Goal: Task Accomplishment & Management: Contribute content

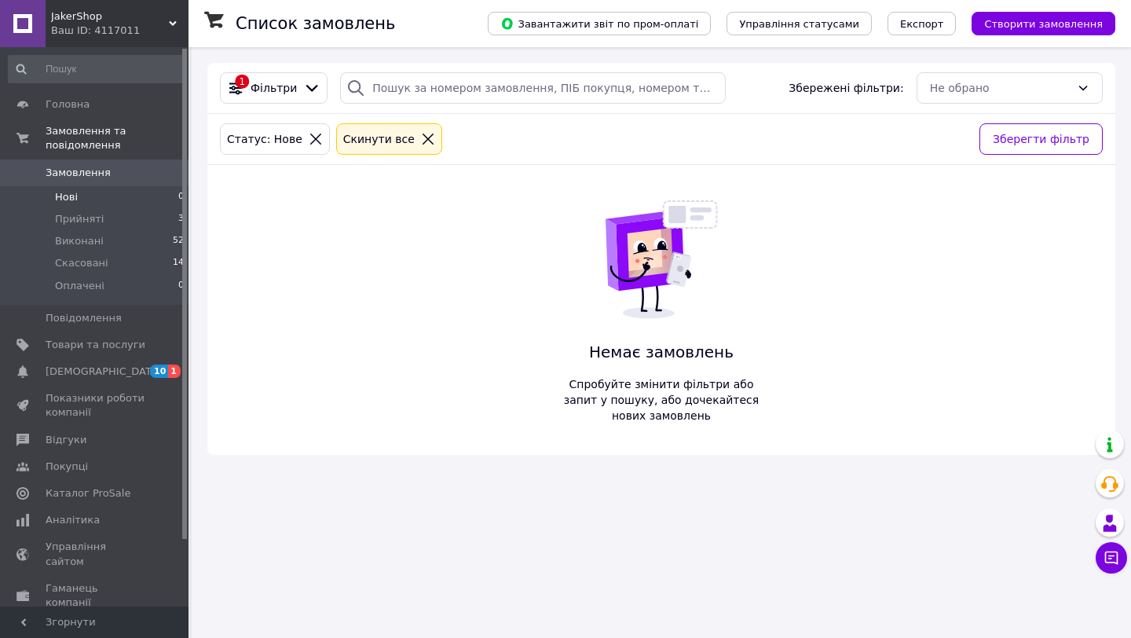
click at [93, 179] on span "Замовлення" at bounding box center [78, 173] width 65 height 14
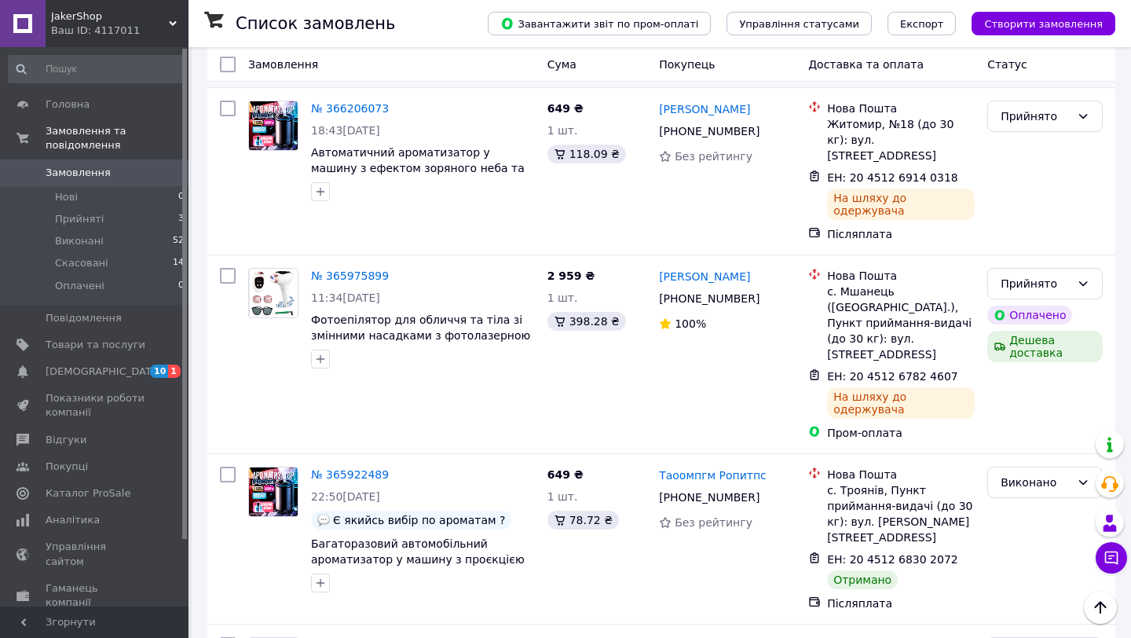
scroll to position [289, 0]
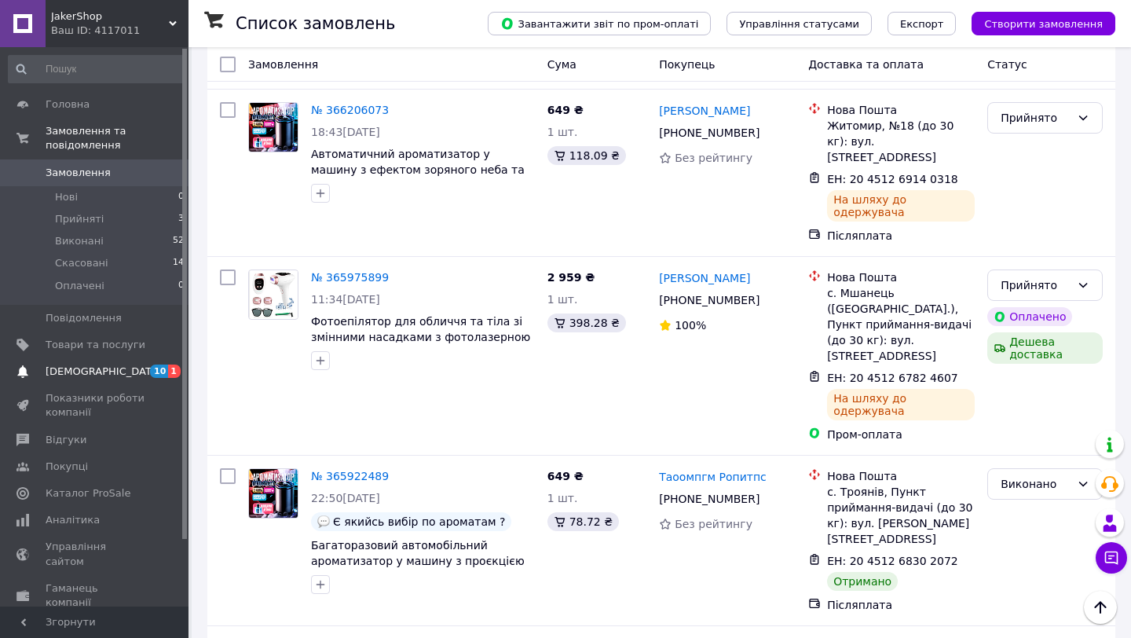
click at [142, 368] on span "[DEMOGRAPHIC_DATA]" at bounding box center [96, 371] width 100 height 14
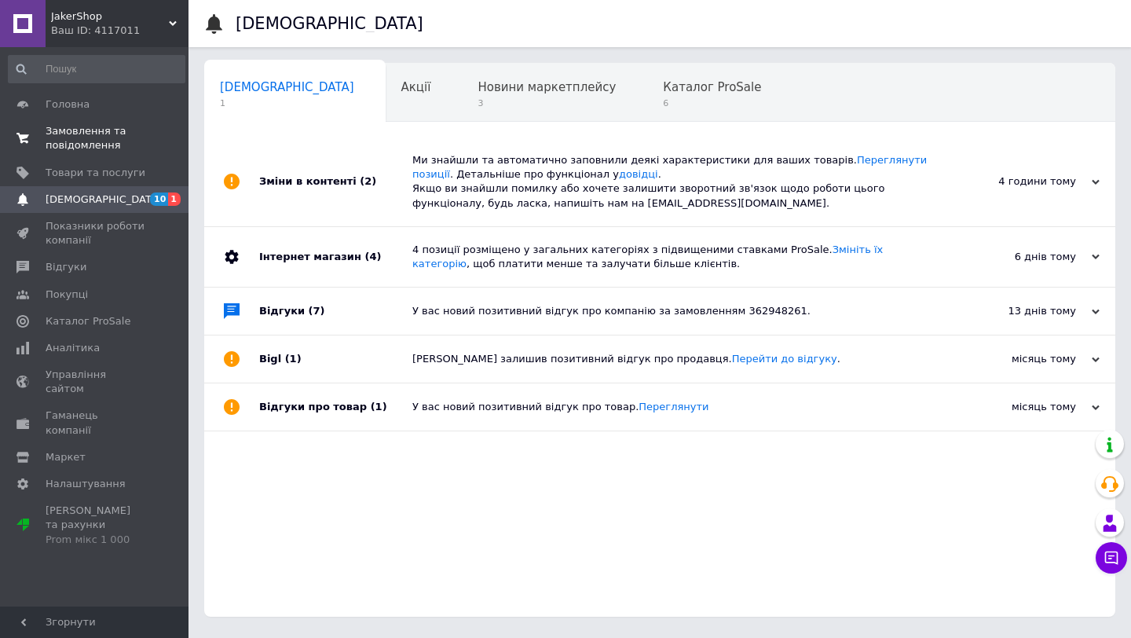
click at [133, 121] on link "Замовлення та повідомлення 0 0" at bounding box center [96, 138] width 193 height 41
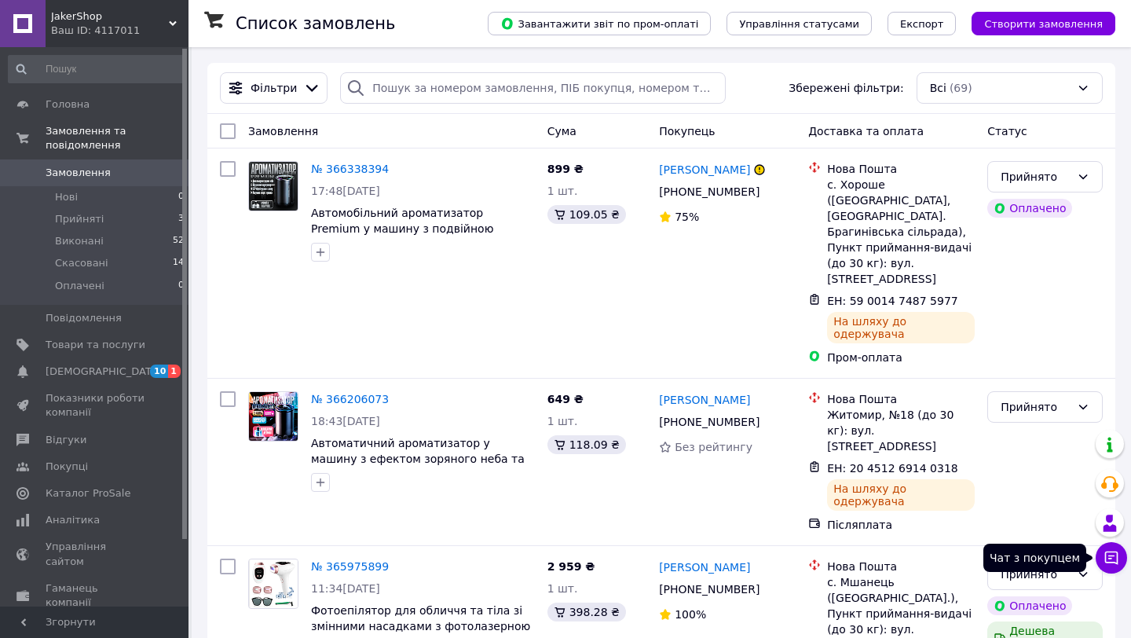
click at [1110, 563] on icon at bounding box center [1111, 558] width 16 height 16
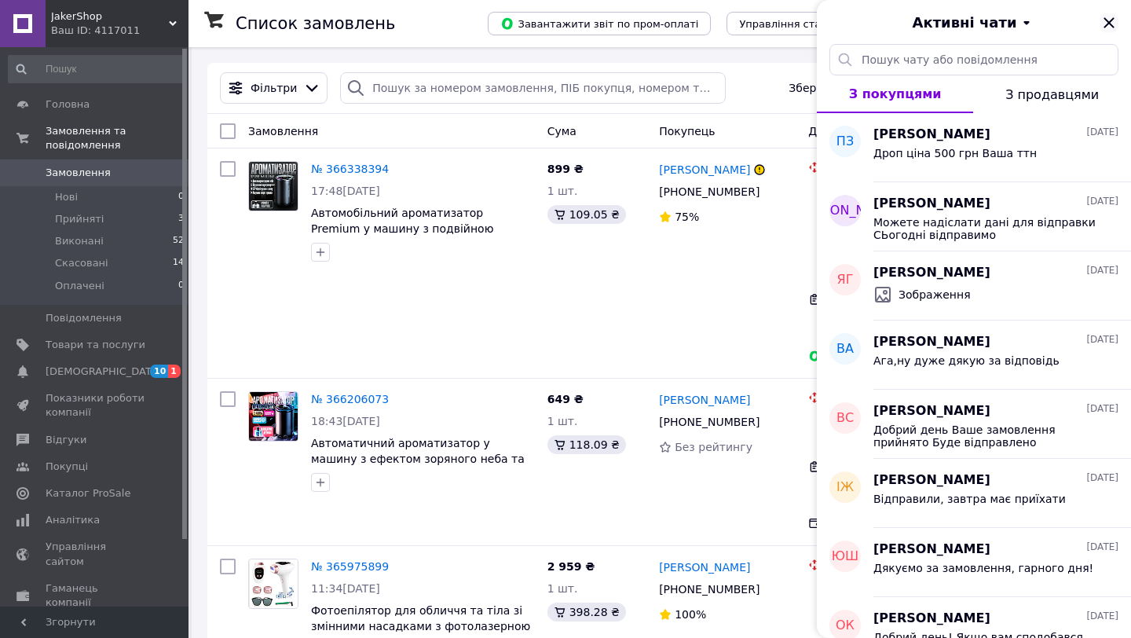
click at [1111, 31] on icon "Закрити" at bounding box center [1109, 22] width 19 height 19
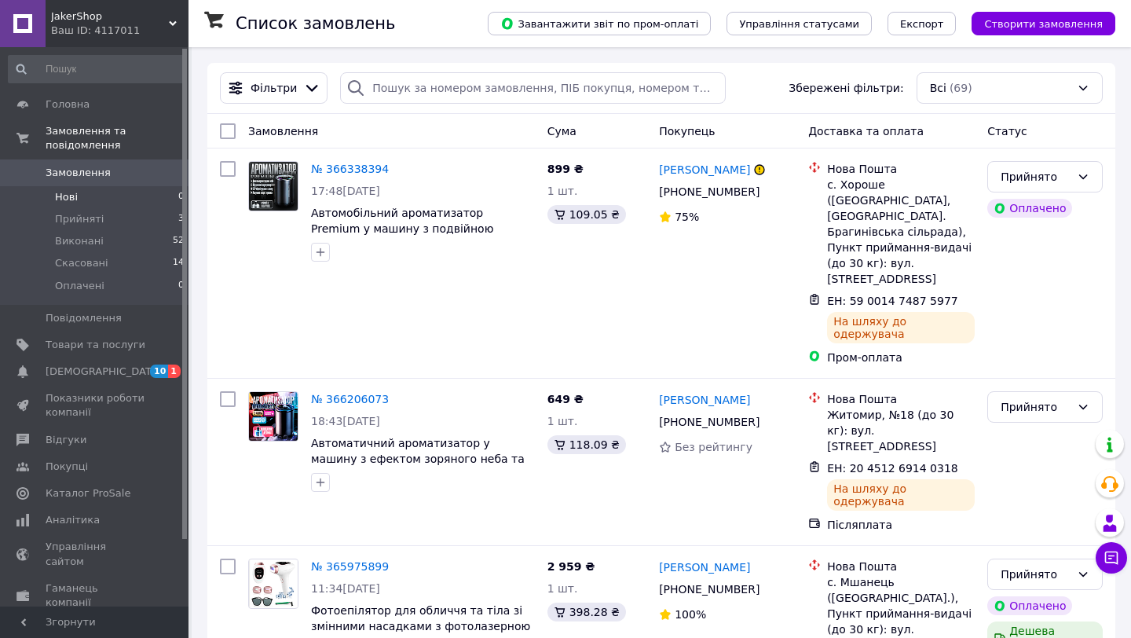
click at [87, 203] on li "Нові 0" at bounding box center [96, 197] width 193 height 22
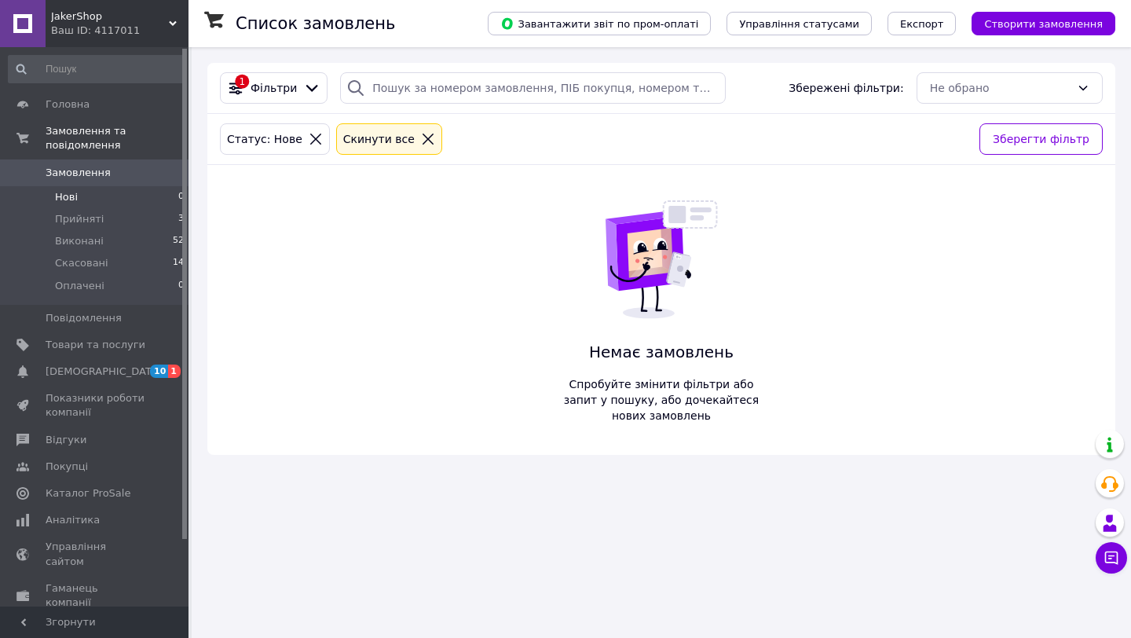
click at [99, 178] on span "Замовлення" at bounding box center [78, 173] width 65 height 14
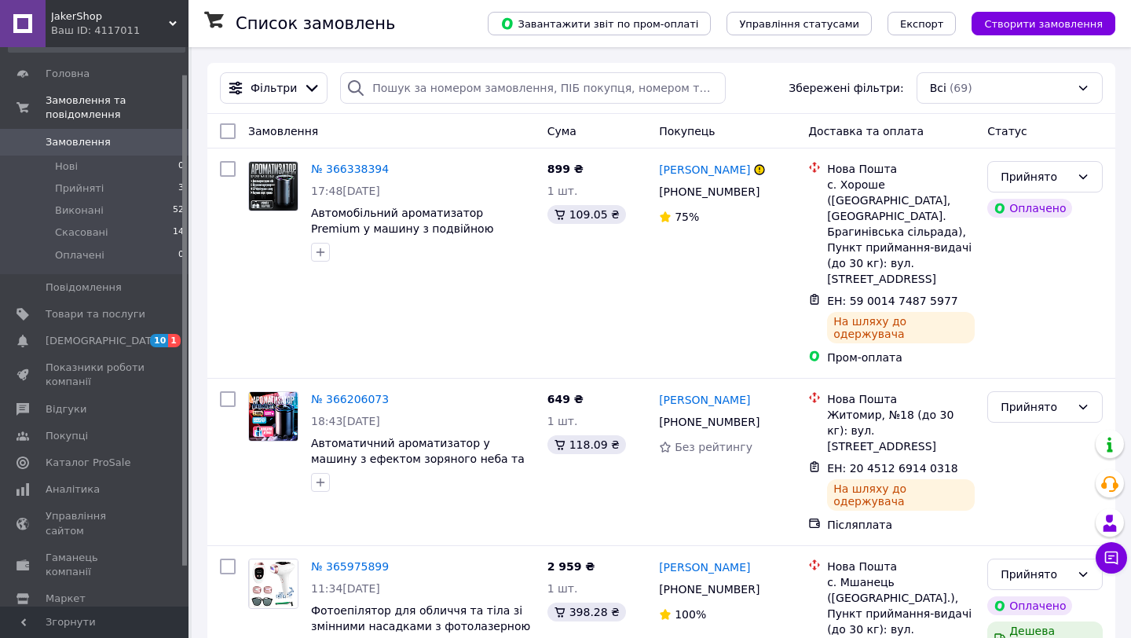
scroll to position [35, 0]
click at [96, 303] on span "Товари та послуги" at bounding box center [96, 310] width 100 height 14
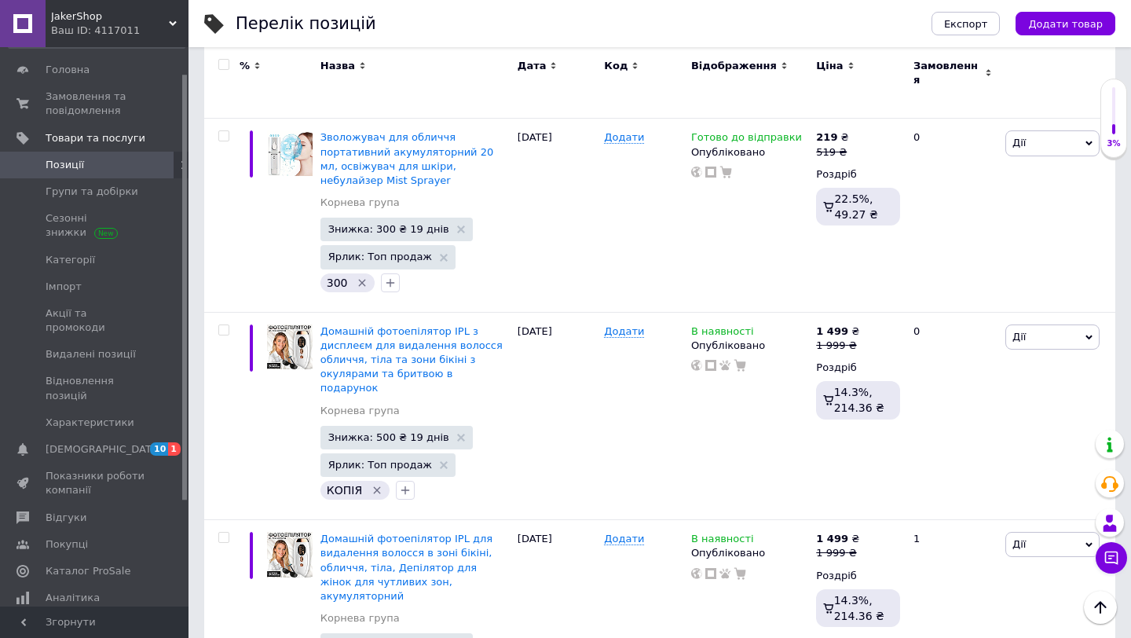
scroll to position [3472, 0]
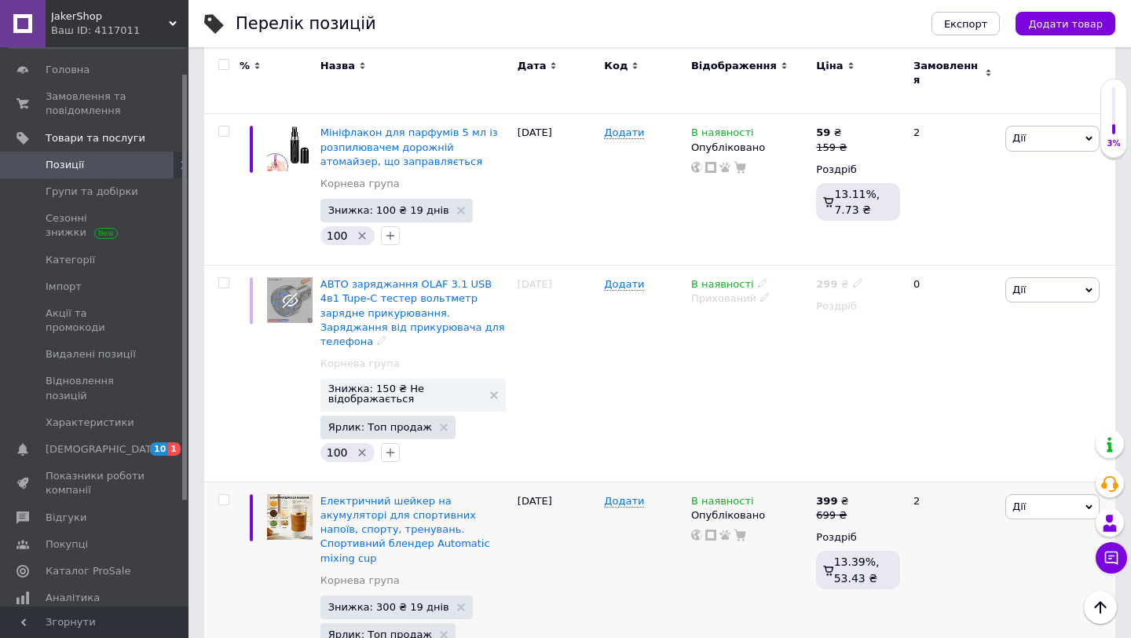
scroll to position [2042, 0]
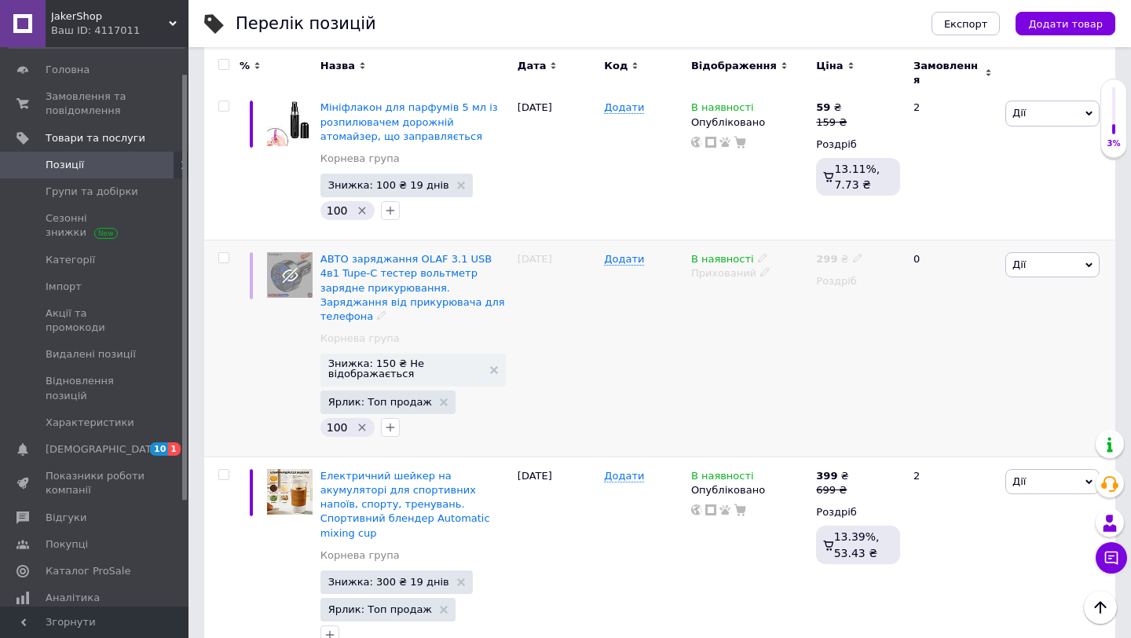
click at [1068, 252] on span "Дії" at bounding box center [1052, 264] width 94 height 25
click at [953, 505] on li "Видалити" at bounding box center [995, 516] width 208 height 22
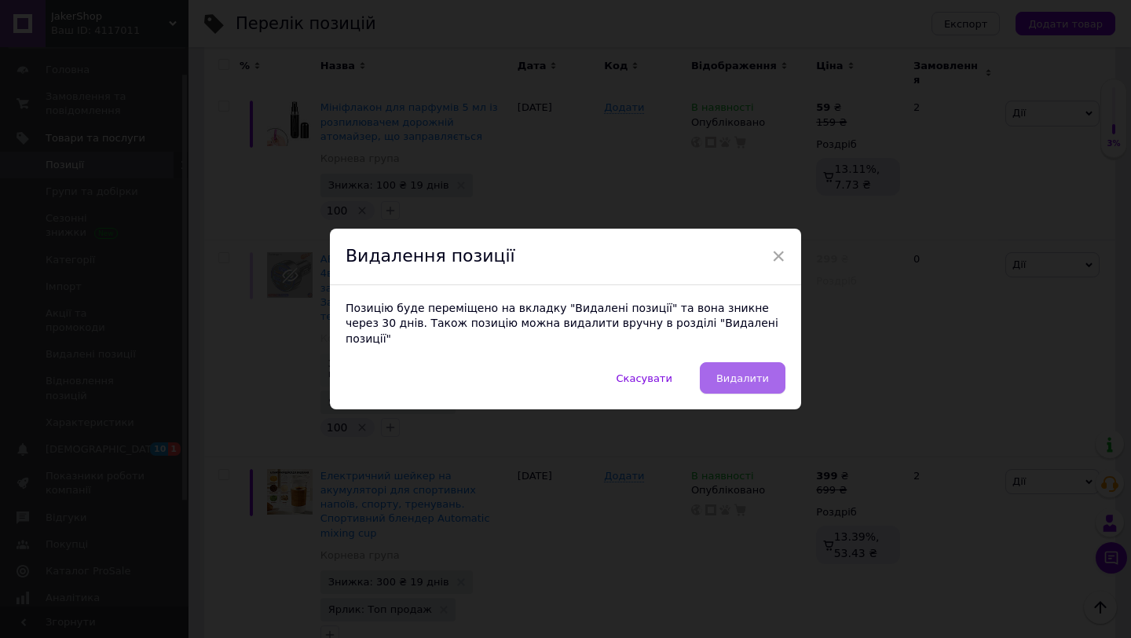
click at [761, 362] on button "Видалити" at bounding box center [743, 377] width 86 height 31
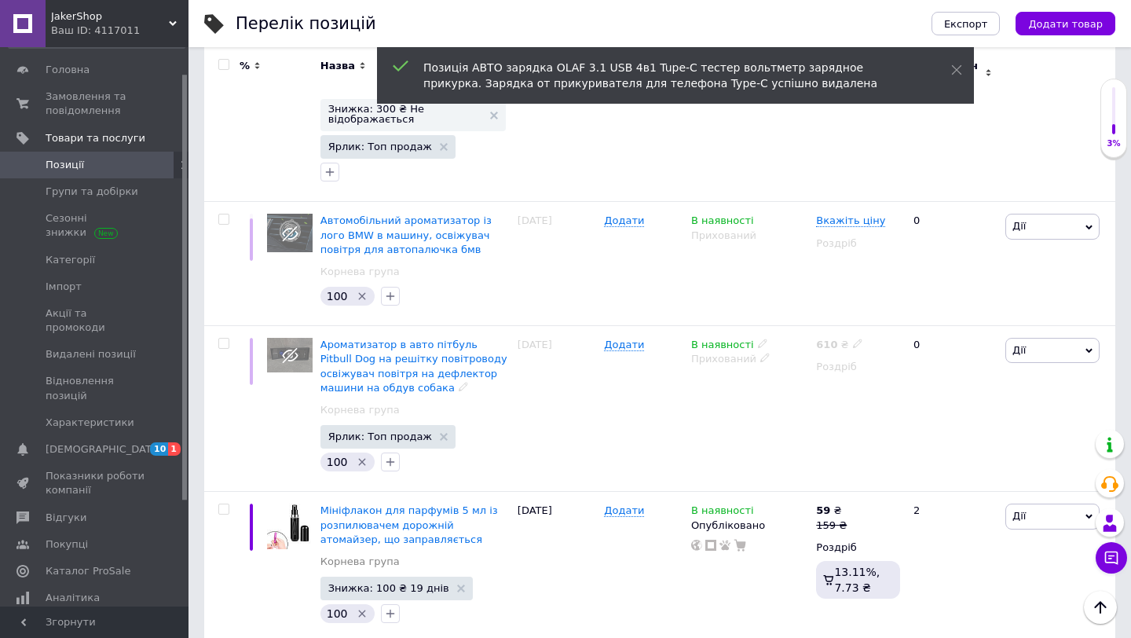
scroll to position [1638, 0]
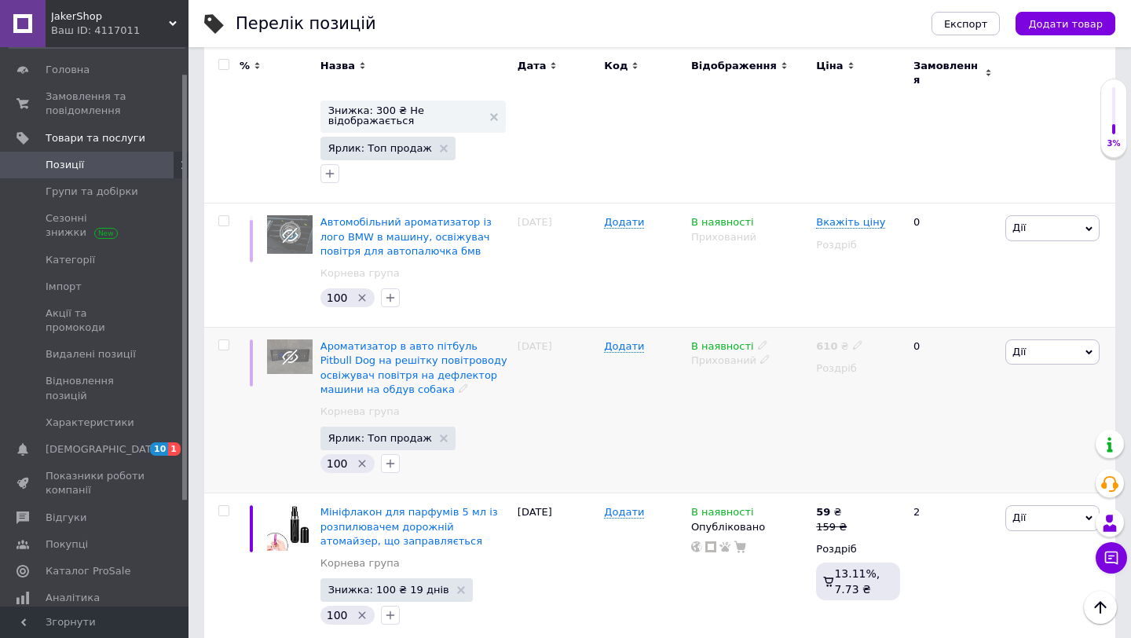
click at [1055, 339] on span "Дії" at bounding box center [1052, 351] width 94 height 25
click at [961, 592] on li "Видалити" at bounding box center [995, 603] width 208 height 22
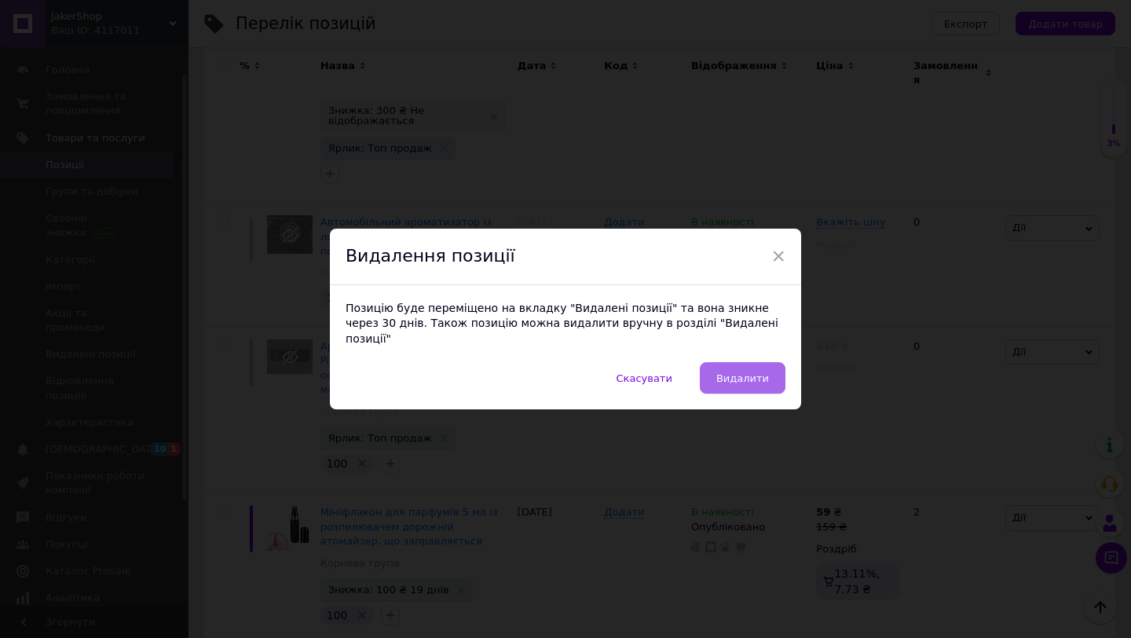
click at [766, 372] on span "Видалити" at bounding box center [742, 378] width 53 height 12
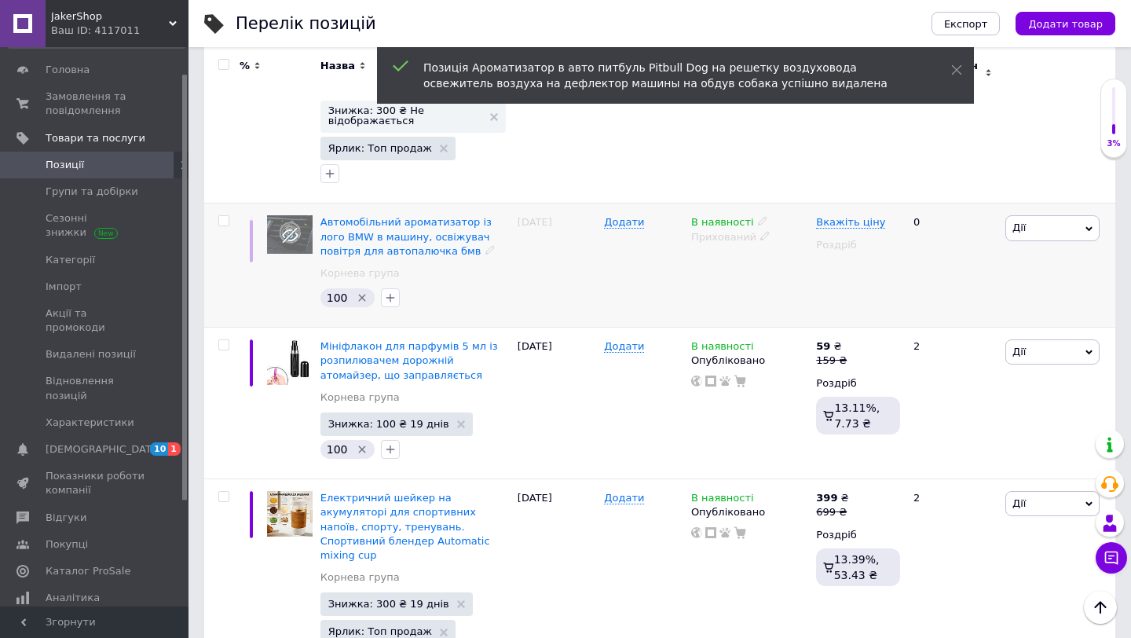
click at [1041, 215] on span "Дії" at bounding box center [1052, 227] width 94 height 25
click at [953, 469] on li "Видалити" at bounding box center [995, 480] width 208 height 22
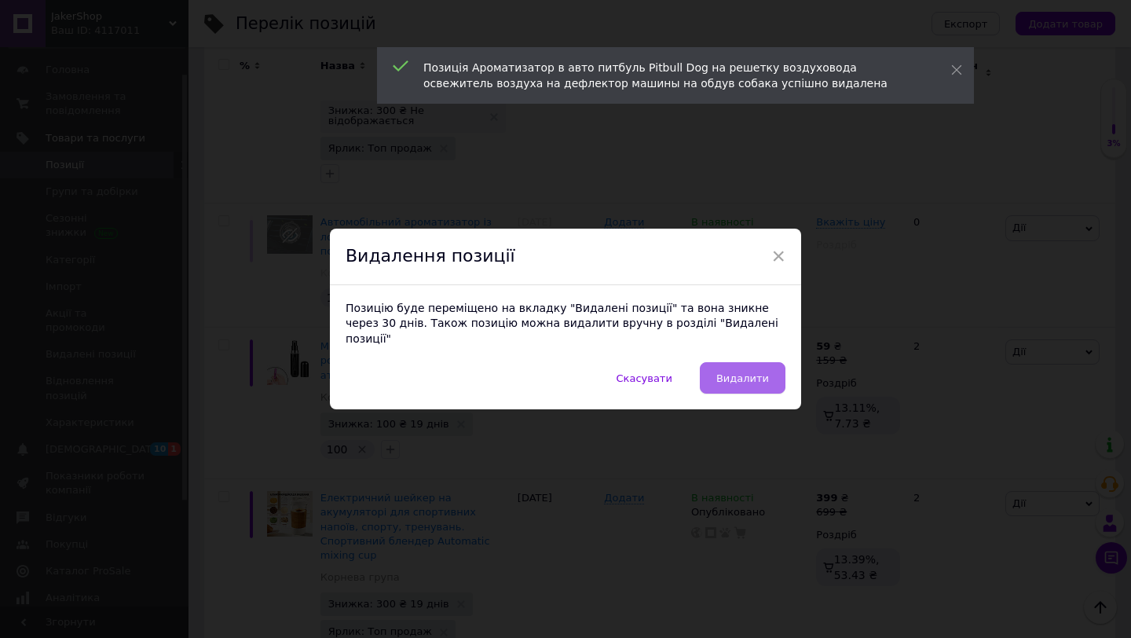
click at [754, 375] on span "Видалити" at bounding box center [742, 378] width 53 height 12
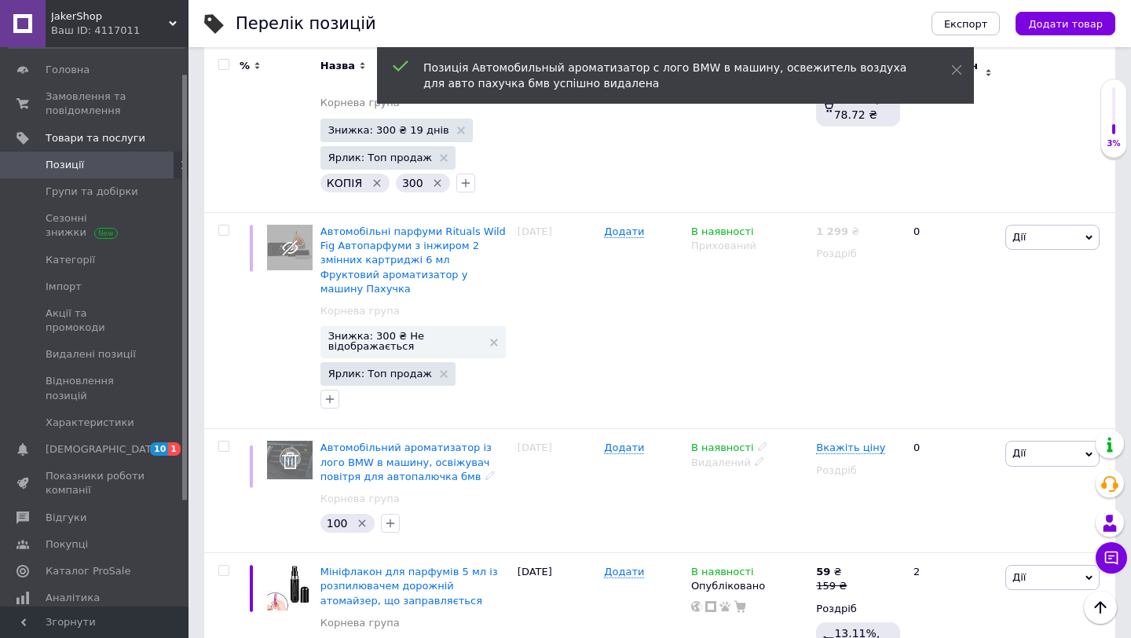
scroll to position [1392, 0]
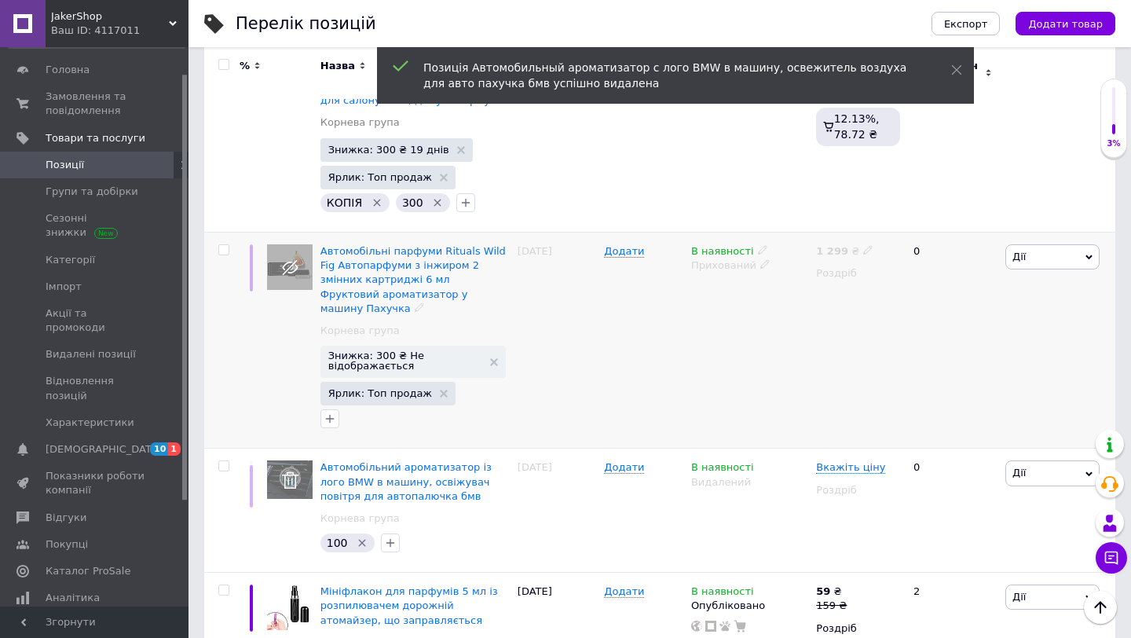
click at [1038, 244] on span "Дії" at bounding box center [1052, 256] width 94 height 25
click at [930, 497] on li "Видалити" at bounding box center [995, 508] width 208 height 22
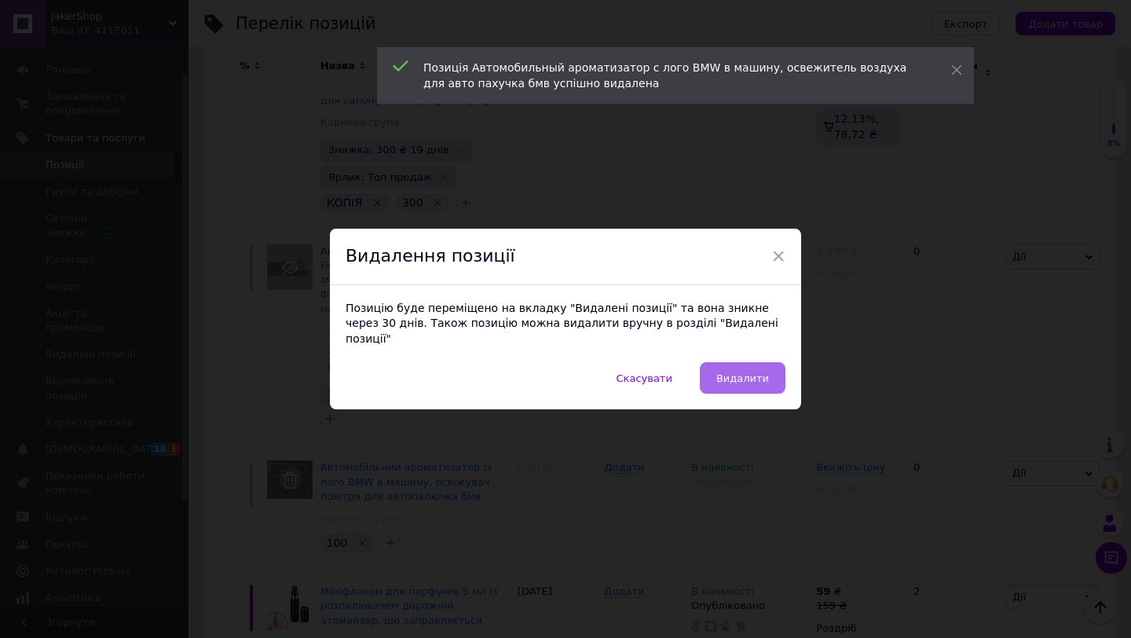
click at [765, 372] on span "Видалити" at bounding box center [742, 378] width 53 height 12
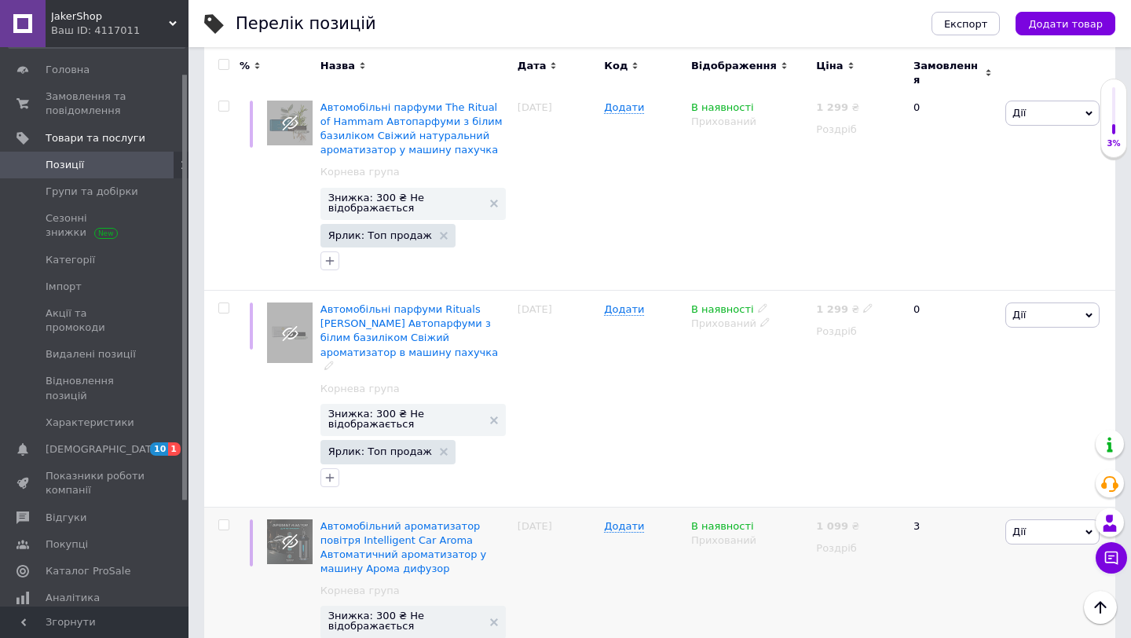
scroll to position [713, 0]
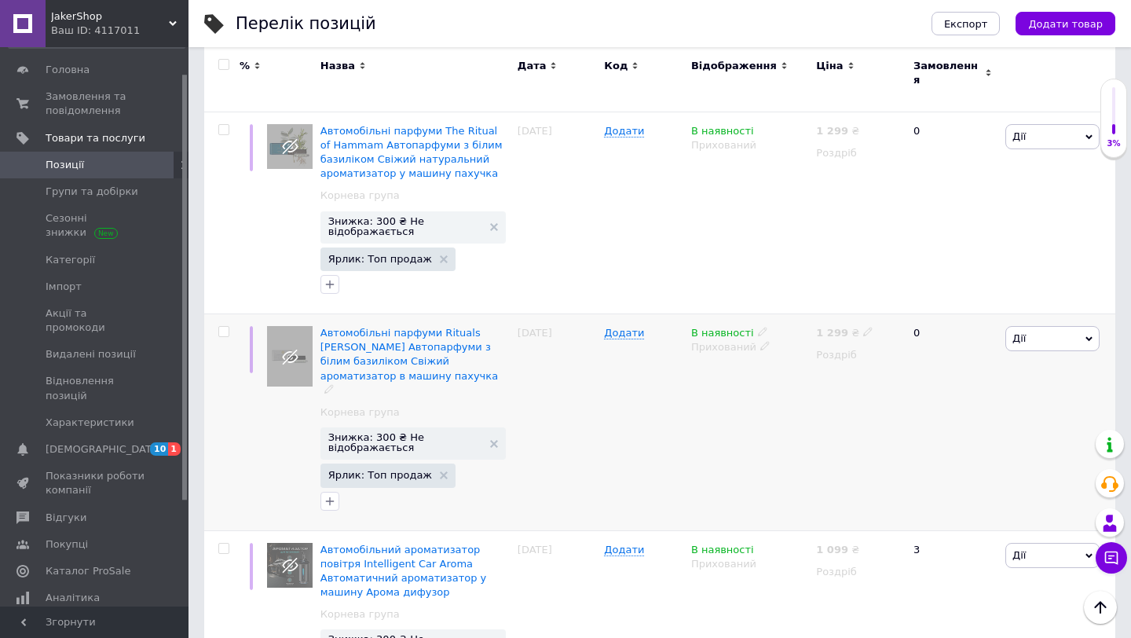
click at [1041, 326] on span "Дії" at bounding box center [1052, 338] width 94 height 25
click at [781, 471] on div "В наявності Прихований" at bounding box center [749, 422] width 125 height 217
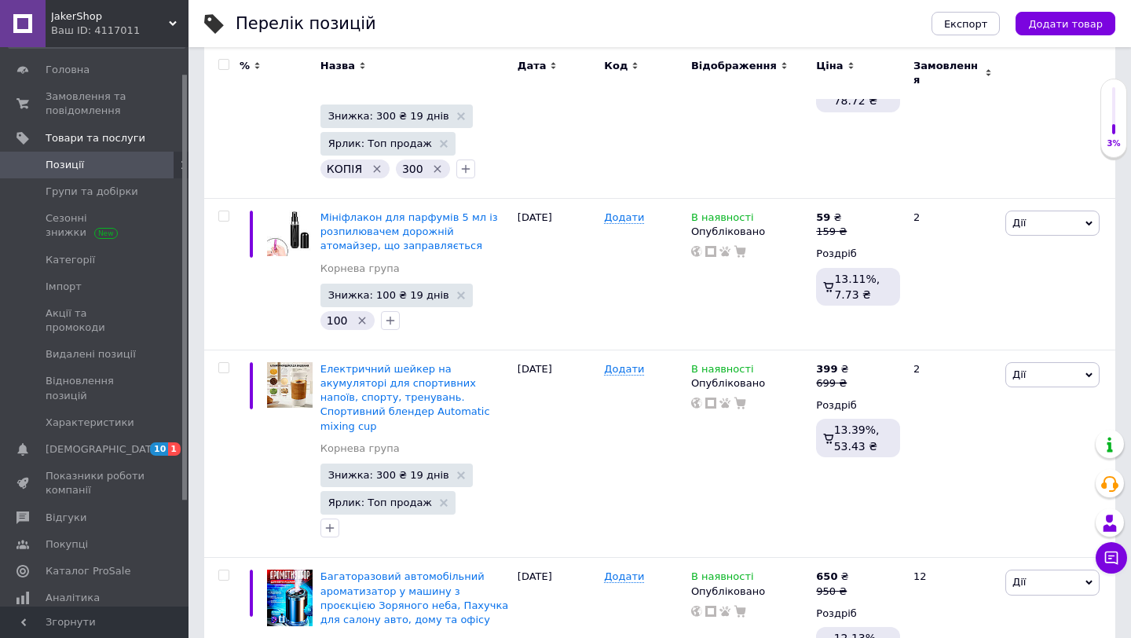
scroll to position [1800, 0]
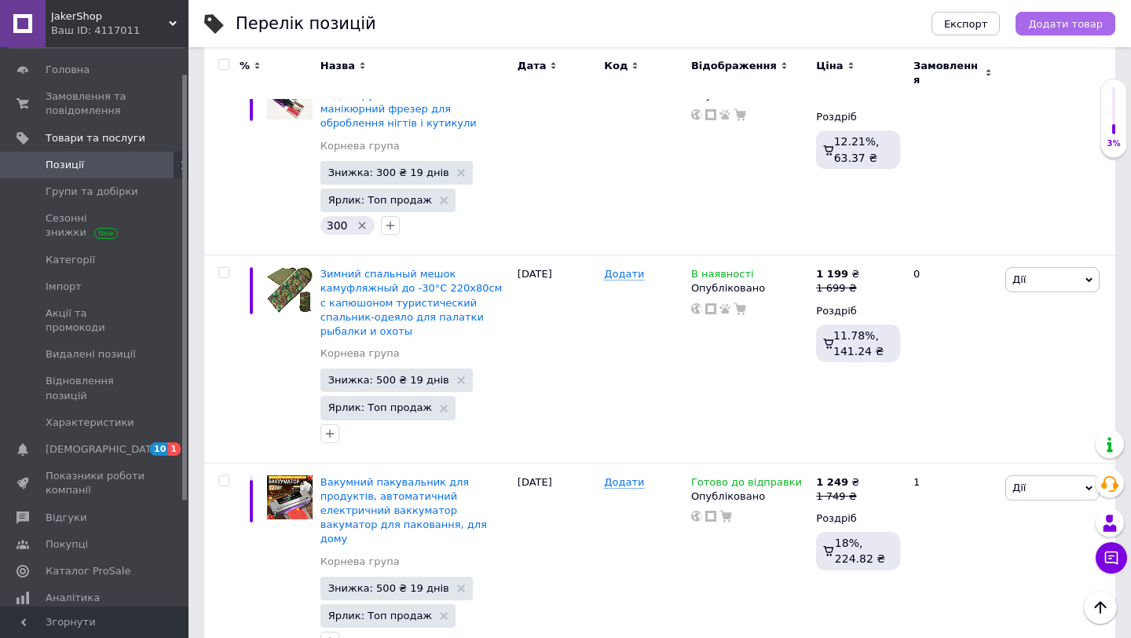
click at [1038, 32] on button "Додати товар" at bounding box center [1065, 24] width 100 height 24
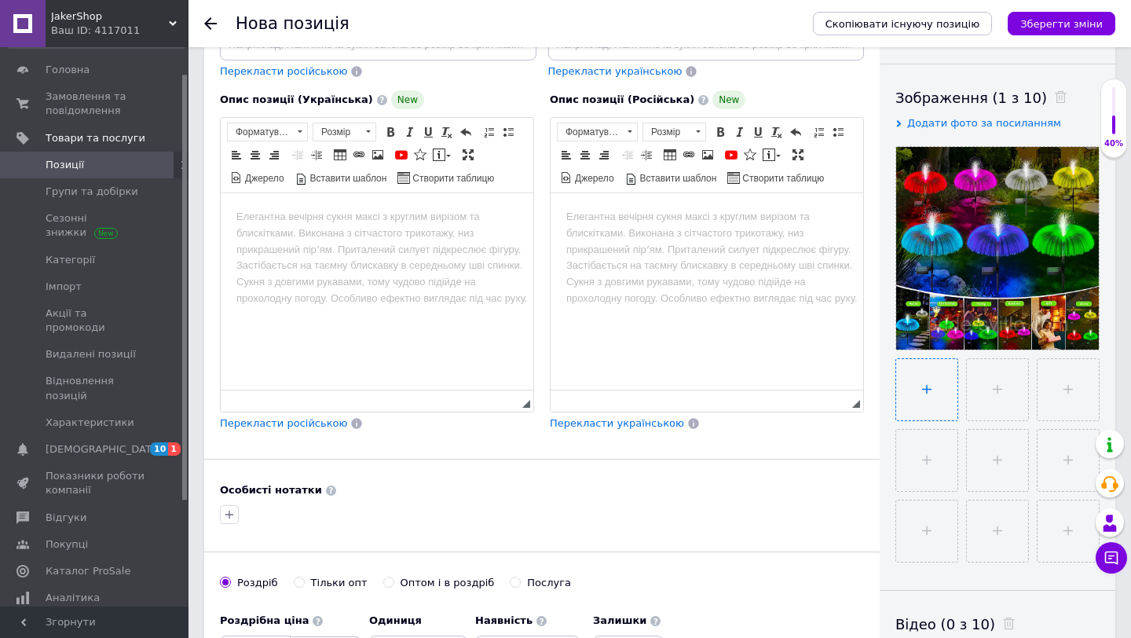
scroll to position [247, 0]
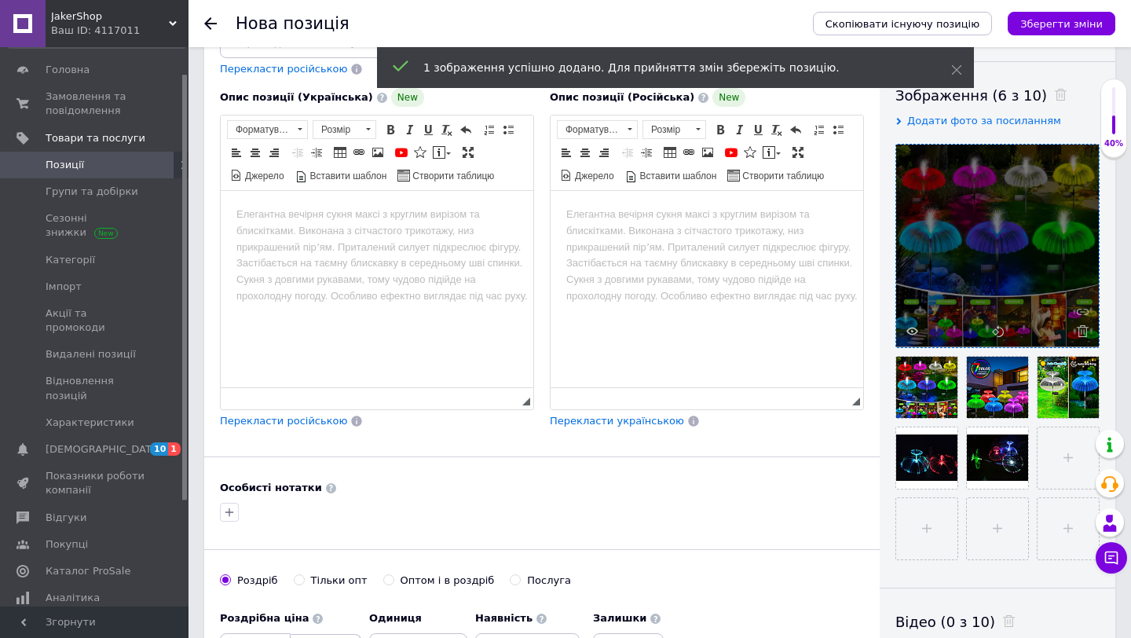
drag, startPoint x: 991, startPoint y: 437, endPoint x: 994, endPoint y: 289, distance: 147.7
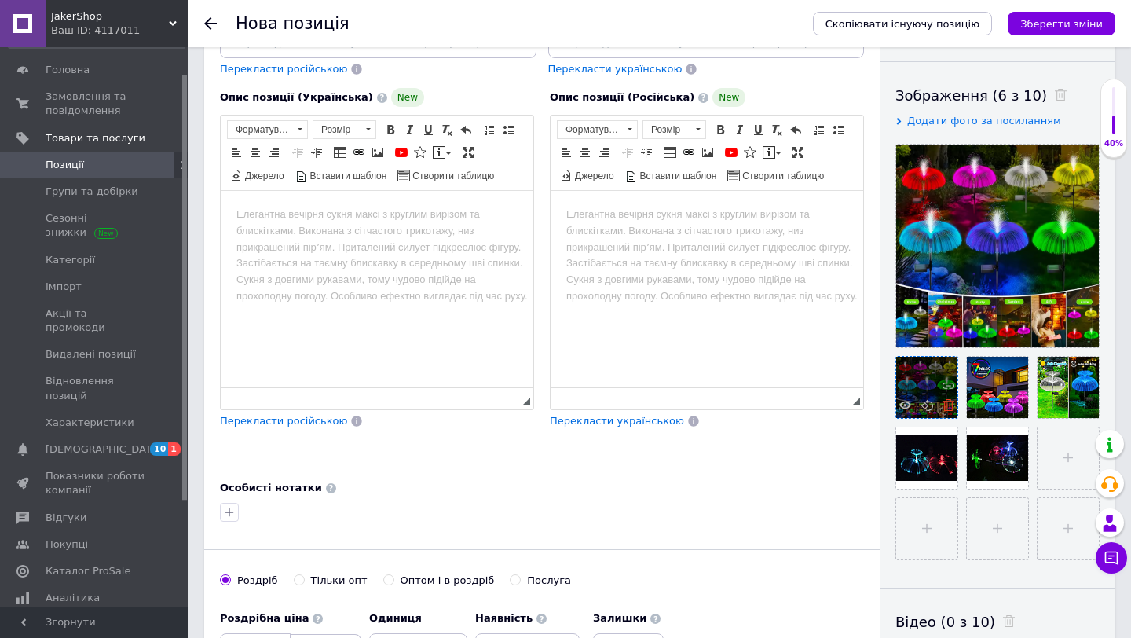
click at [946, 409] on icon at bounding box center [948, 405] width 12 height 12
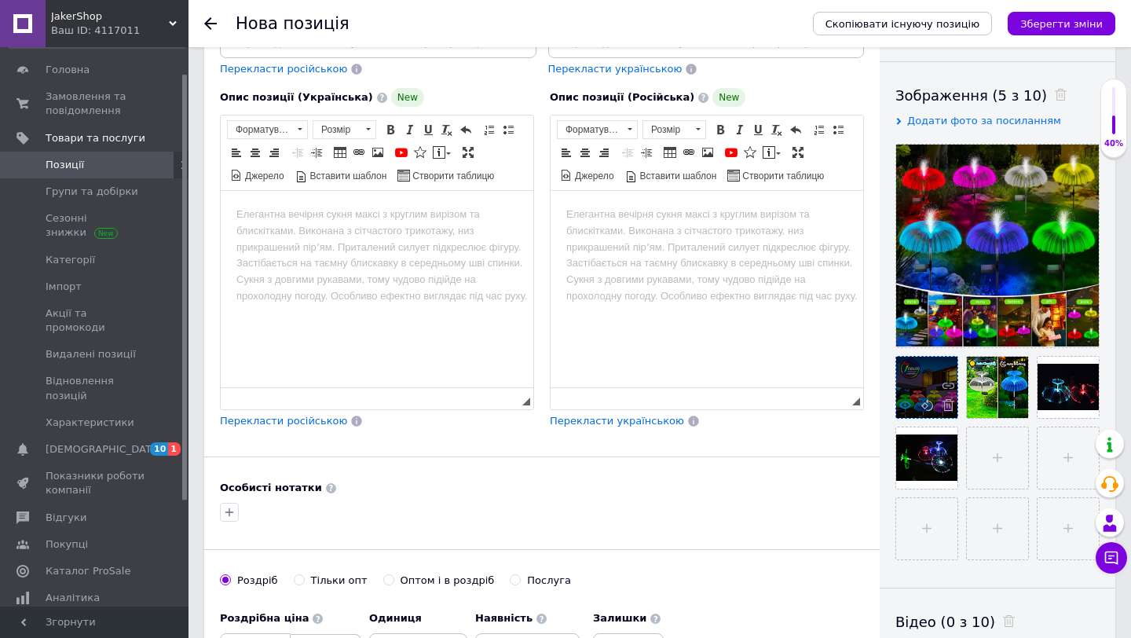
click at [909, 404] on use at bounding box center [905, 405] width 12 height 8
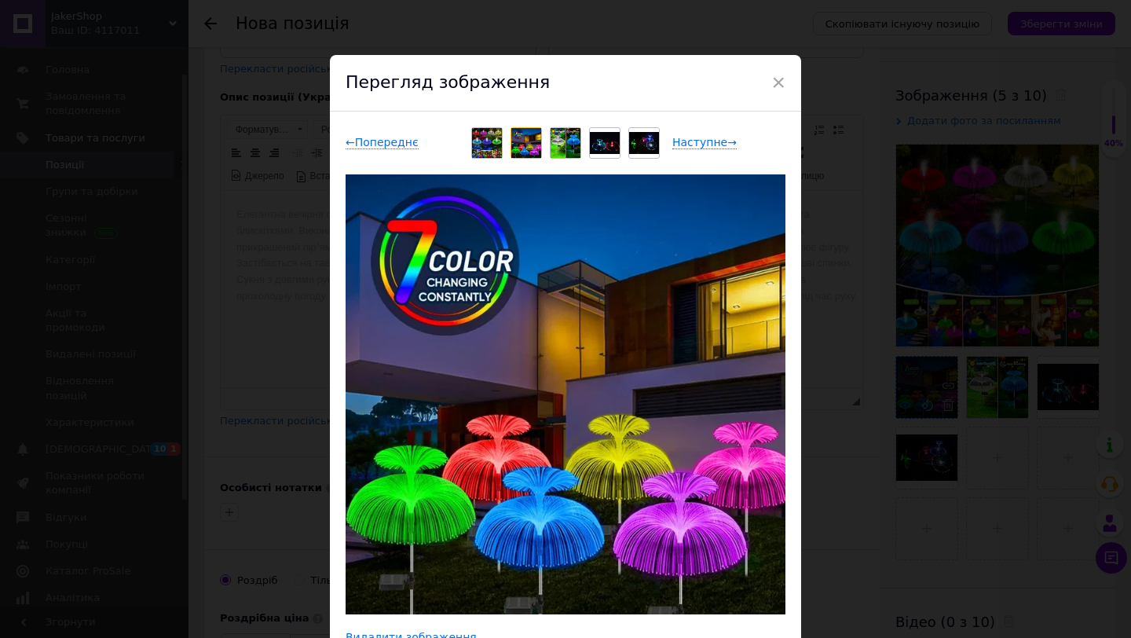
click at [909, 404] on div "× Перегляд зображення ← Попереднє Наступне → Видалити зображення Видалити всі з…" at bounding box center [565, 319] width 1131 height 638
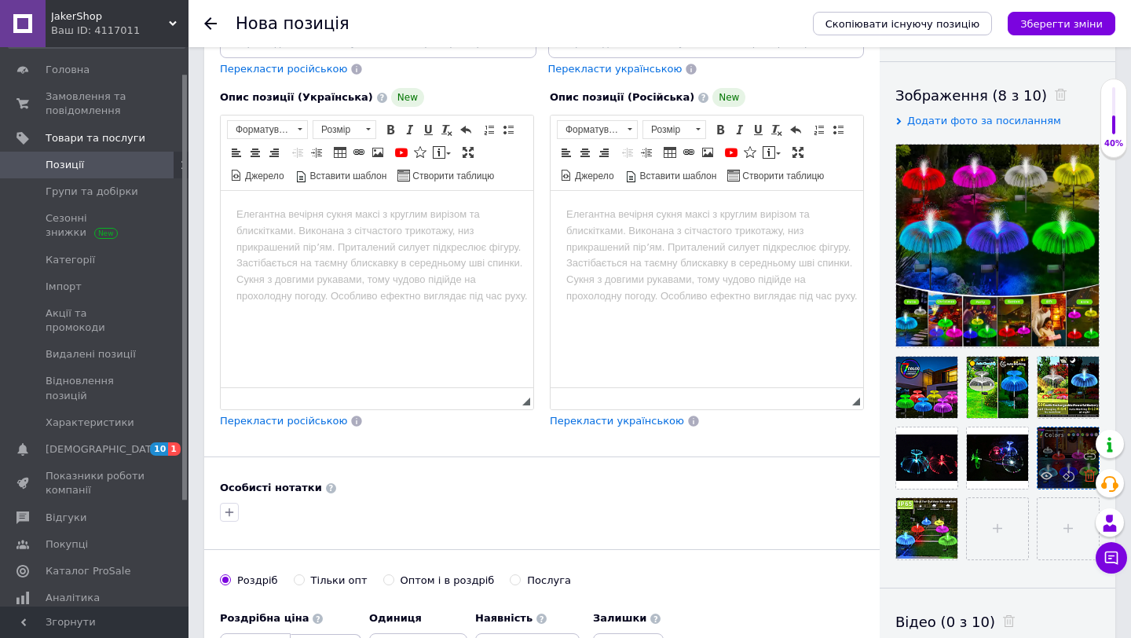
click at [1088, 478] on use at bounding box center [1090, 476] width 12 height 12
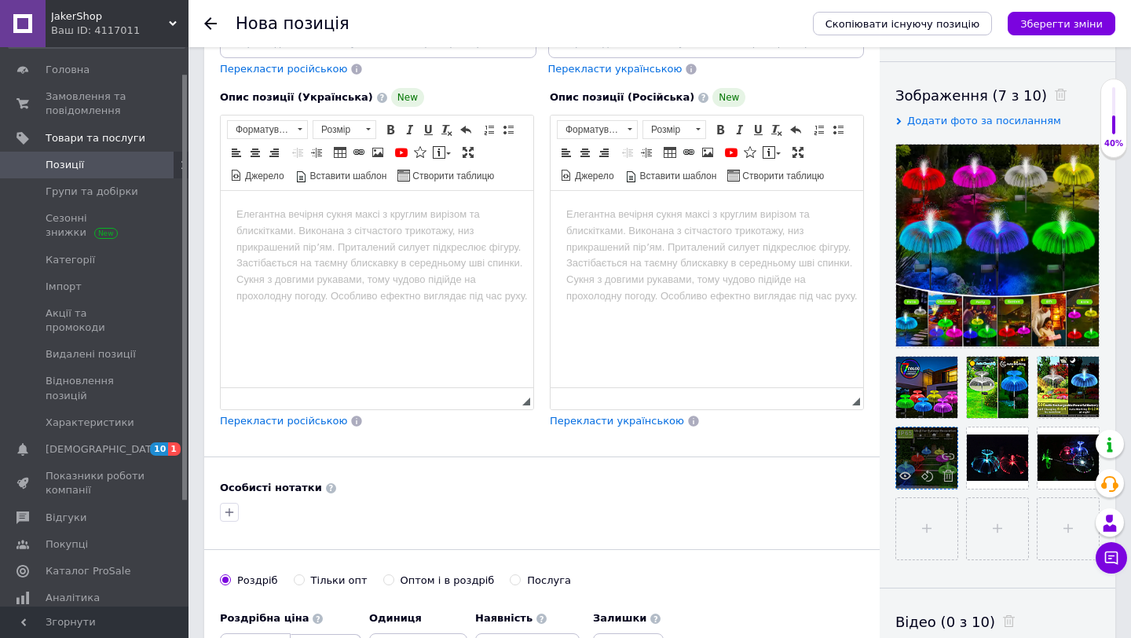
drag, startPoint x: 1064, startPoint y: 445, endPoint x: 928, endPoint y: 445, distance: 136.7
click at [1021, 471] on use at bounding box center [1019, 476] width 12 height 12
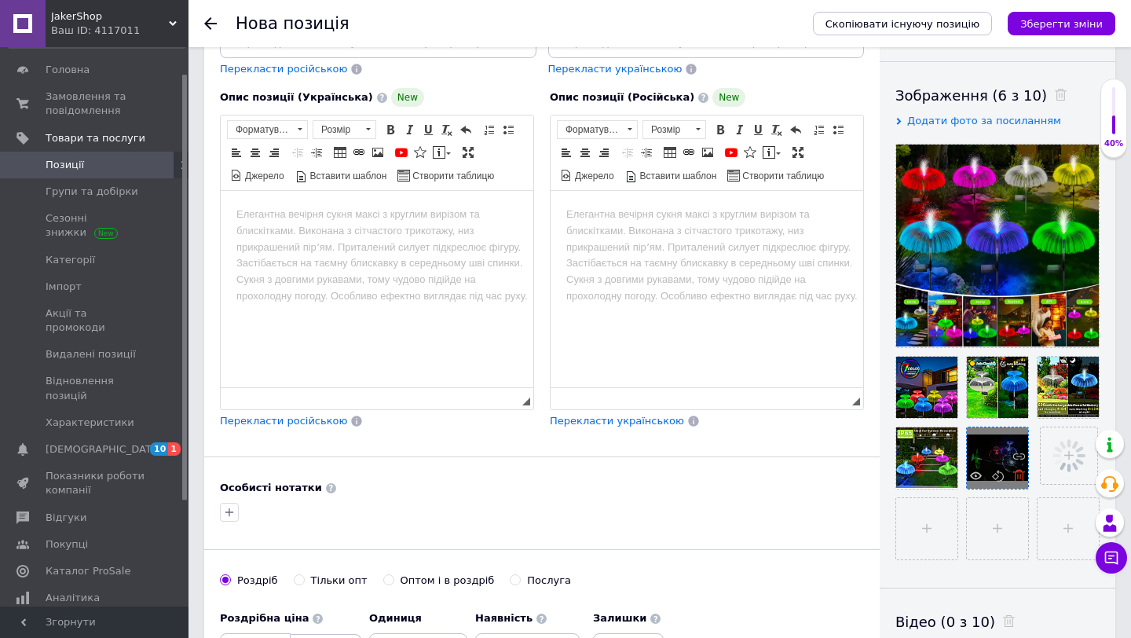
click at [1014, 473] on icon at bounding box center [1019, 476] width 12 height 12
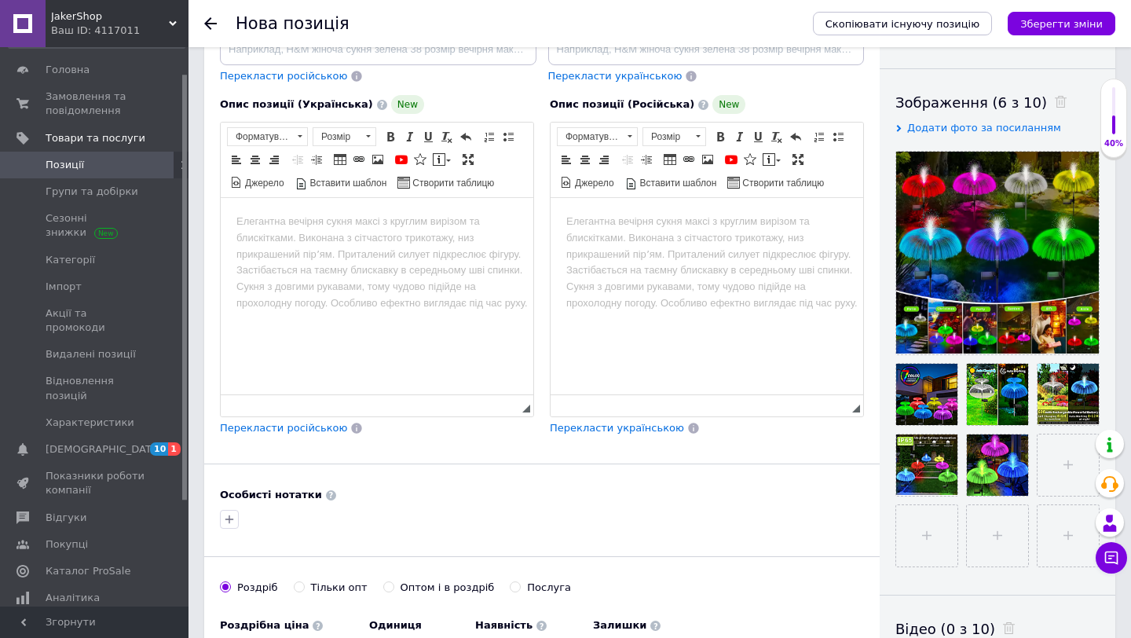
scroll to position [130, 0]
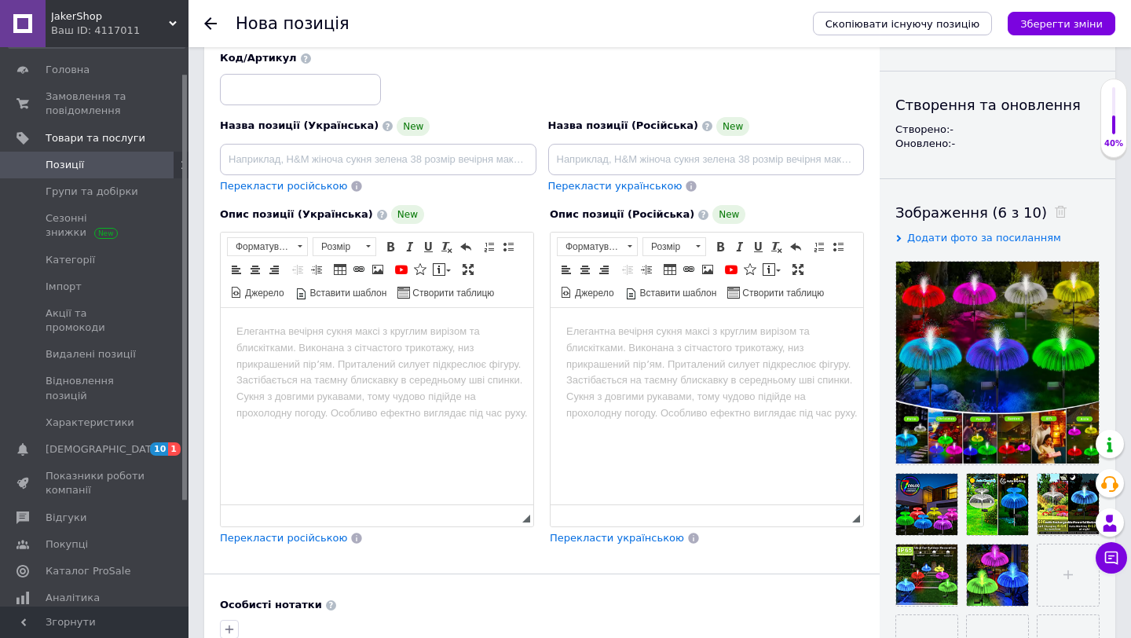
click at [671, 356] on html at bounding box center [707, 332] width 313 height 48
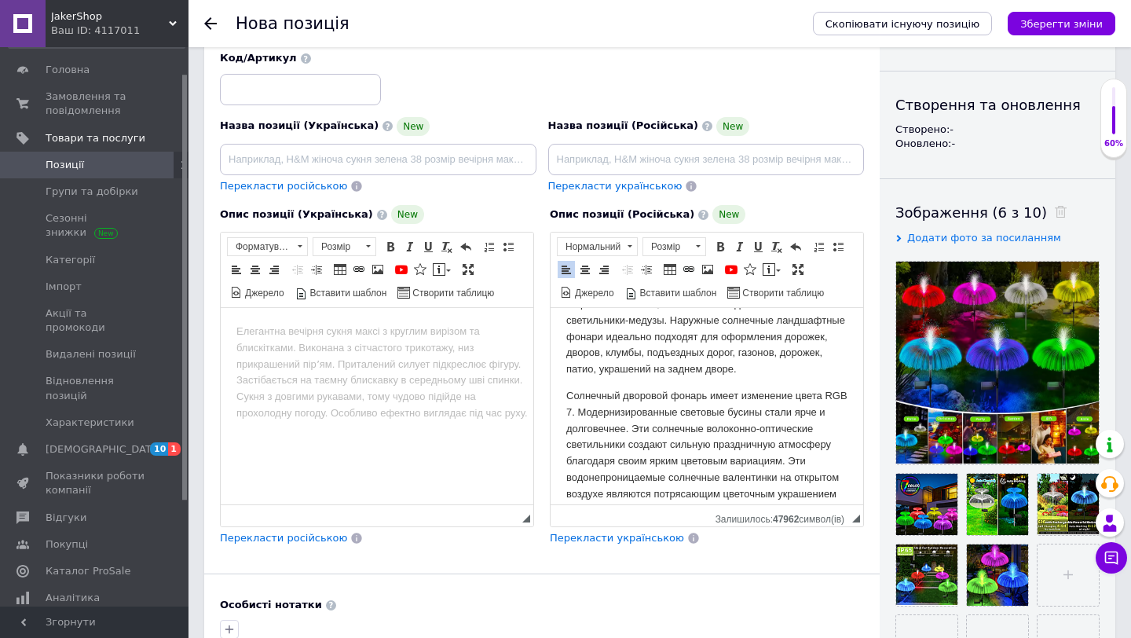
scroll to position [0, 0]
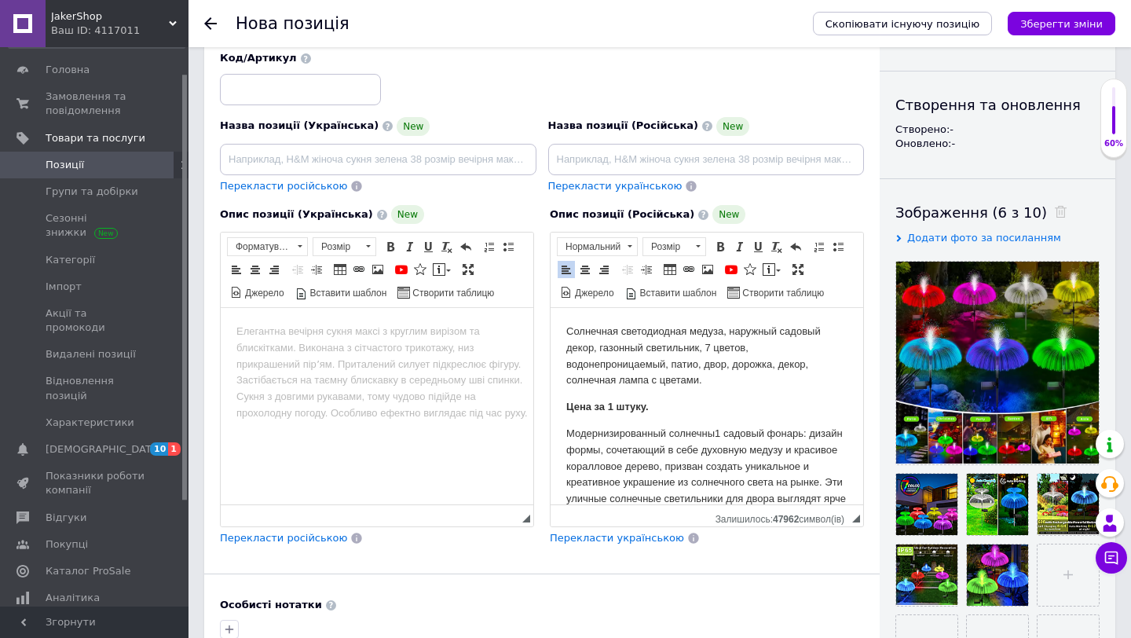
click at [723, 434] on p "Модернизированный солнечны1 садовый фонарь: дизайн формы, сочетающий в себе дух…" at bounding box center [706, 507] width 281 height 163
click at [741, 165] on input at bounding box center [706, 159] width 317 height 31
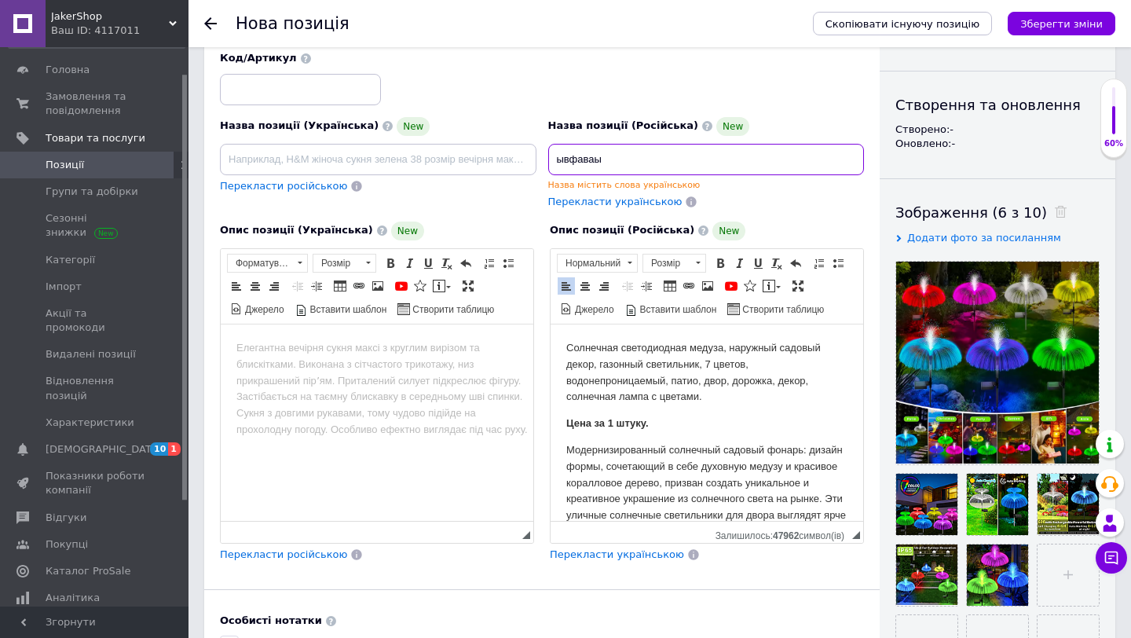
type input "ывфаваы"
click at [812, 112] on div "Назва позиції (Російська) New ывфаваы Назва містить слова українською Перекласт…" at bounding box center [706, 163] width 328 height 104
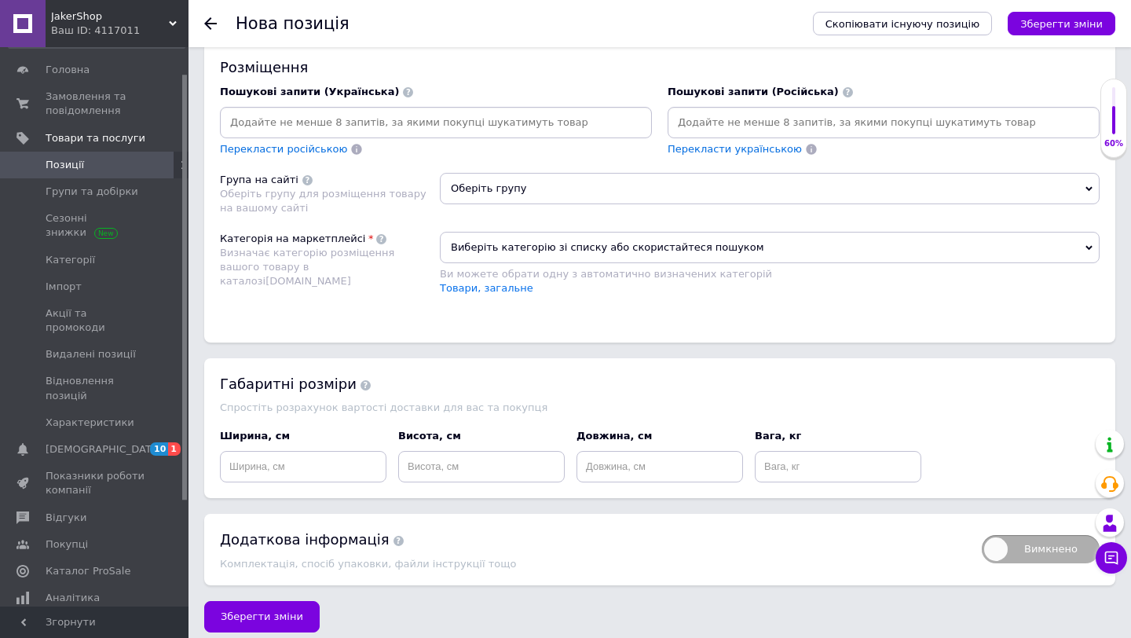
scroll to position [1061, 0]
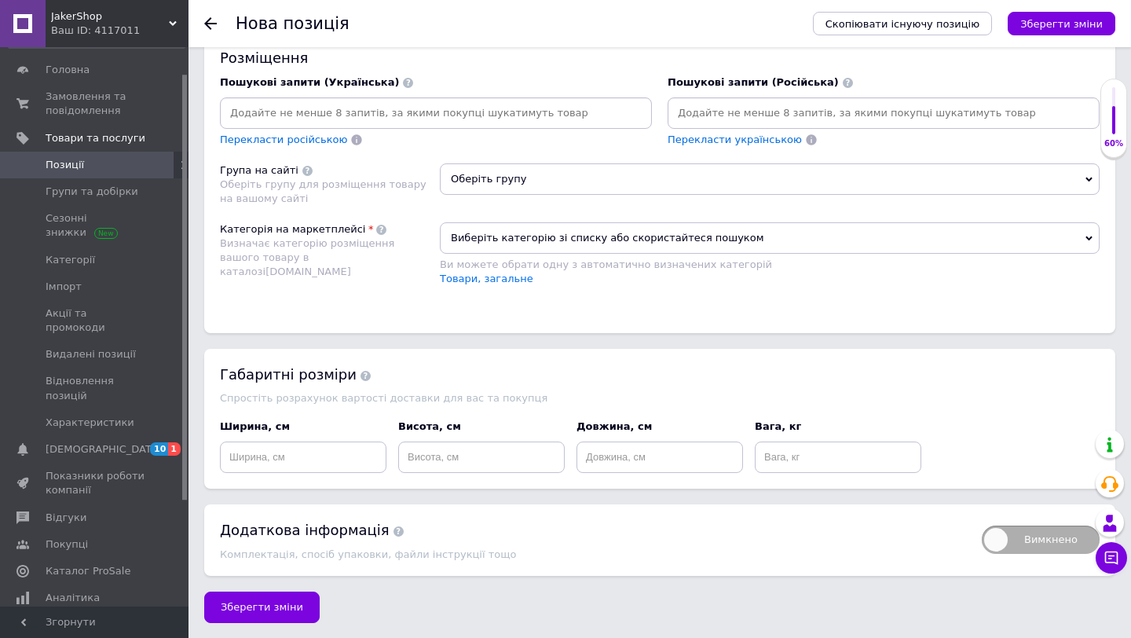
click at [602, 243] on span "Виберіть категорію зі списку або скористайтеся пошуком" at bounding box center [770, 237] width 660 height 31
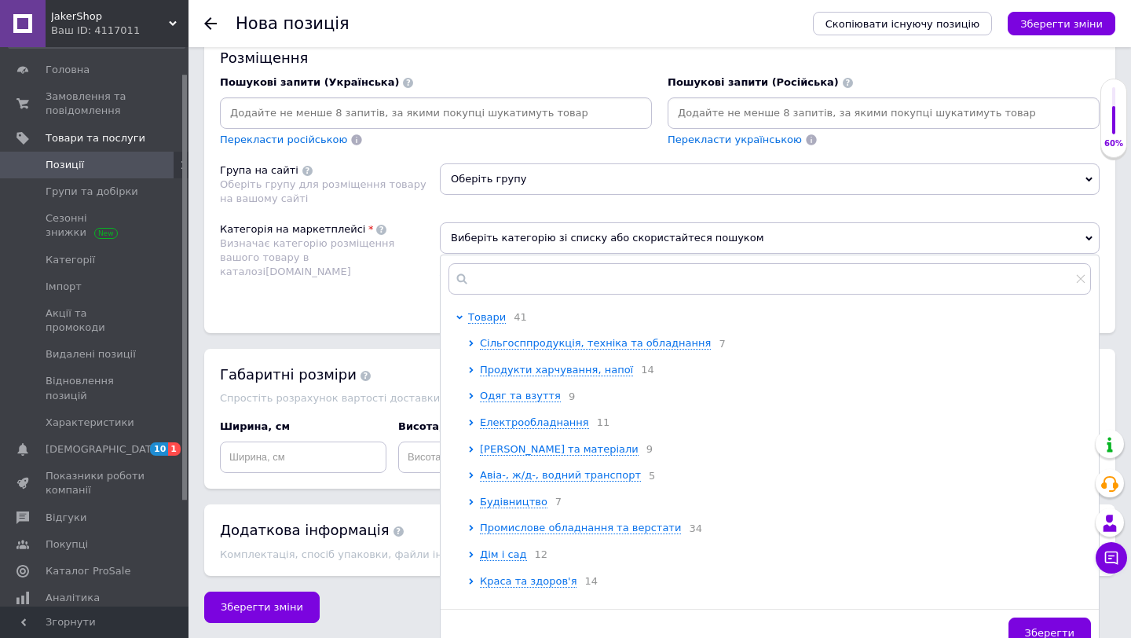
scroll to position [41, 0]
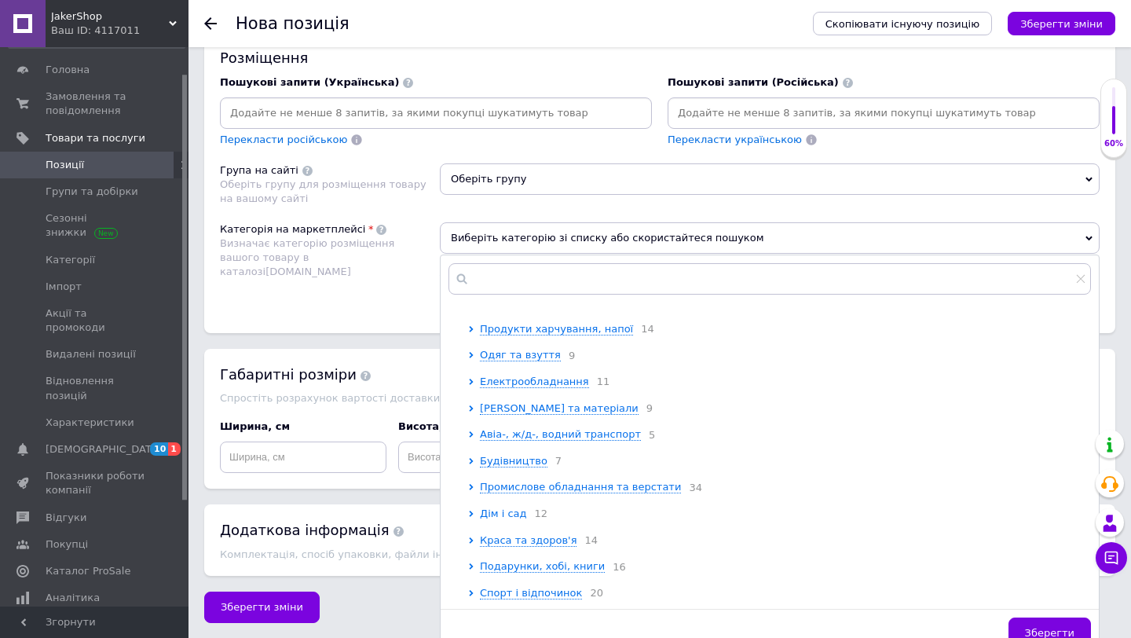
click at [501, 515] on span "Дім і сад" at bounding box center [503, 513] width 47 height 12
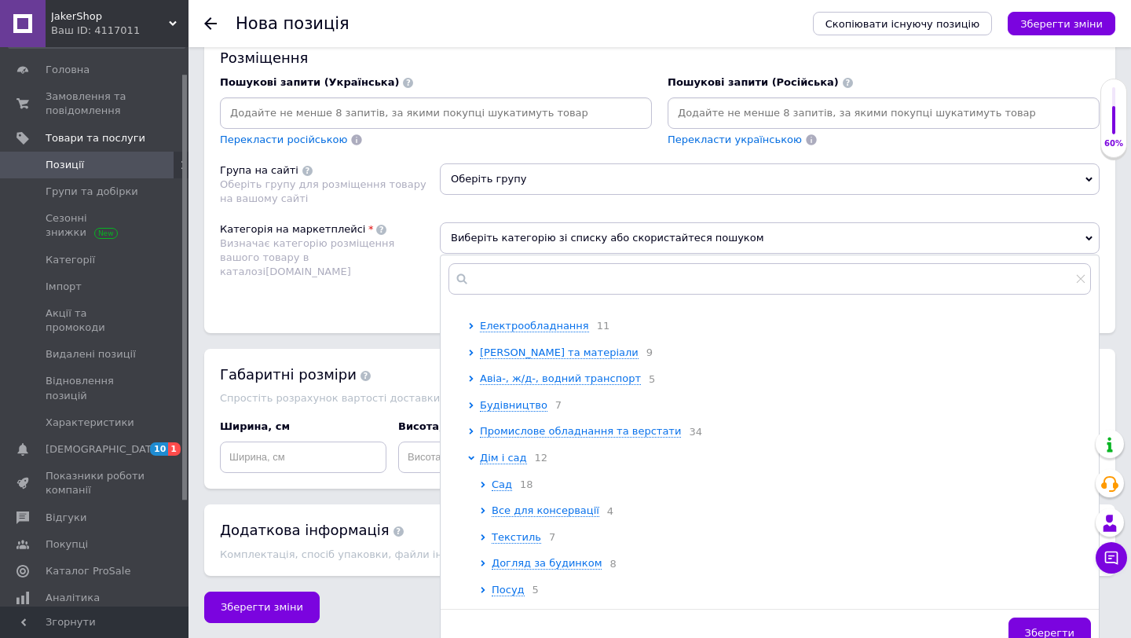
scroll to position [112, 0]
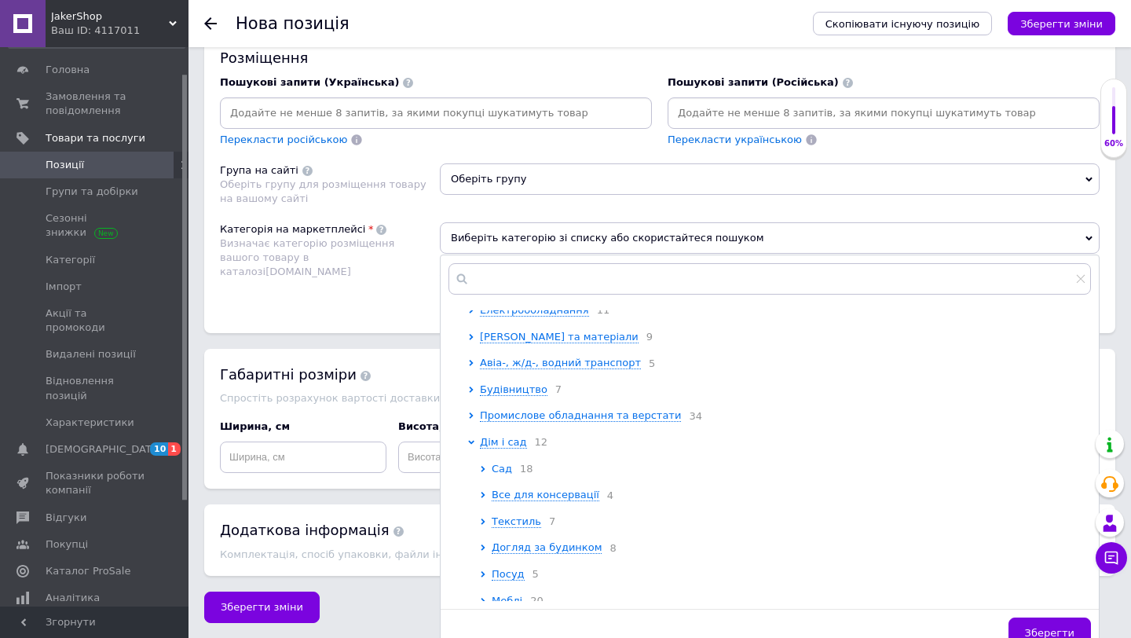
click at [502, 474] on span "Сад" at bounding box center [502, 469] width 20 height 12
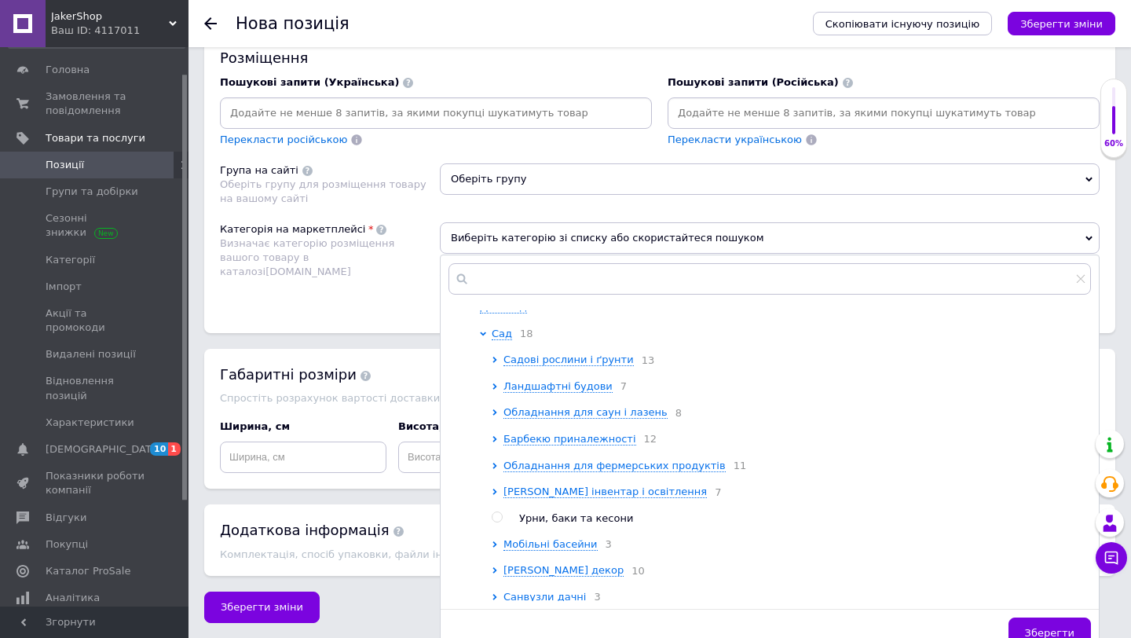
scroll to position [250, 0]
click at [516, 495] on span "[PERSON_NAME] інвентар і освітлення" at bounding box center [604, 489] width 203 height 12
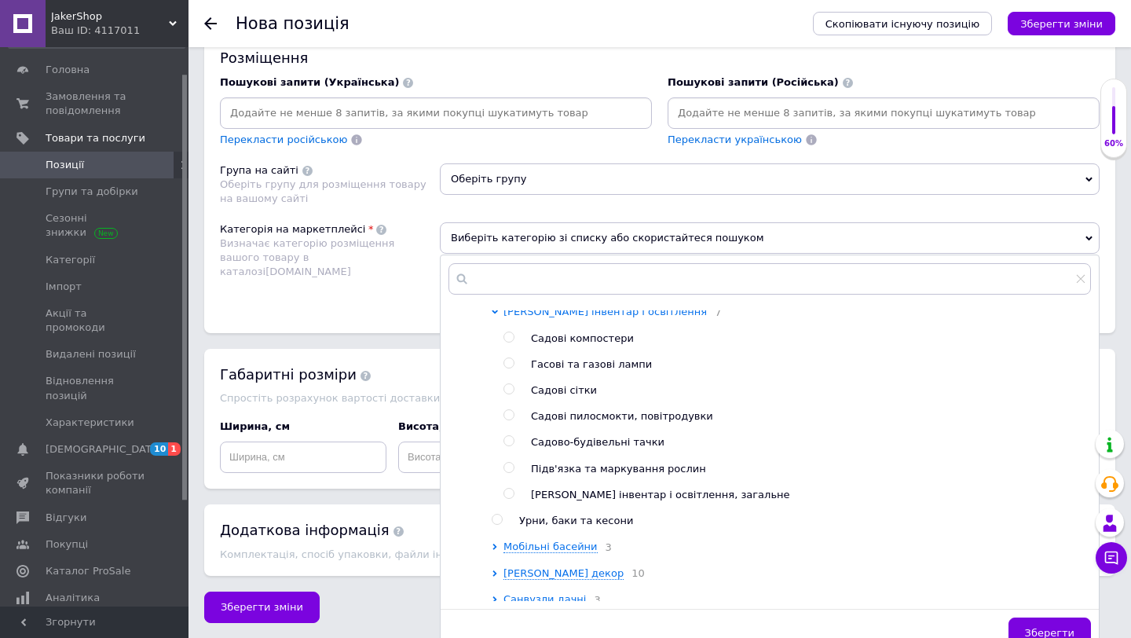
scroll to position [433, 0]
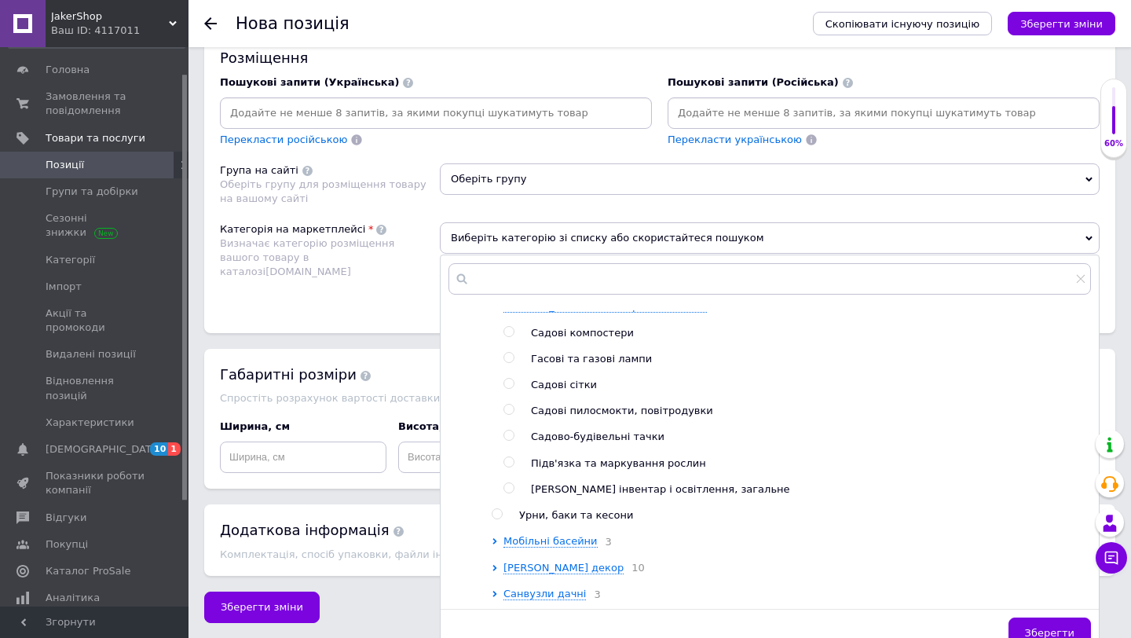
click at [512, 493] on input "radio" at bounding box center [508, 488] width 10 height 10
radio input "true"
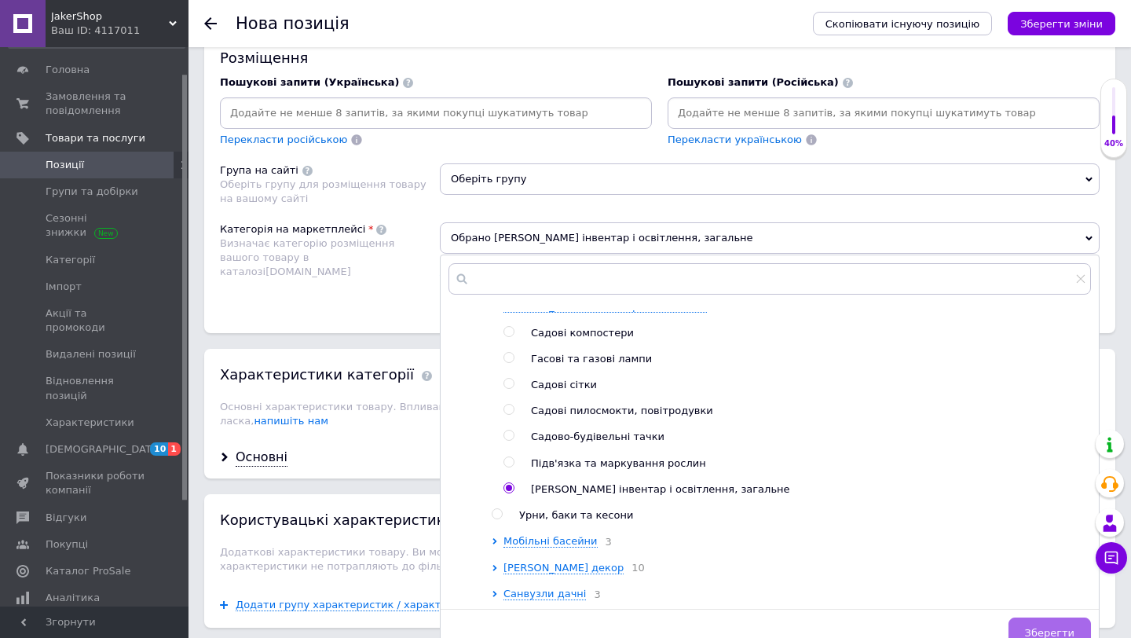
click at [1034, 630] on span "Зберегти" at bounding box center [1049, 633] width 49 height 12
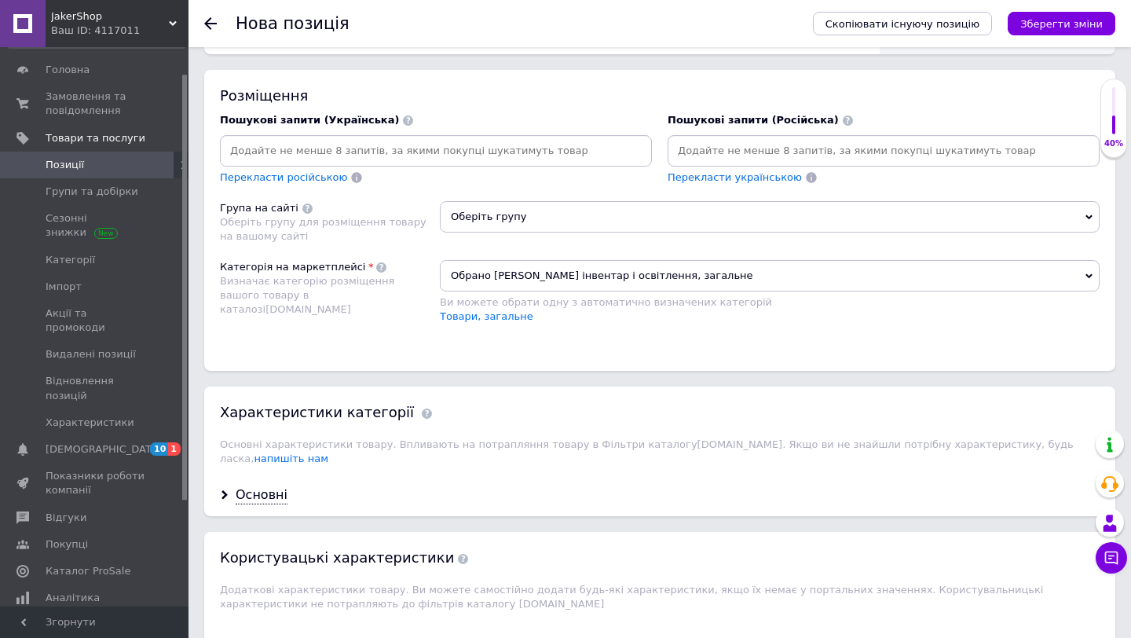
scroll to position [1013, 0]
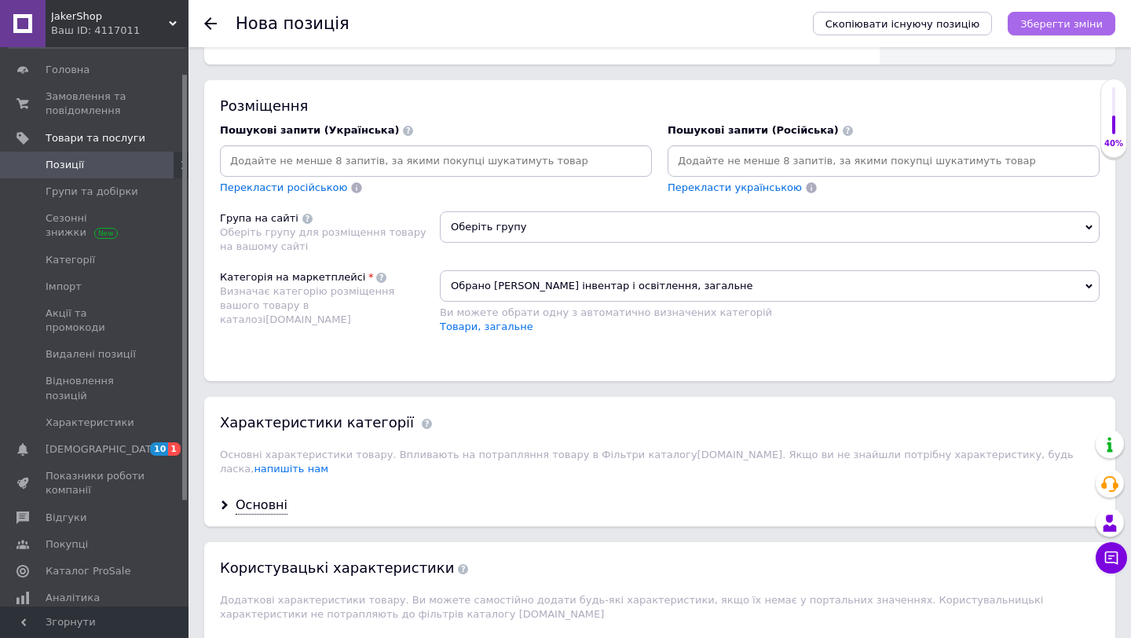
click at [1037, 29] on button "Зберегти зміни" at bounding box center [1062, 24] width 108 height 24
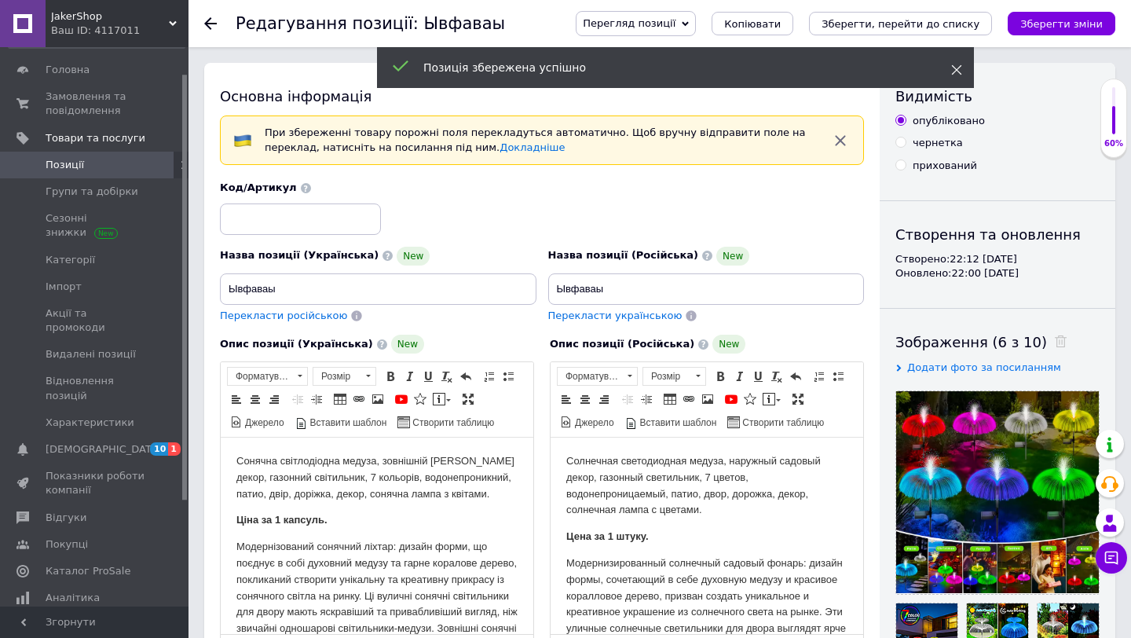
click at [951, 65] on icon at bounding box center [956, 69] width 11 height 11
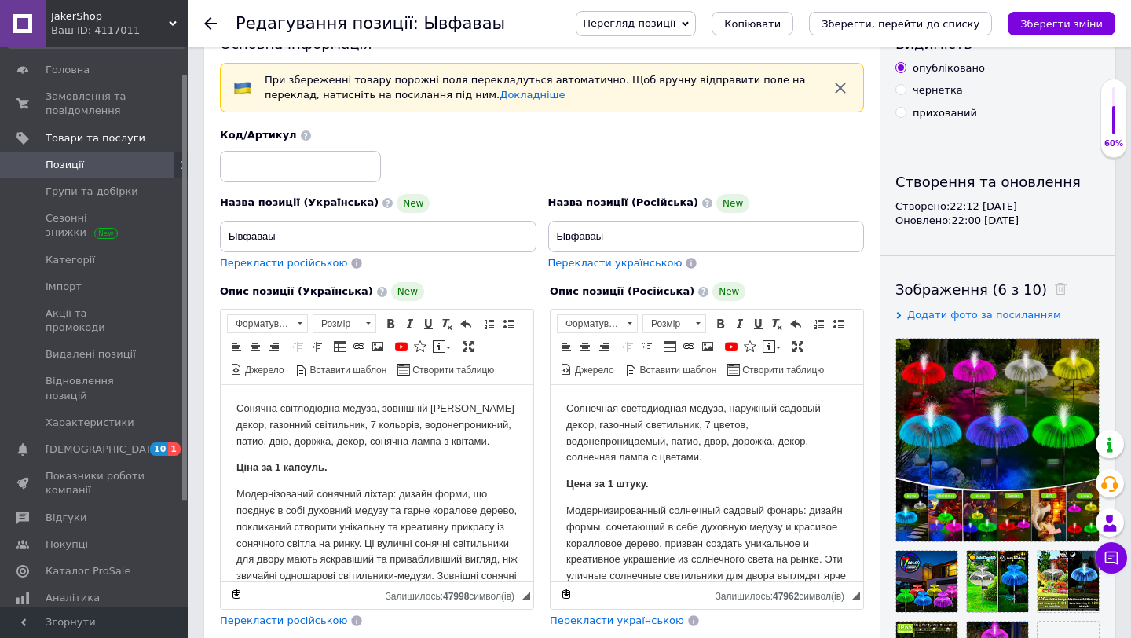
scroll to position [55, 0]
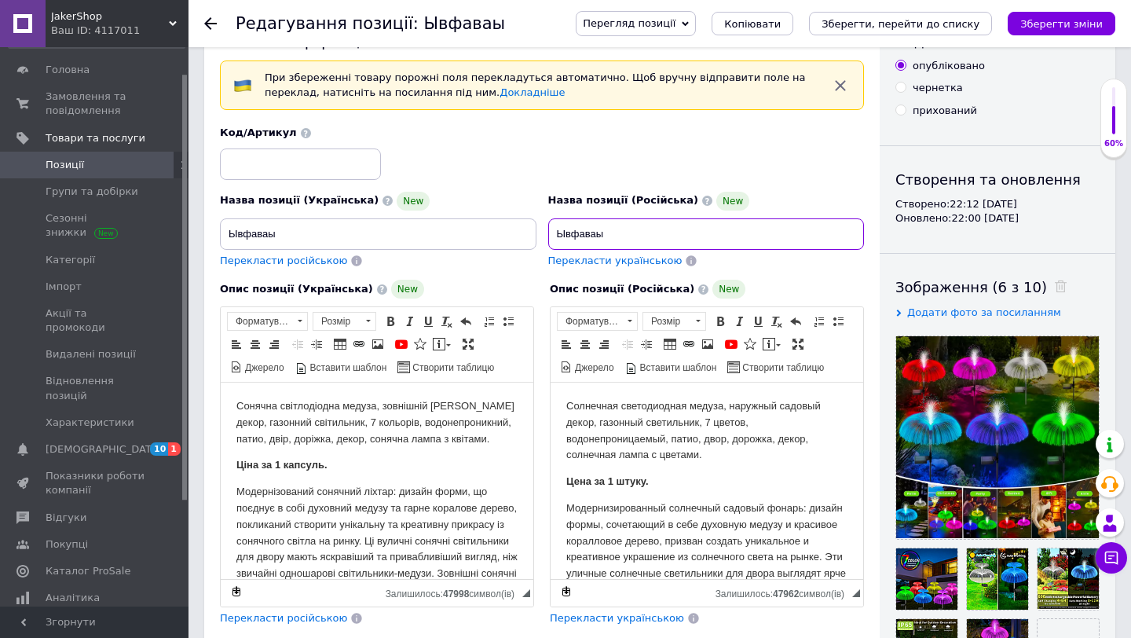
click at [663, 230] on input "Ывфаваы" at bounding box center [706, 233] width 317 height 31
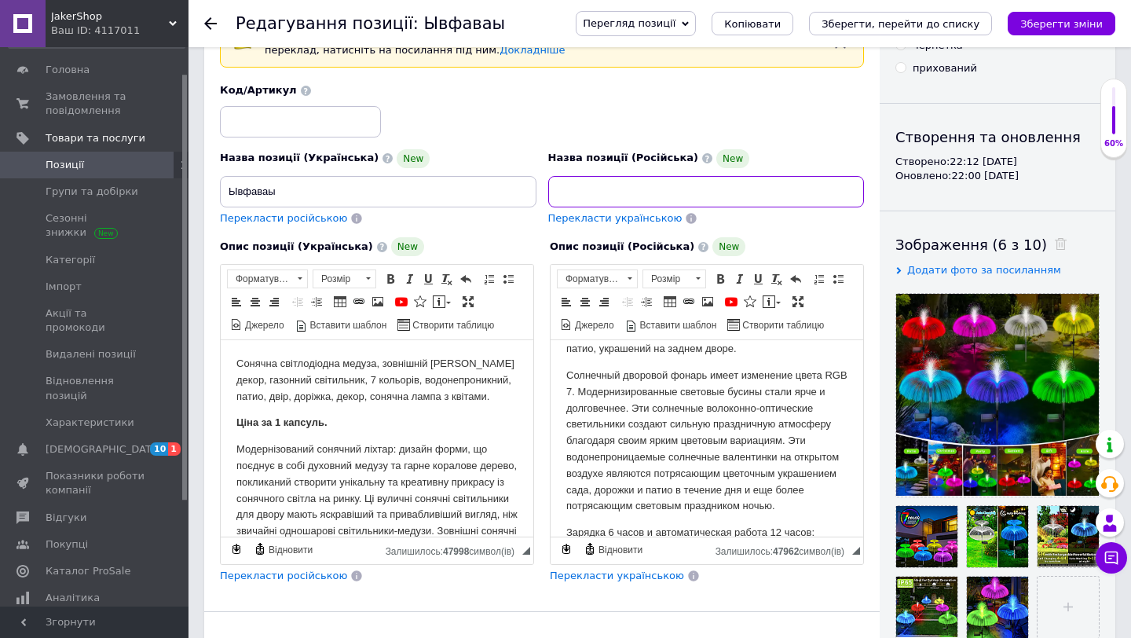
scroll to position [0, 367]
click at [792, 191] on input "Водонепроницаемый светильник медуза, солнечная лампа для сада, во двор, [PERSON…" at bounding box center [706, 191] width 317 height 31
click at [853, 196] on input "Водонепроницаемый светильник медуза, солнечная лампа для сада, во двор, [PERSON…" at bounding box center [706, 191] width 317 height 31
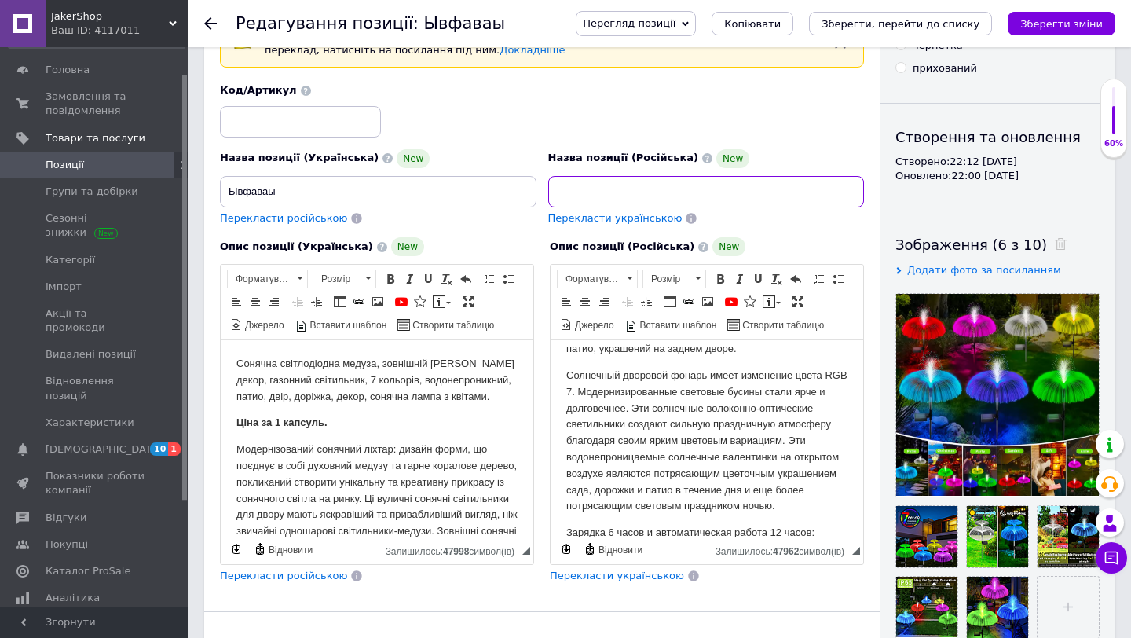
scroll to position [0, 373]
type input "Водонепроницаемый светильник медуза, солнечная лампа для сада, во двор, [PERSON…"
click at [782, 214] on div "Перекласти українською" at bounding box center [706, 218] width 317 height 15
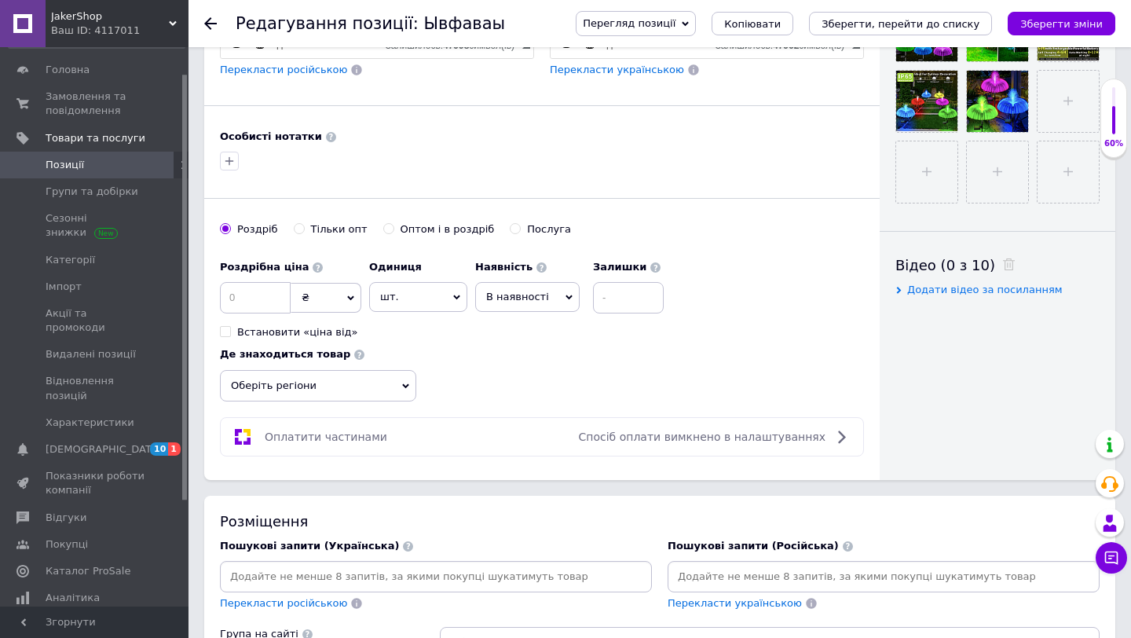
scroll to position [631, 0]
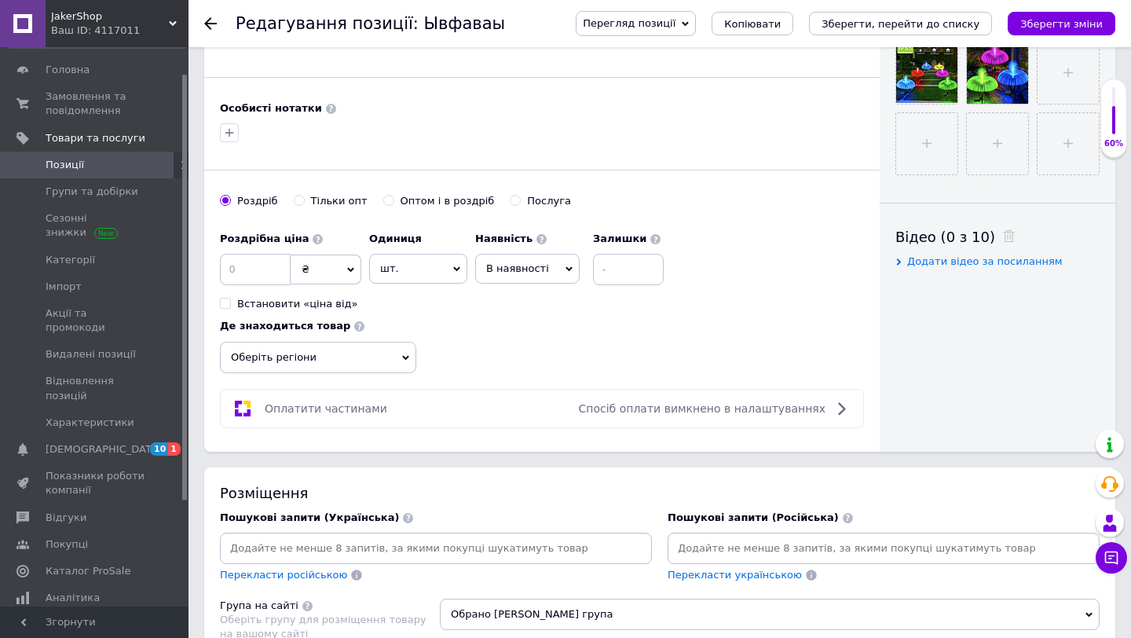
click at [554, 279] on span "В наявності" at bounding box center [527, 269] width 104 height 30
click at [521, 359] on li "Готово до відправки" at bounding box center [527, 367] width 103 height 36
click at [379, 354] on span "Оберіть регіони" at bounding box center [318, 357] width 196 height 31
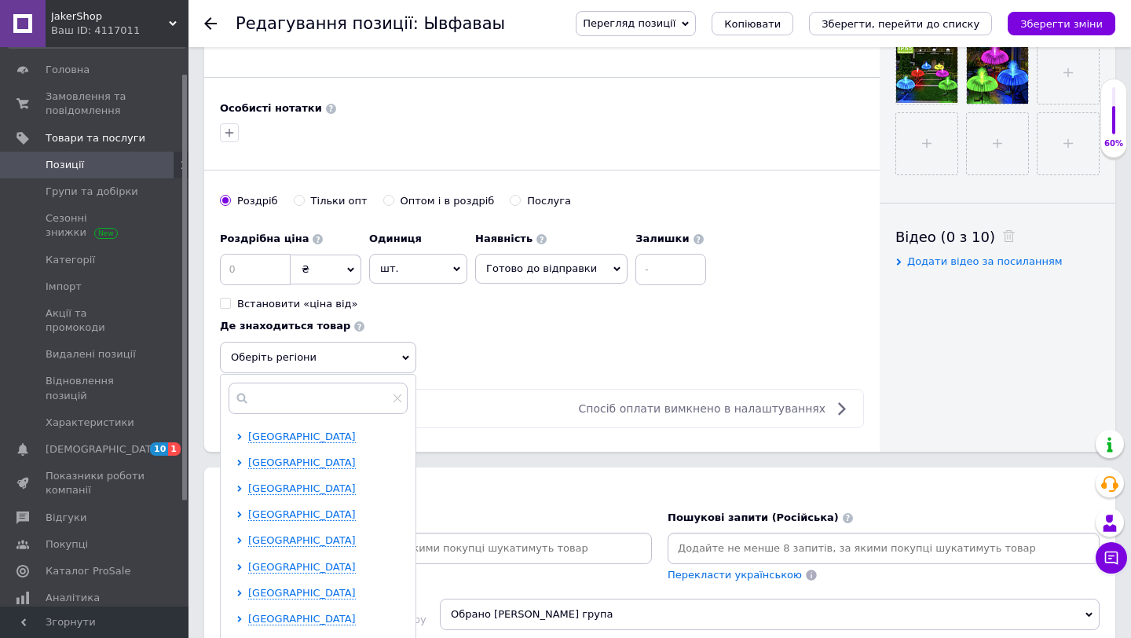
click at [519, 341] on div "Роздрібна ціна ₴ $ EUR CHF GBP ¥ PLN ₸ MDL HUF KGS CNY TRY KRW lei Встановити «…" at bounding box center [542, 298] width 644 height 149
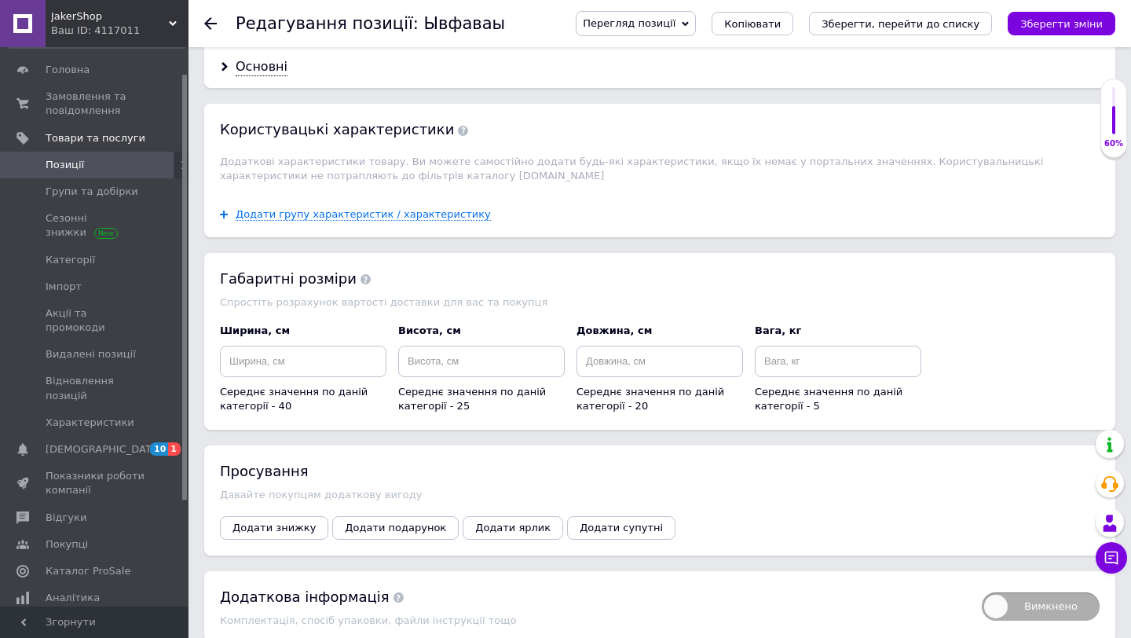
scroll to position [1459, 0]
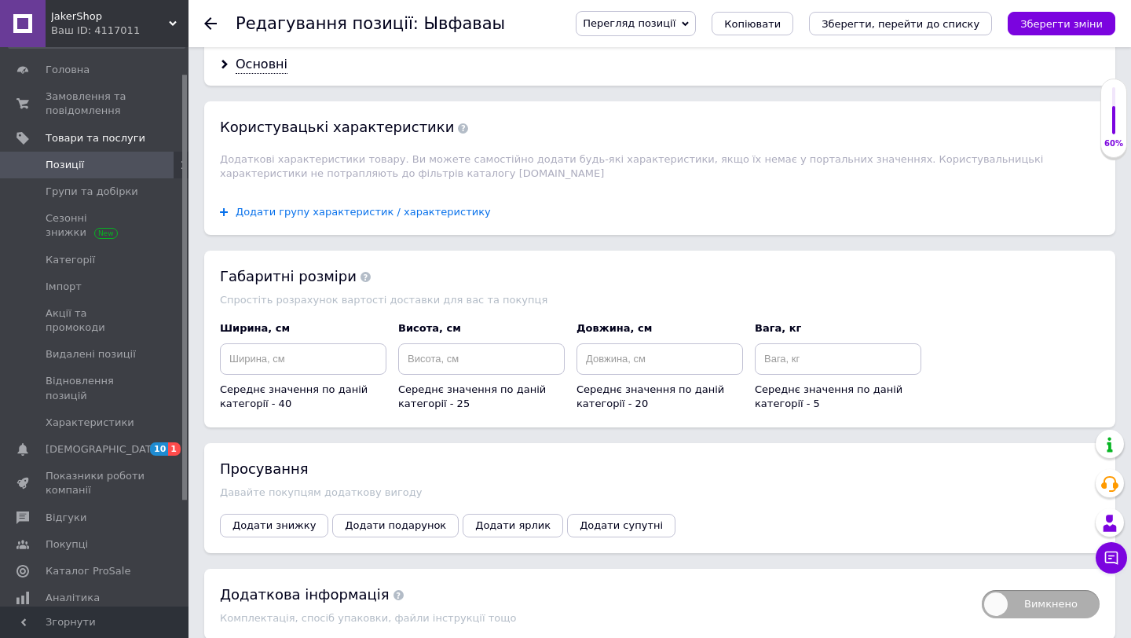
click at [371, 206] on span "Додати групу характеристик / характеристику" at bounding box center [363, 212] width 255 height 13
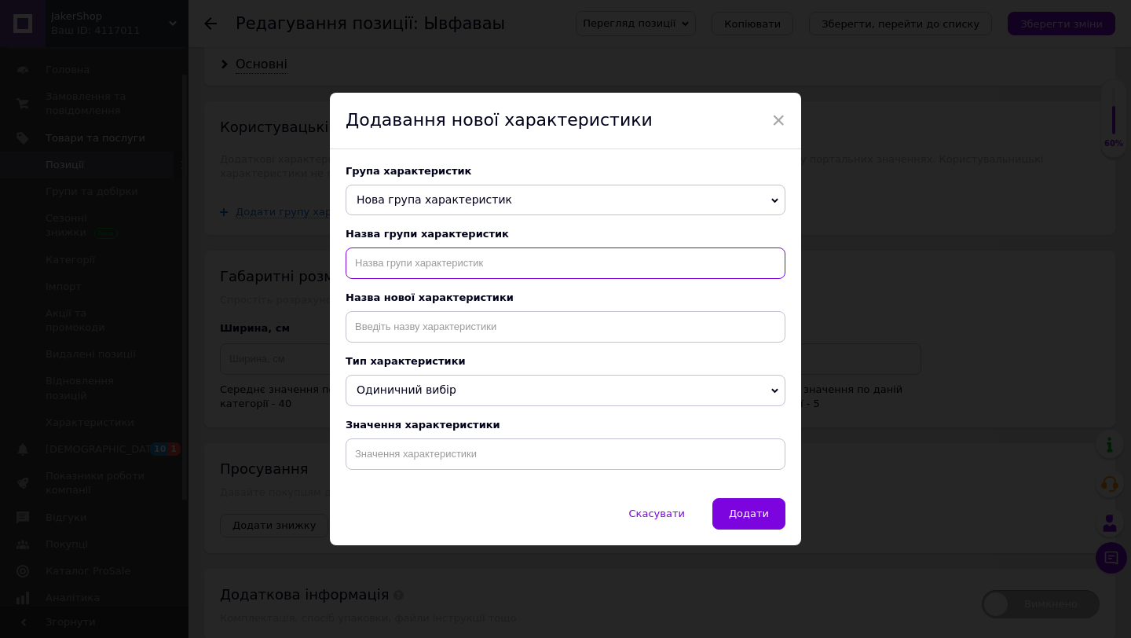
click at [438, 265] on input "text" at bounding box center [566, 262] width 440 height 31
type input "Характеристика"
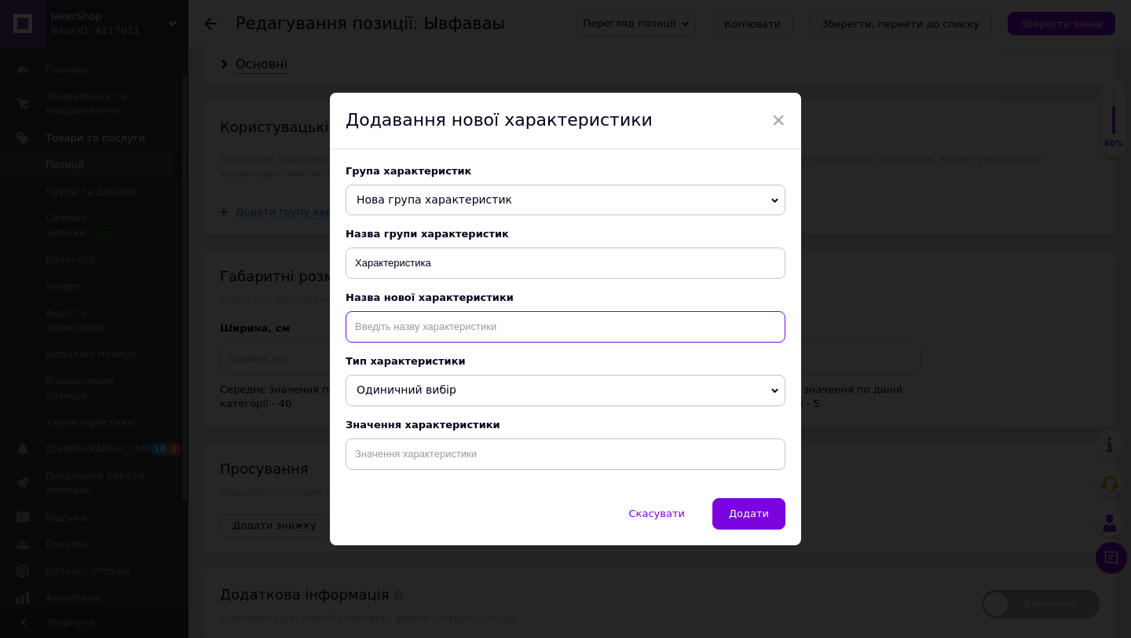
click at [395, 316] on input at bounding box center [566, 326] width 440 height 31
type input "Характеристика"
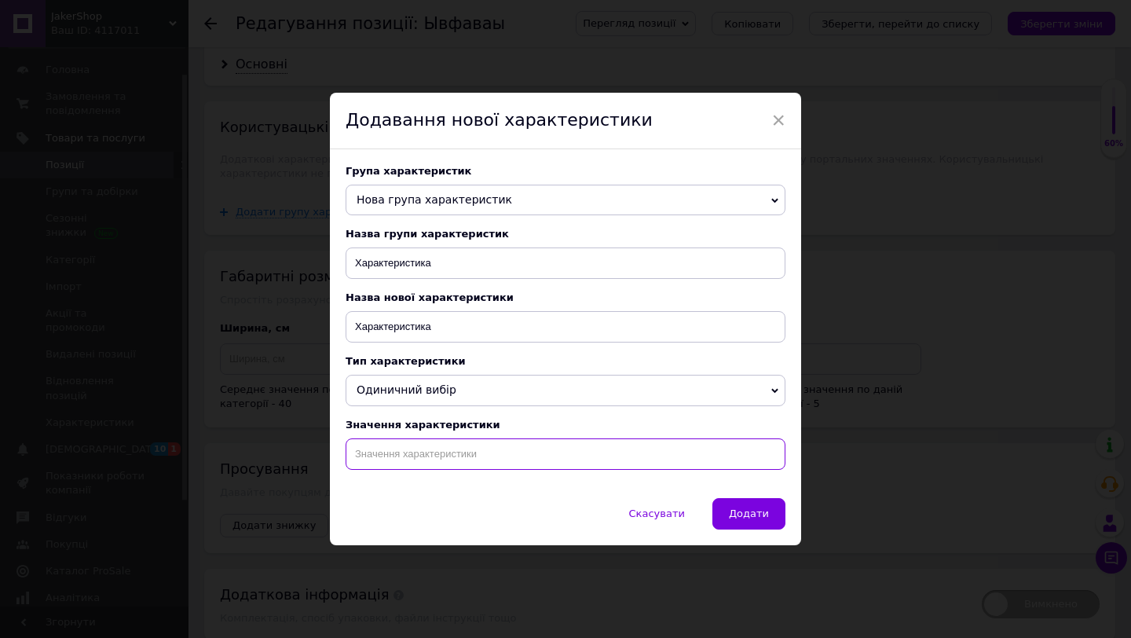
click at [379, 438] on input at bounding box center [566, 453] width 440 height 31
paste input "Водонепроницаемый светильник медуза, солнечная лампа для сада, во двор, [PERSON…"
type input "Водонепроницаемый светильник медуза, солнечная лампа для сада, во двор, [PERSON…"
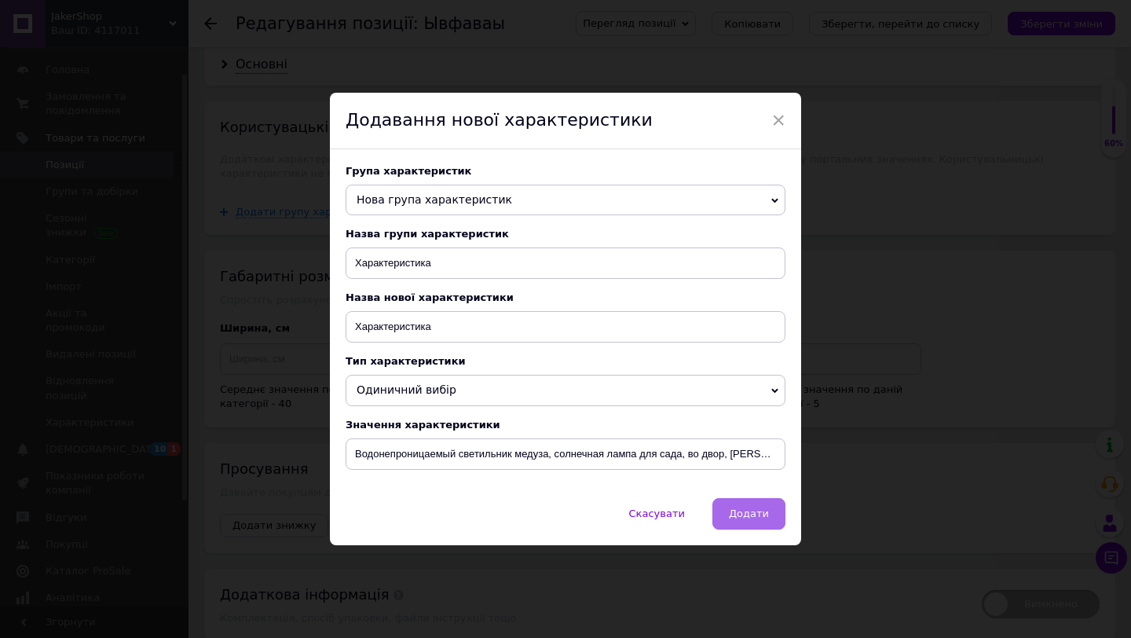
click at [732, 514] on span "Додати" at bounding box center [749, 513] width 40 height 12
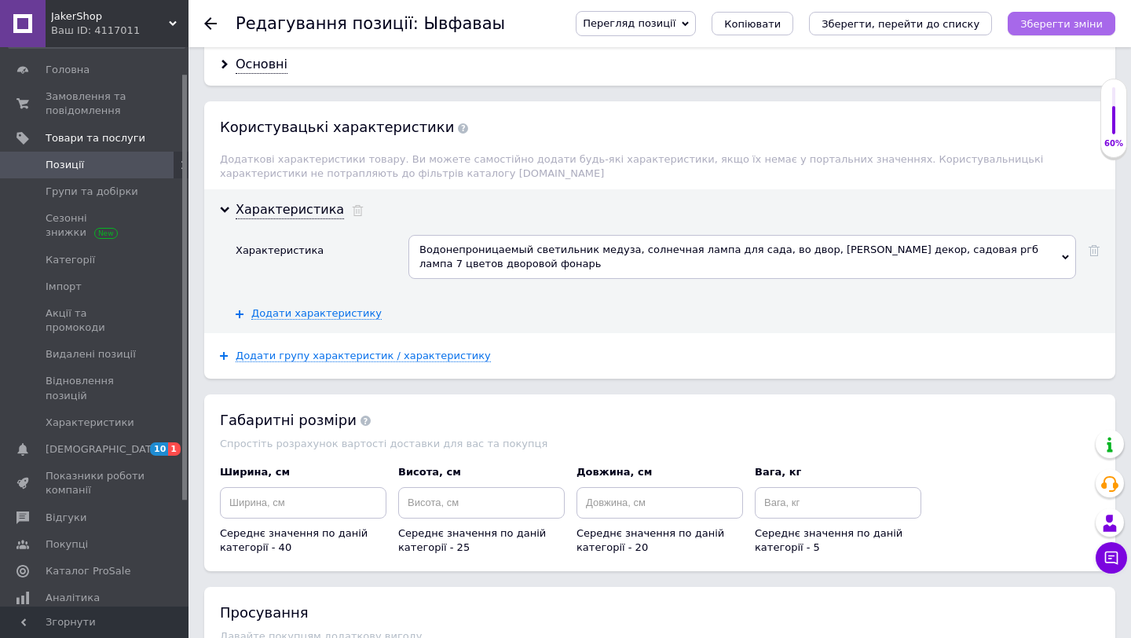
click at [1063, 25] on icon "Зберегти зміни" at bounding box center [1061, 24] width 82 height 12
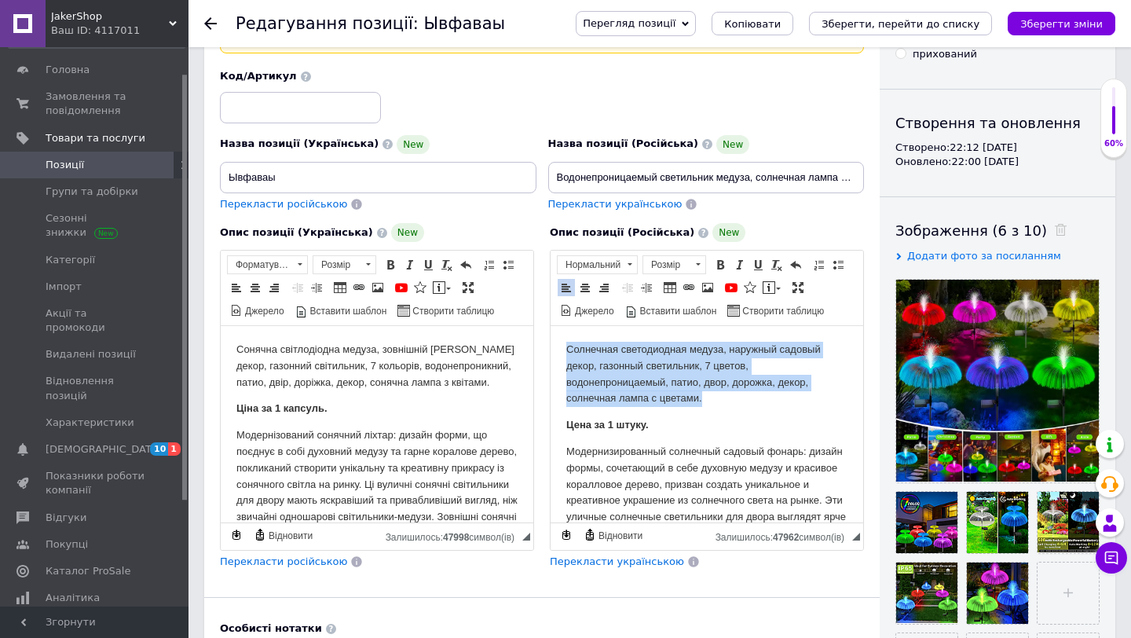
drag, startPoint x: 723, startPoint y: 397, endPoint x: 565, endPoint y: 349, distance: 165.0
copy p "Солнечная светодиодная медуза, наружный садовый декор, газонный светильник, 7 ц…"
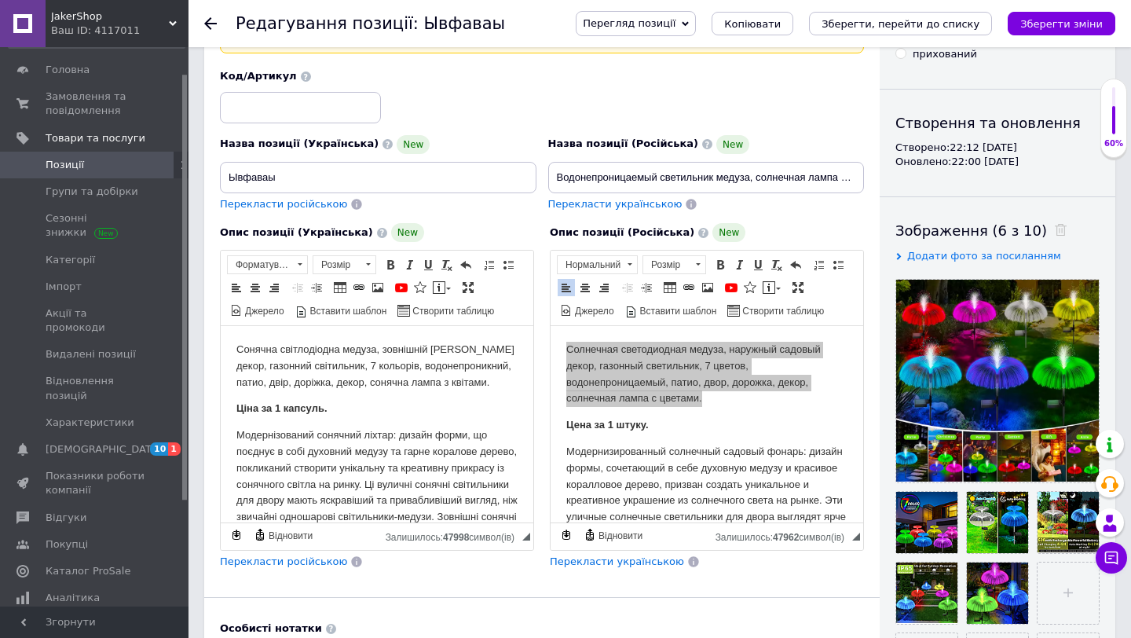
click at [851, 220] on div "Опис позиції (Російська) New Розширений текстовий редактор, 62774E50-7EE8-42DD-…" at bounding box center [707, 396] width 330 height 362
click at [785, 215] on div "Опис позиції (Російська) New Розширений текстовий редактор, 62774E50-7EE8-42DD-…" at bounding box center [707, 396] width 330 height 362
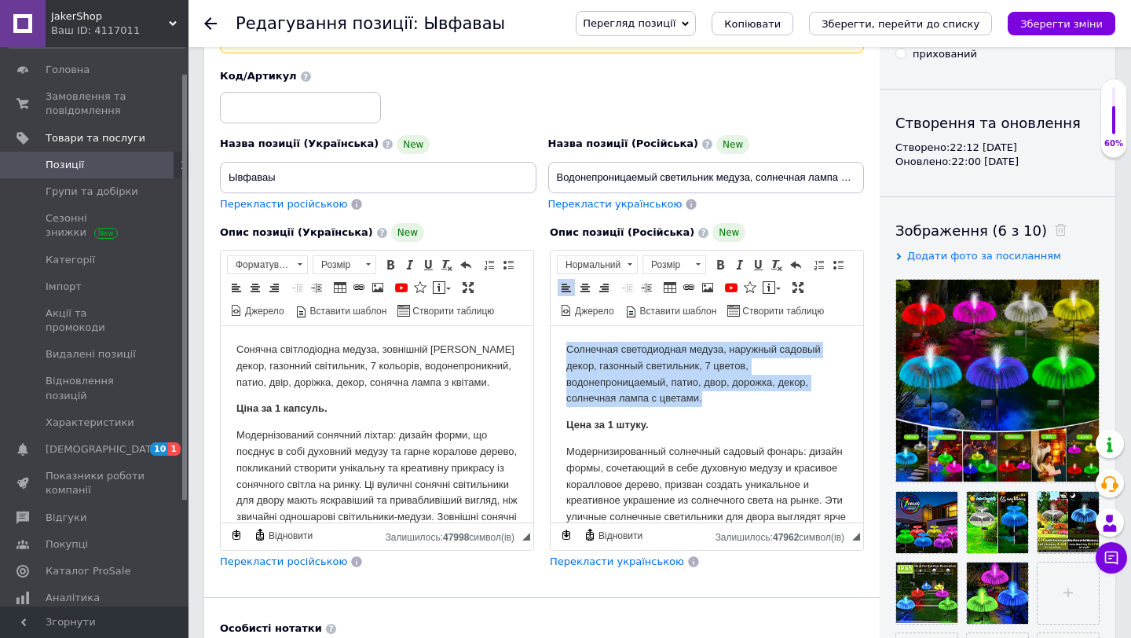
click at [710, 350] on p "Солнечная светодиодная медуза, наружный садовый декор, газонный светильник, 7 ц…" at bounding box center [706, 374] width 281 height 65
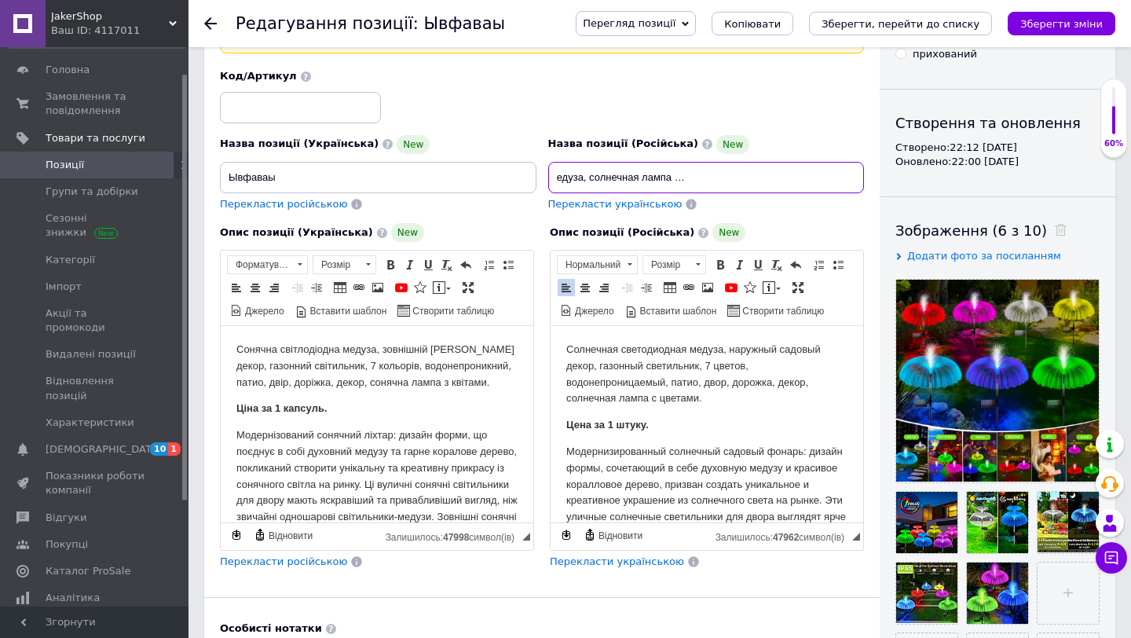
scroll to position [0, 373]
drag, startPoint x: 783, startPoint y: 170, endPoint x: 872, endPoint y: 173, distance: 88.8
click at [872, 173] on div "Основна інформація При збереженні товару порожні поля перекладуться автоматично…" at bounding box center [541, 461] width 675 height 1020
click at [794, 205] on div "Перекласти українською" at bounding box center [706, 204] width 317 height 15
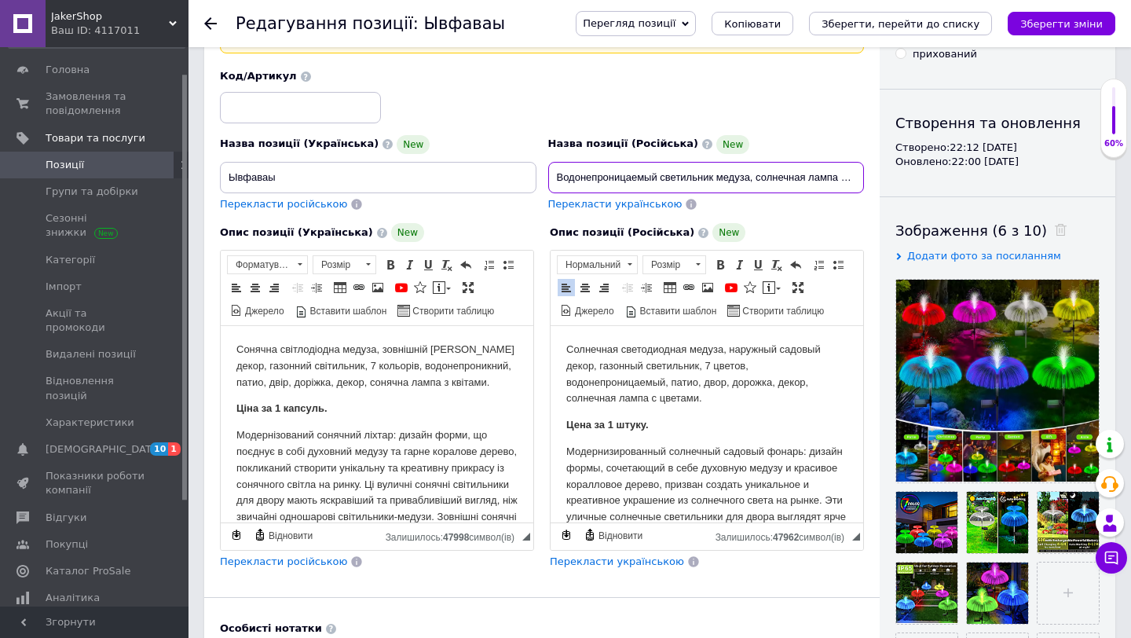
click at [748, 182] on input "Водонепроницаемый светильник медуза, солнечная лампа для сада, во двор, [PERSON…" at bounding box center [706, 177] width 317 height 31
click at [759, 208] on div "Перекласти українською" at bounding box center [706, 204] width 317 height 15
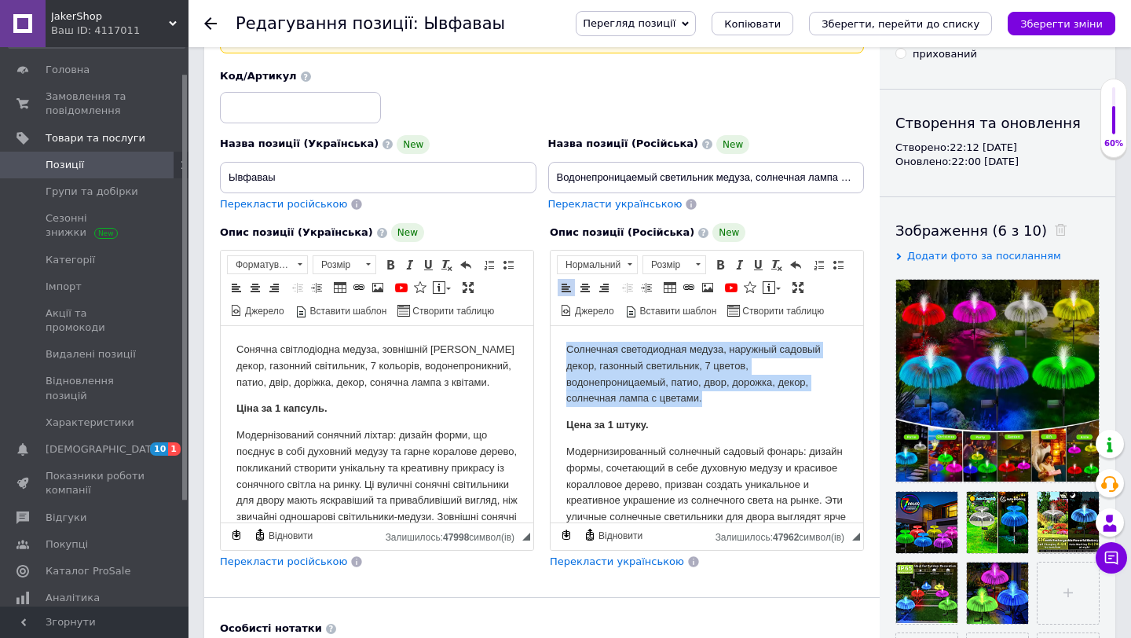
drag, startPoint x: 709, startPoint y: 404, endPoint x: 567, endPoint y: 351, distance: 151.6
click at [567, 351] on p "Солнечная светодиодная медуза, наружный садовый декор, газонный светильник, 7 ц…" at bounding box center [706, 374] width 281 height 65
copy p "Солнечная светодиодная медуза, наружный садовый декор, газонный светильник, 7 ц…"
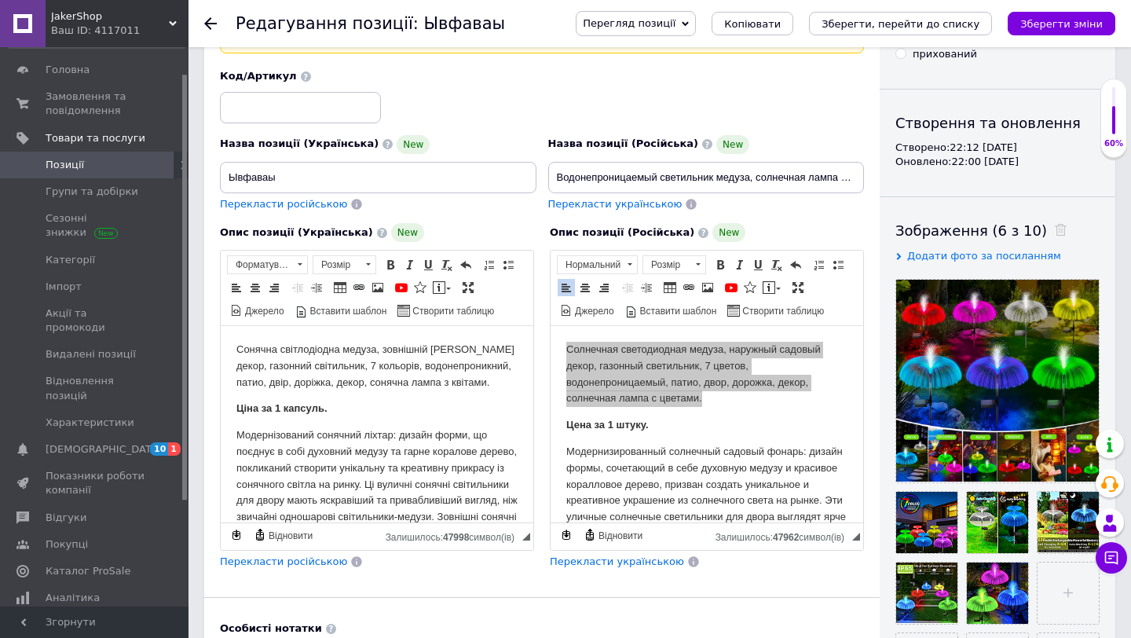
click at [690, 601] on div "Основна інформація При збереженні товару порожні поля перекладуться автоматично…" at bounding box center [541, 461] width 675 height 1020
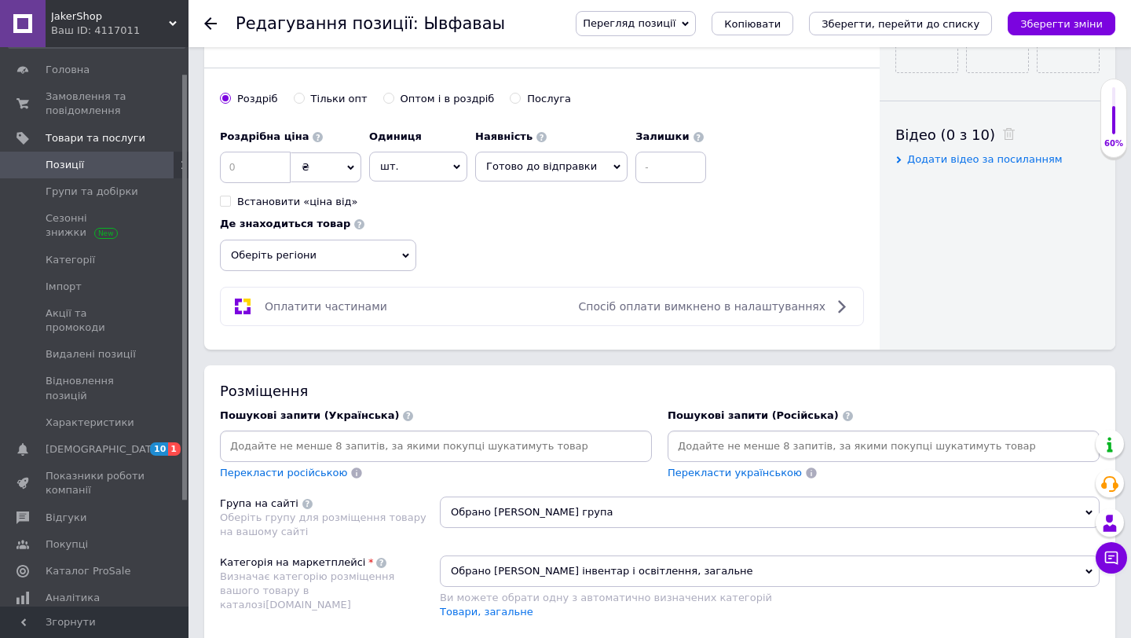
scroll to position [829, 0]
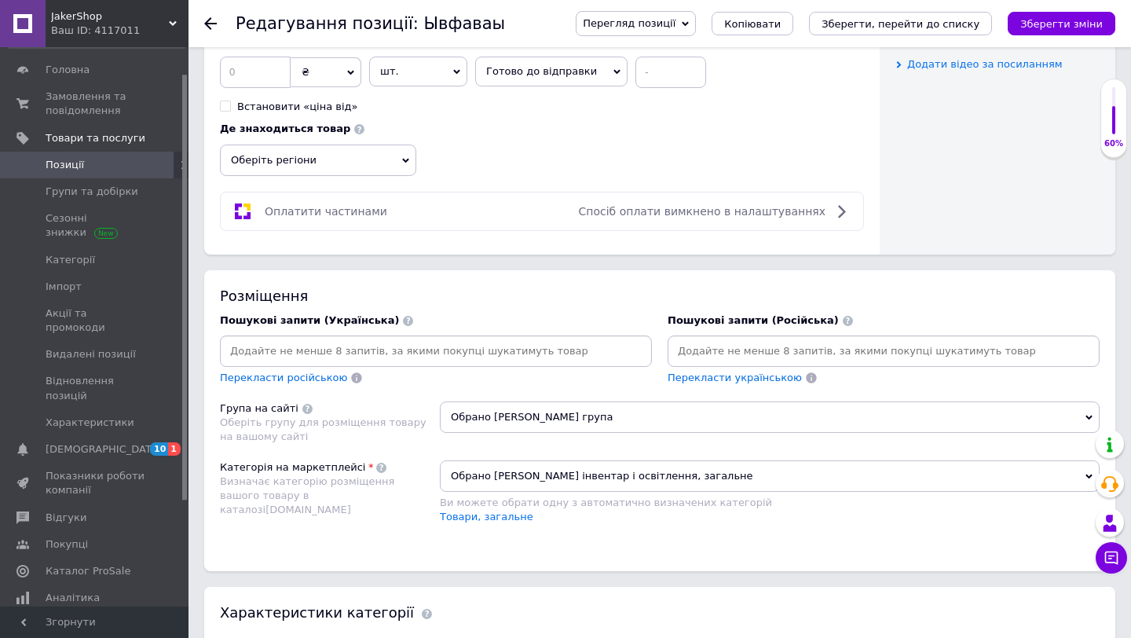
click at [745, 354] on input at bounding box center [884, 351] width 426 height 24
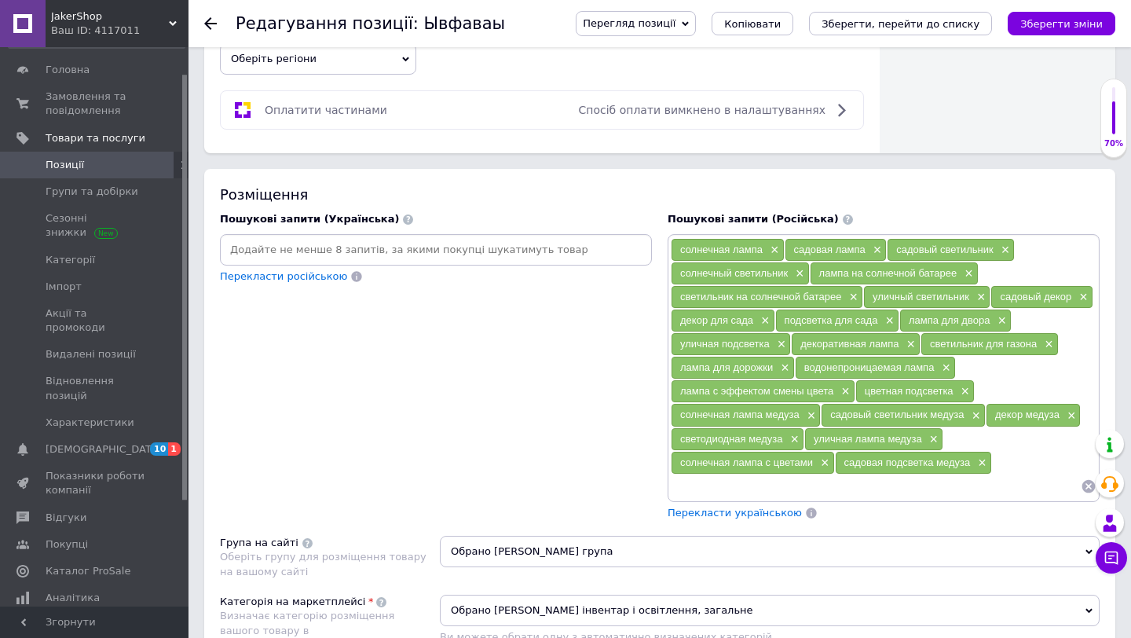
scroll to position [955, 0]
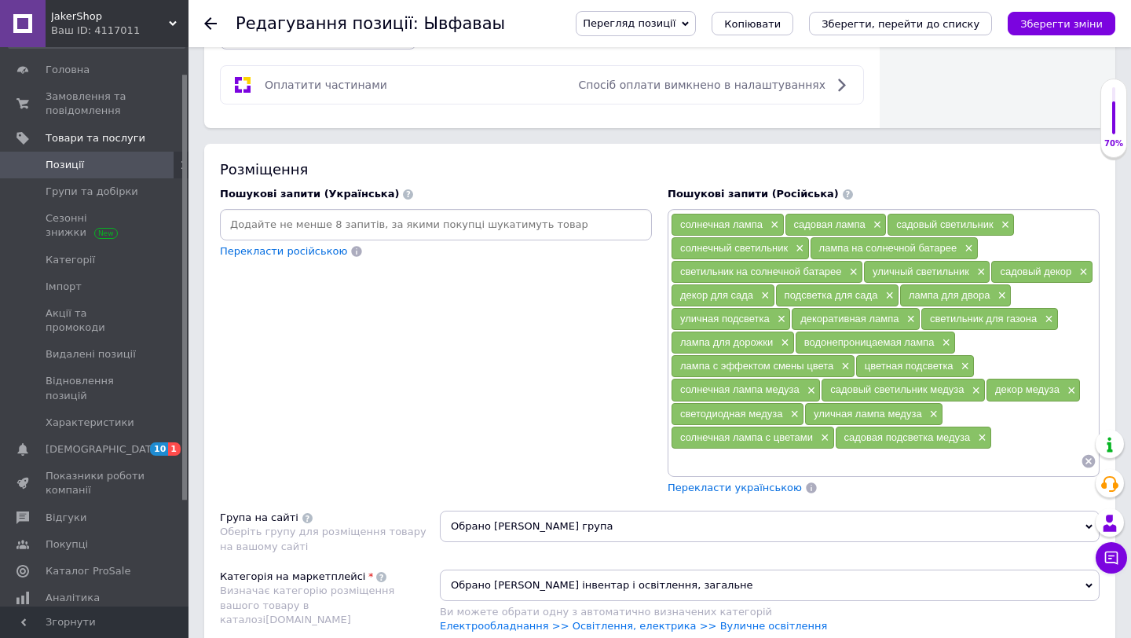
click at [699, 490] on span "Перекласти українською" at bounding box center [735, 487] width 134 height 12
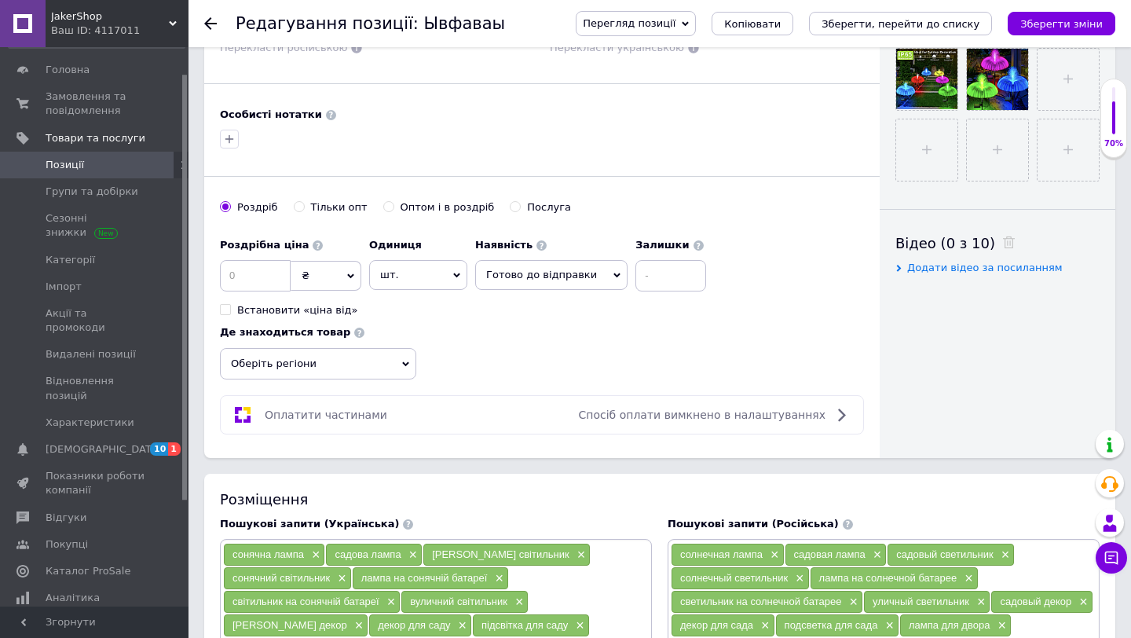
click at [400, 358] on span "Оберіть регіони" at bounding box center [318, 363] width 196 height 31
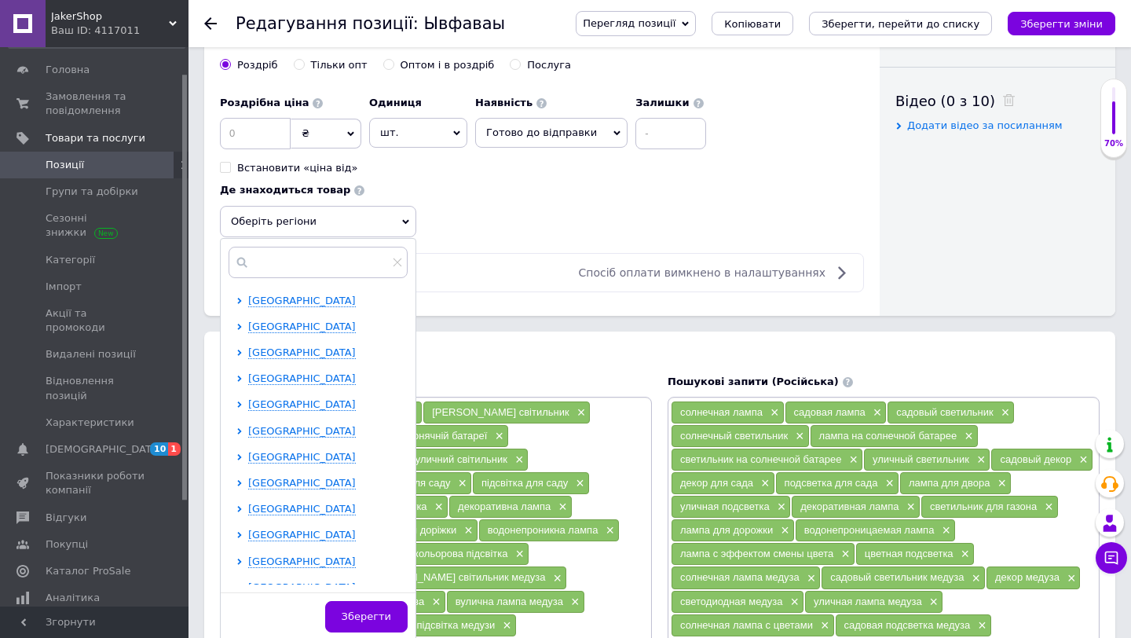
scroll to position [795, 0]
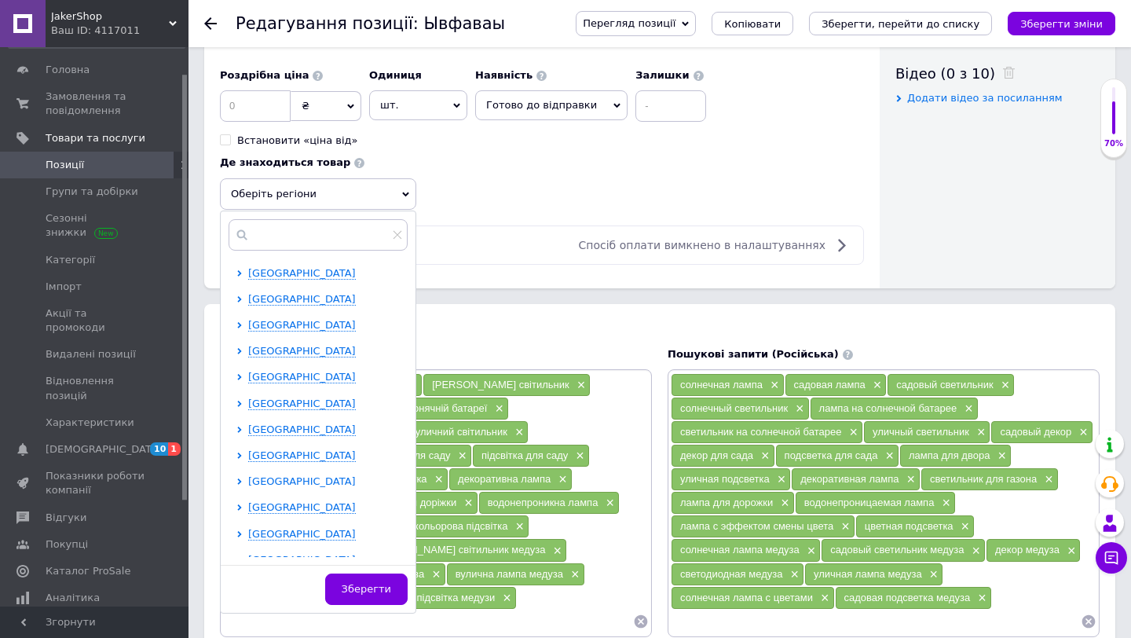
click at [328, 476] on span "[GEOGRAPHIC_DATA]" at bounding box center [302, 481] width 108 height 12
click at [259, 506] on div at bounding box center [254, 505] width 12 height 11
click at [251, 507] on input "checkbox" at bounding box center [253, 506] width 10 height 10
checkbox input "true"
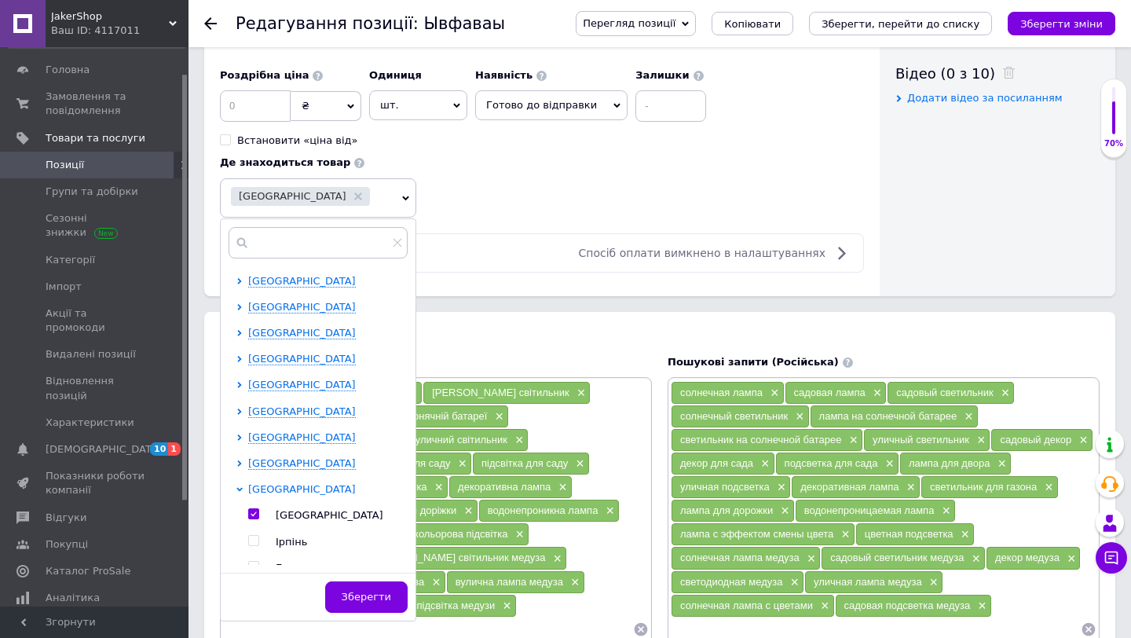
click at [273, 493] on span "[GEOGRAPHIC_DATA]" at bounding box center [302, 489] width 108 height 12
click at [313, 405] on span "[GEOGRAPHIC_DATA]" at bounding box center [302, 411] width 108 height 12
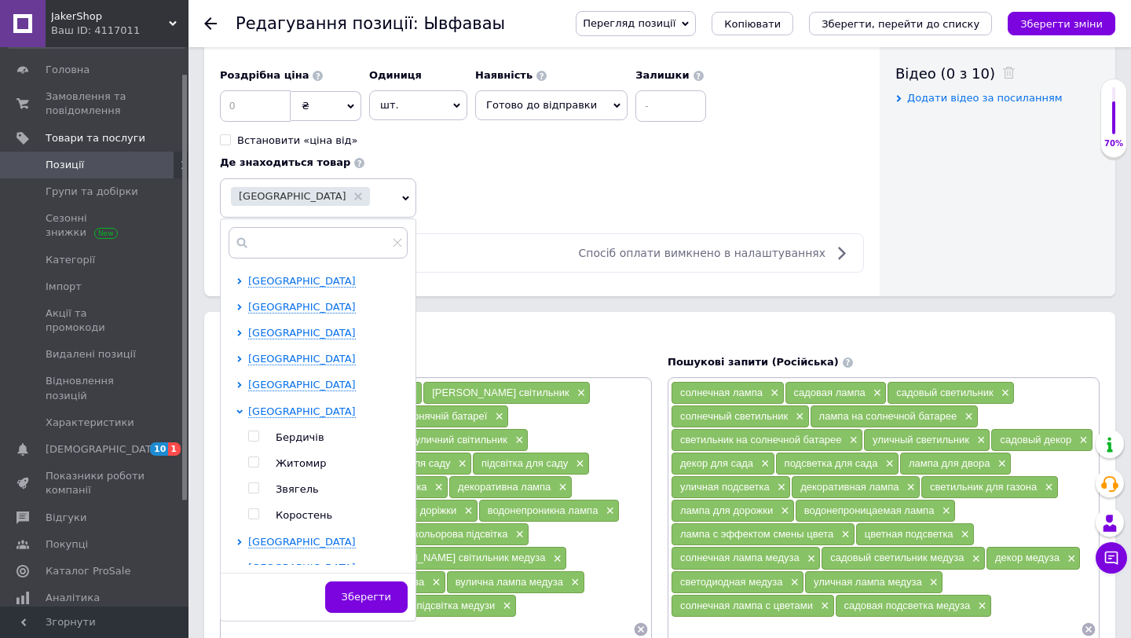
click at [247, 459] on div at bounding box center [242, 463] width 12 height 119
click at [253, 459] on input "checkbox" at bounding box center [253, 462] width 10 height 10
checkbox input "true"
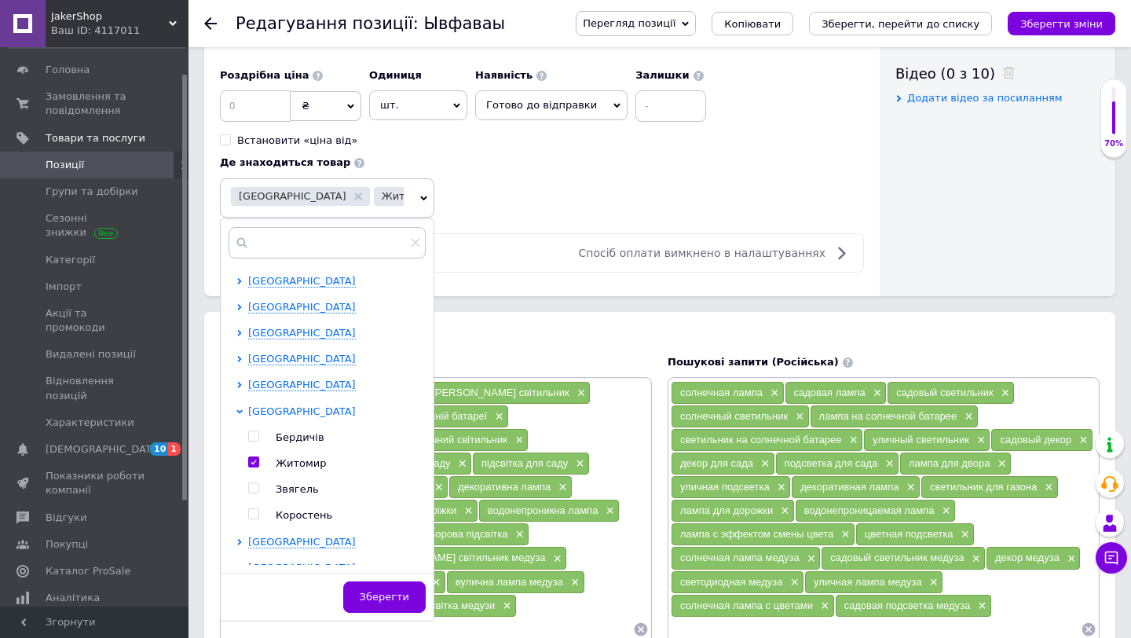
click at [282, 417] on span "[GEOGRAPHIC_DATA]" at bounding box center [302, 411] width 108 height 13
click at [320, 362] on span "[GEOGRAPHIC_DATA]" at bounding box center [302, 359] width 108 height 12
click at [252, 405] on input "checkbox" at bounding box center [253, 410] width 10 height 10
checkbox input "true"
click at [311, 359] on span "[GEOGRAPHIC_DATA]" at bounding box center [302, 359] width 108 height 12
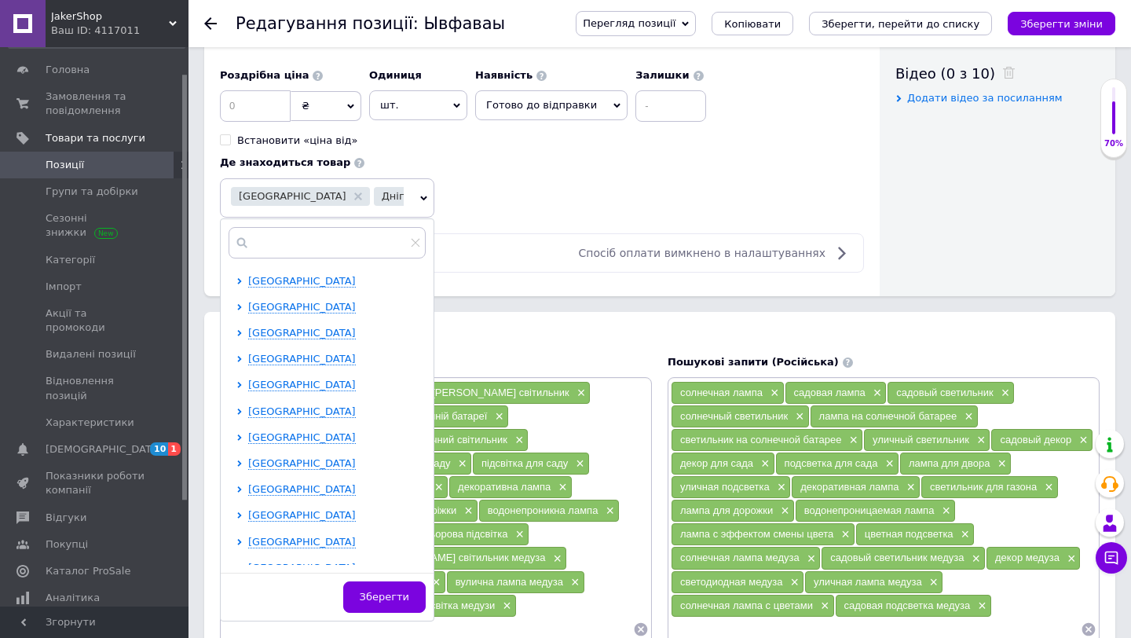
click at [544, 217] on div "Роздрібна ціна ₴ $ EUR CHF GBP ¥ PLN ₸ MDL HUF KGS CNY TRY KRW lei Встановити «…" at bounding box center [542, 138] width 644 height 157
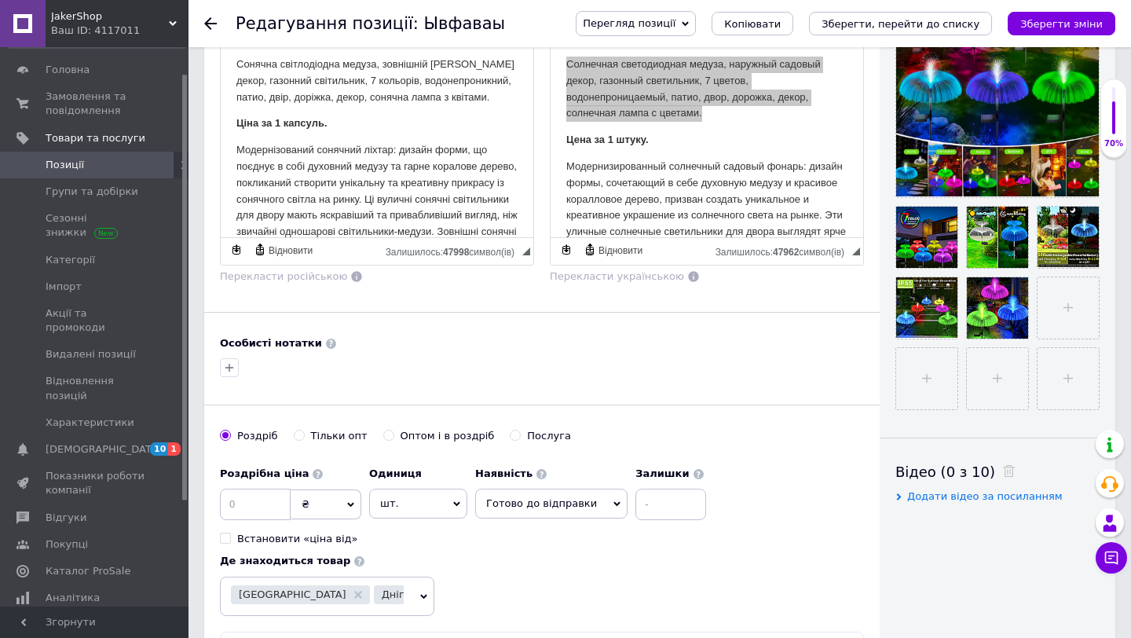
scroll to position [424, 0]
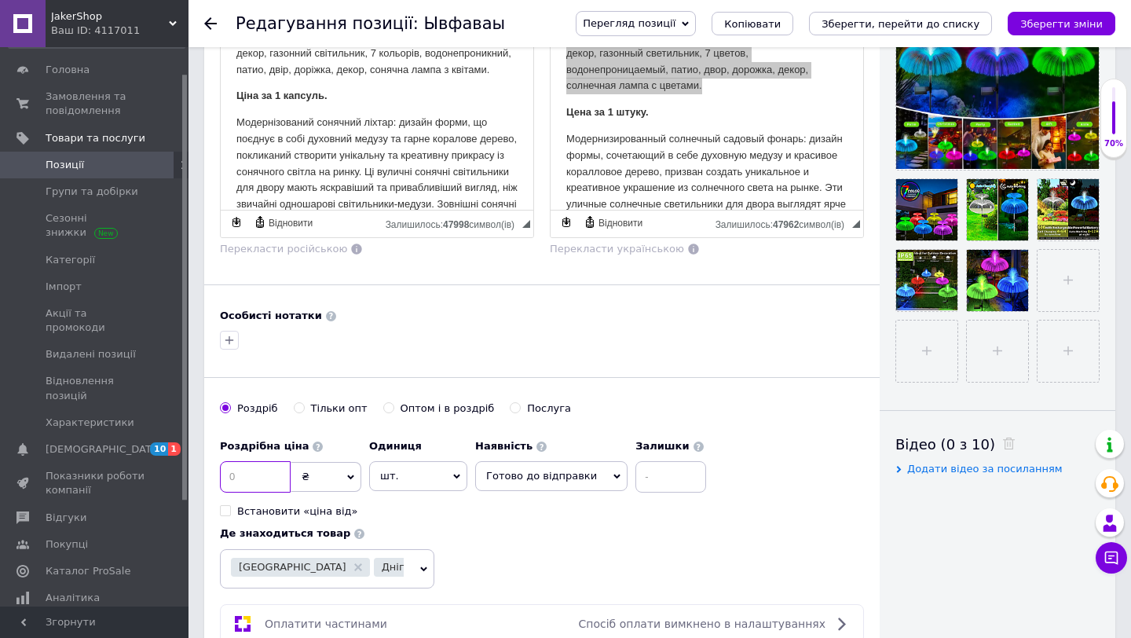
click at [254, 468] on input at bounding box center [255, 476] width 71 height 31
type input "598"
click at [230, 349] on button "button" at bounding box center [229, 340] width 19 height 19
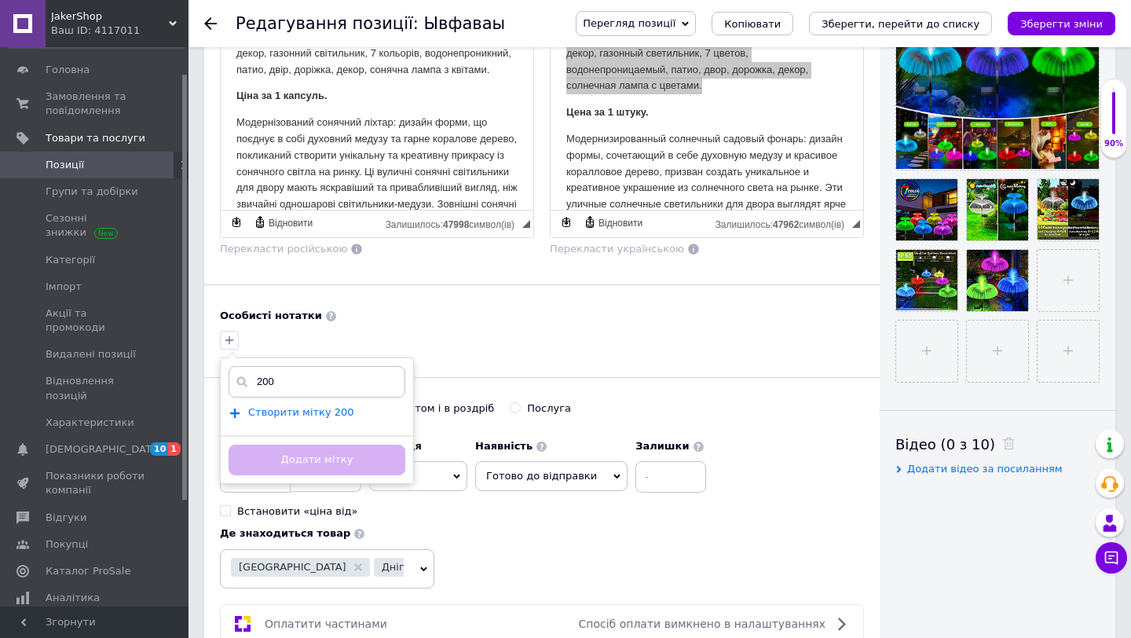
type input "200"
click at [291, 410] on span "Створити мітку 200" at bounding box center [301, 412] width 106 height 13
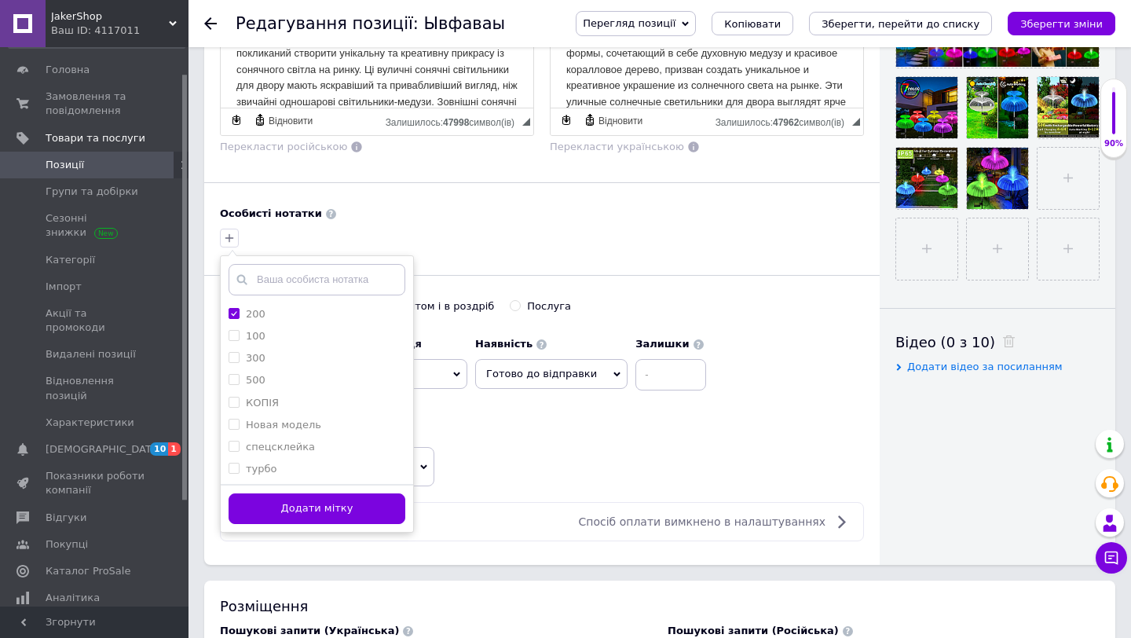
scroll to position [558, 0]
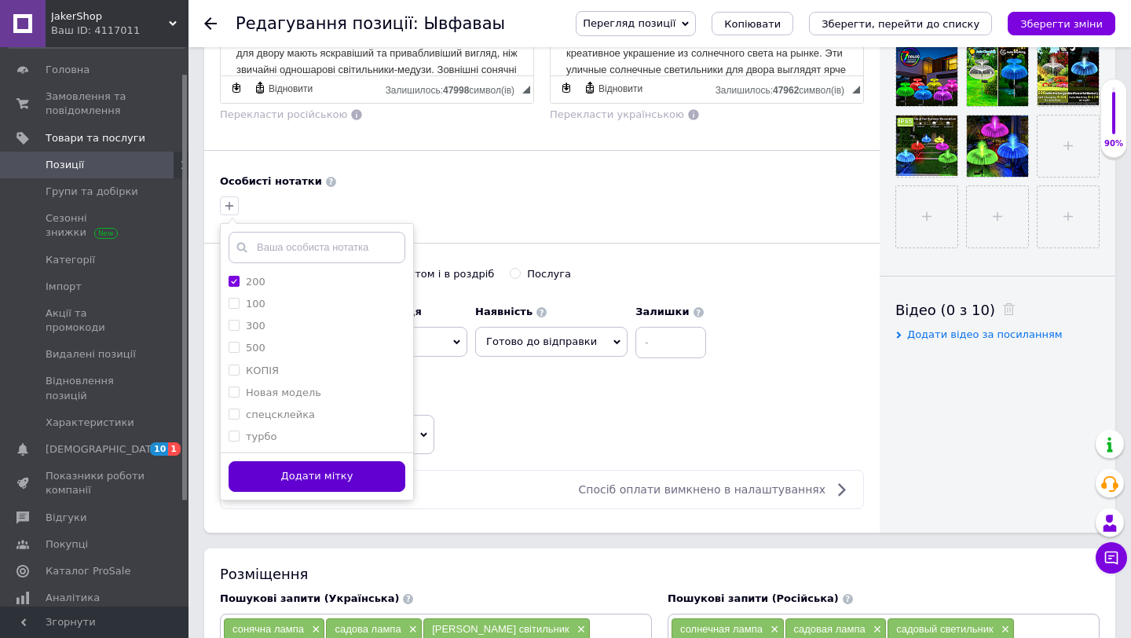
click at [327, 471] on button "Додати мітку" at bounding box center [317, 476] width 177 height 31
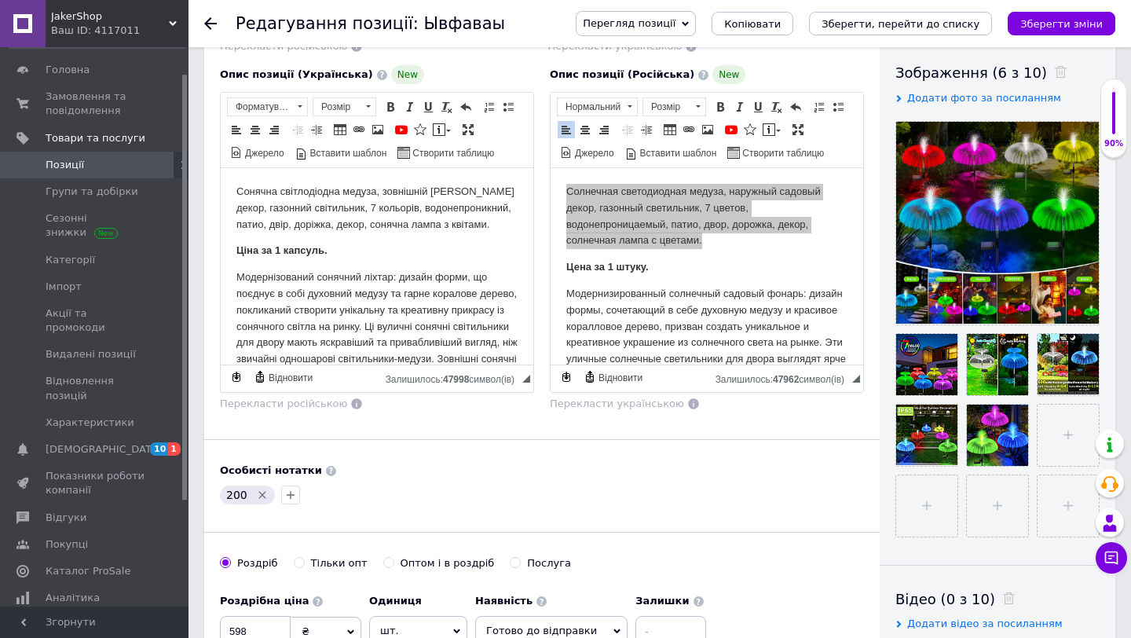
scroll to position [213, 0]
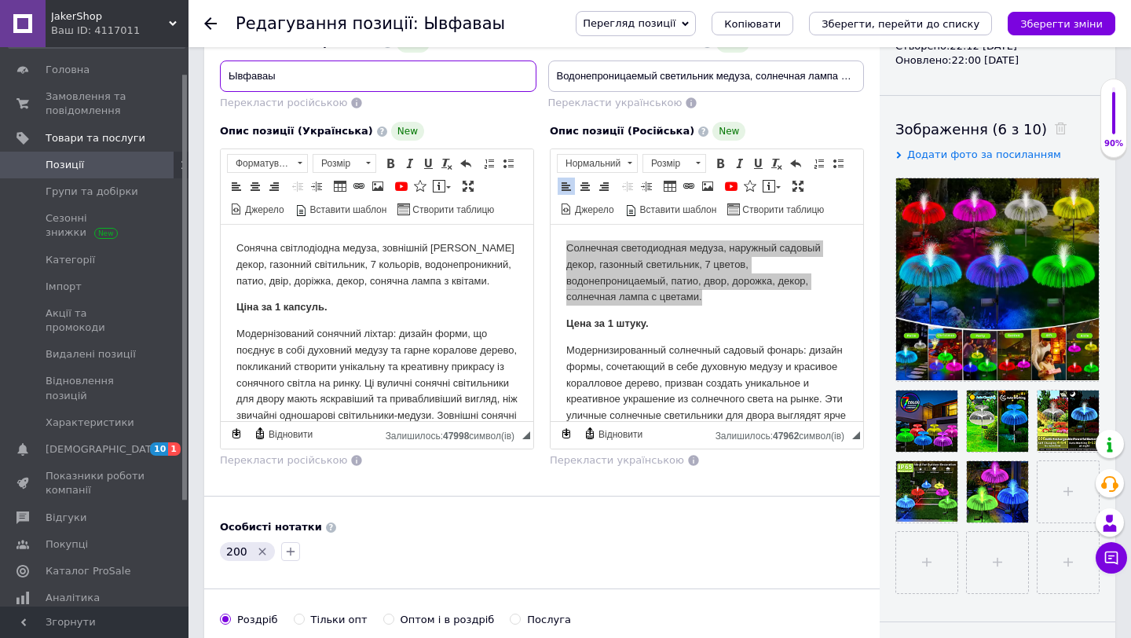
click at [469, 73] on input "Ывфаваы" at bounding box center [378, 75] width 317 height 31
click at [390, 232] on html "Сонячна світлодіодна медуза, зовнішній [PERSON_NAME] декор, газонний світильник…" at bounding box center [377, 584] width 313 height 719
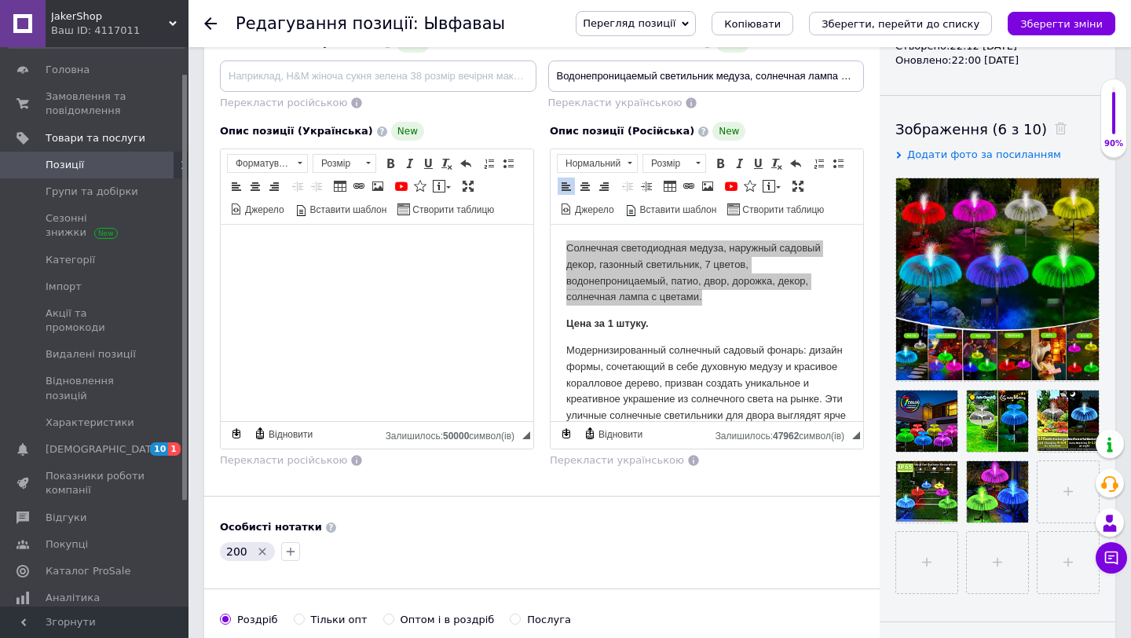
click at [561, 542] on div "200" at bounding box center [542, 551] width 650 height 25
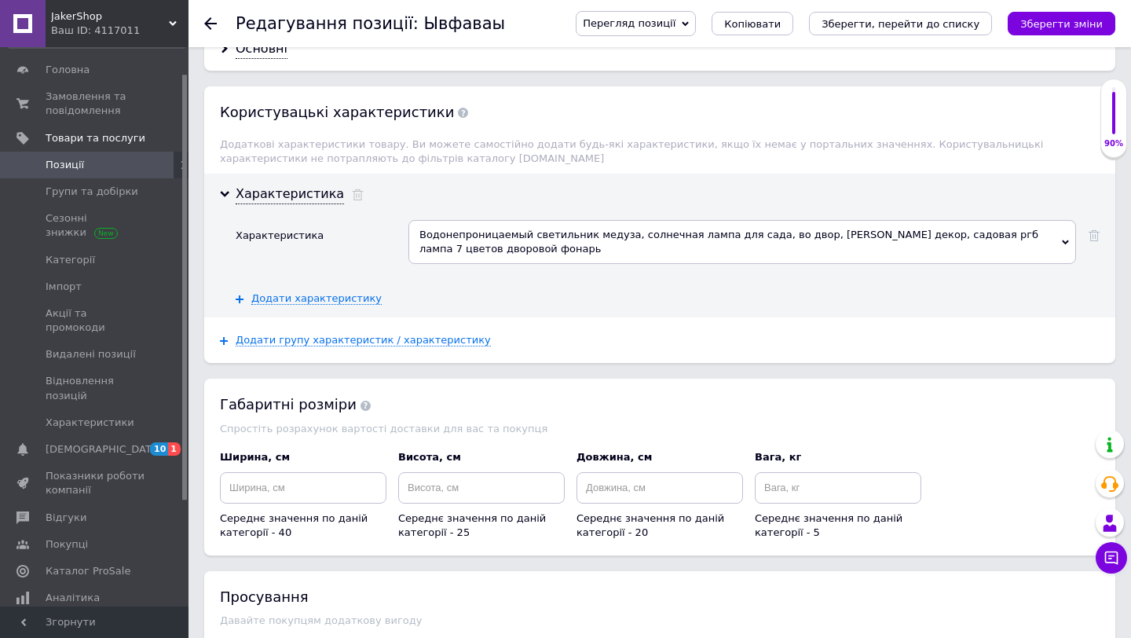
scroll to position [1900, 0]
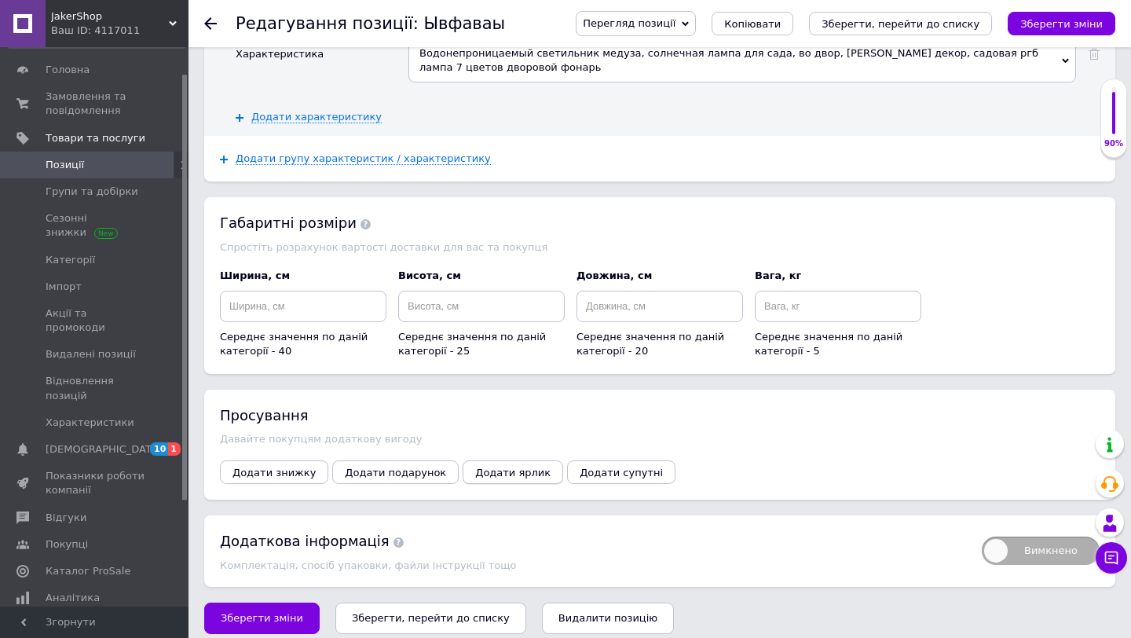
click at [475, 467] on span "Додати ярлик" at bounding box center [512, 473] width 75 height 12
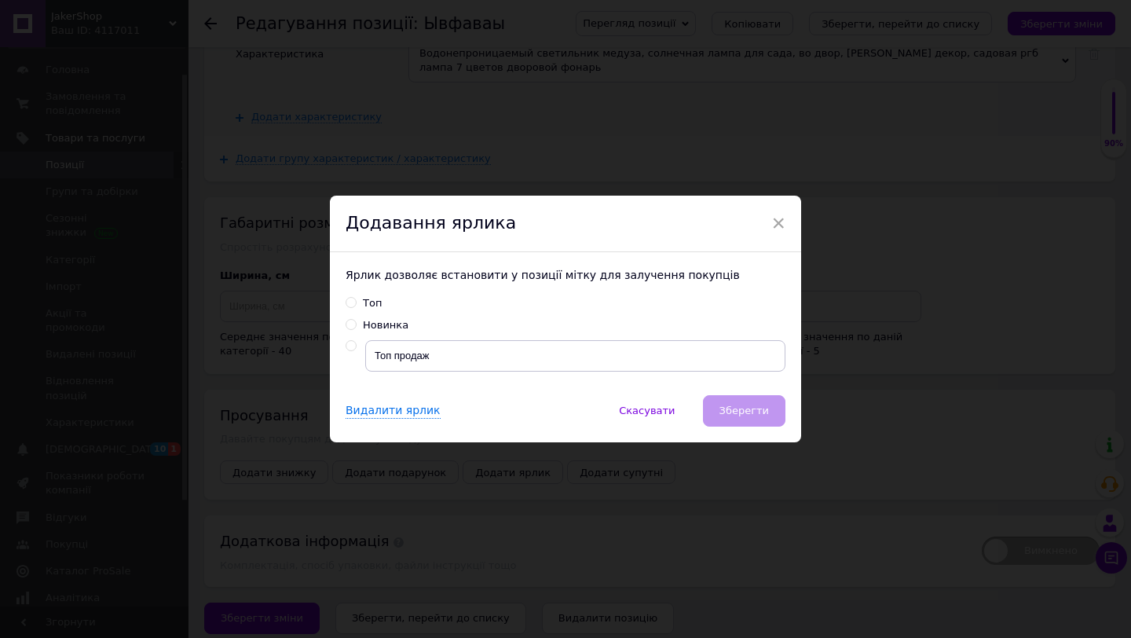
click at [349, 343] on input "radio" at bounding box center [351, 346] width 10 height 10
radio input "true"
click at [732, 400] on button "Зберегти" at bounding box center [744, 410] width 82 height 31
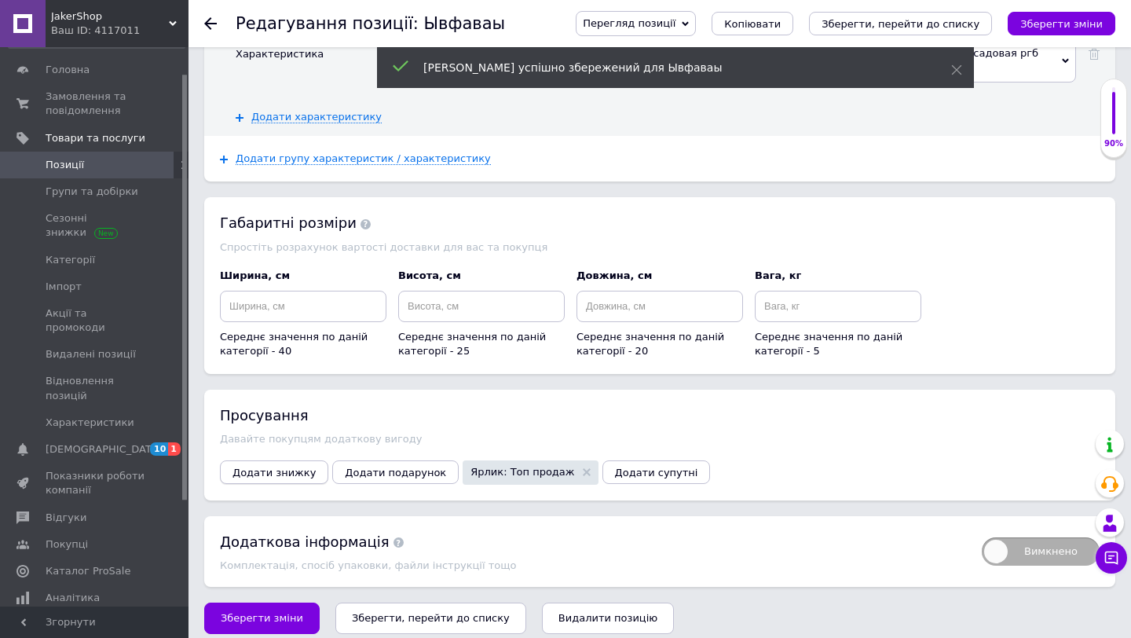
click at [281, 469] on button "Додати знижку" at bounding box center [274, 472] width 108 height 24
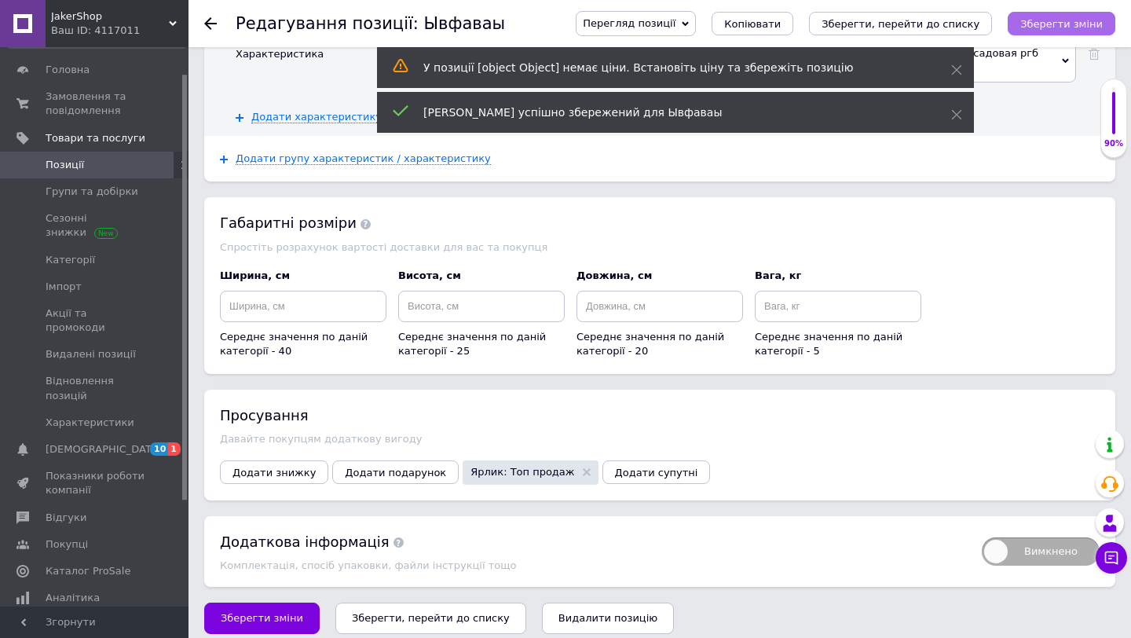
click at [1065, 28] on icon "Зберегти зміни" at bounding box center [1061, 24] width 82 height 12
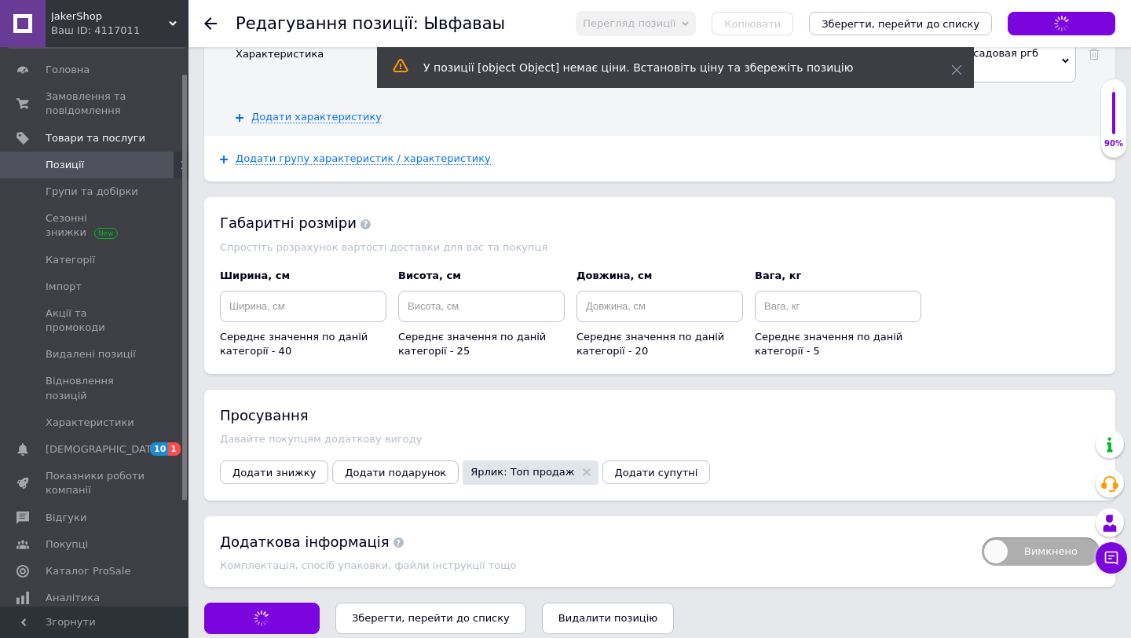
type input "Водонепроникний світильник медуза, сонячна лампа для саду, на подвір'ї, [PERSON…"
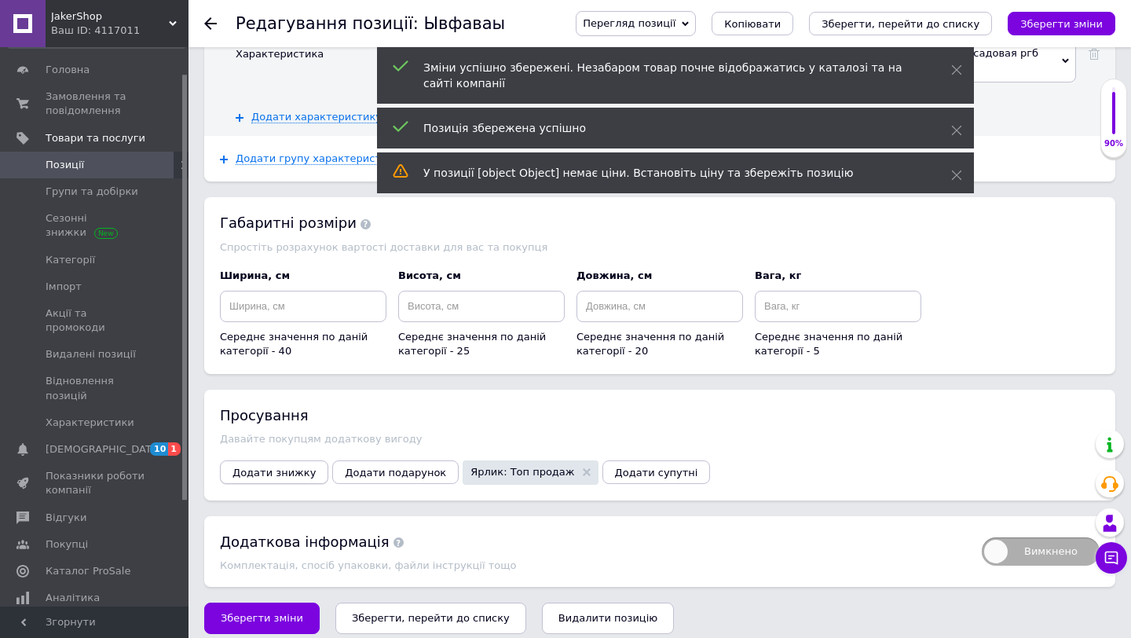
click at [289, 467] on span "Додати знижку" at bounding box center [273, 473] width 83 height 12
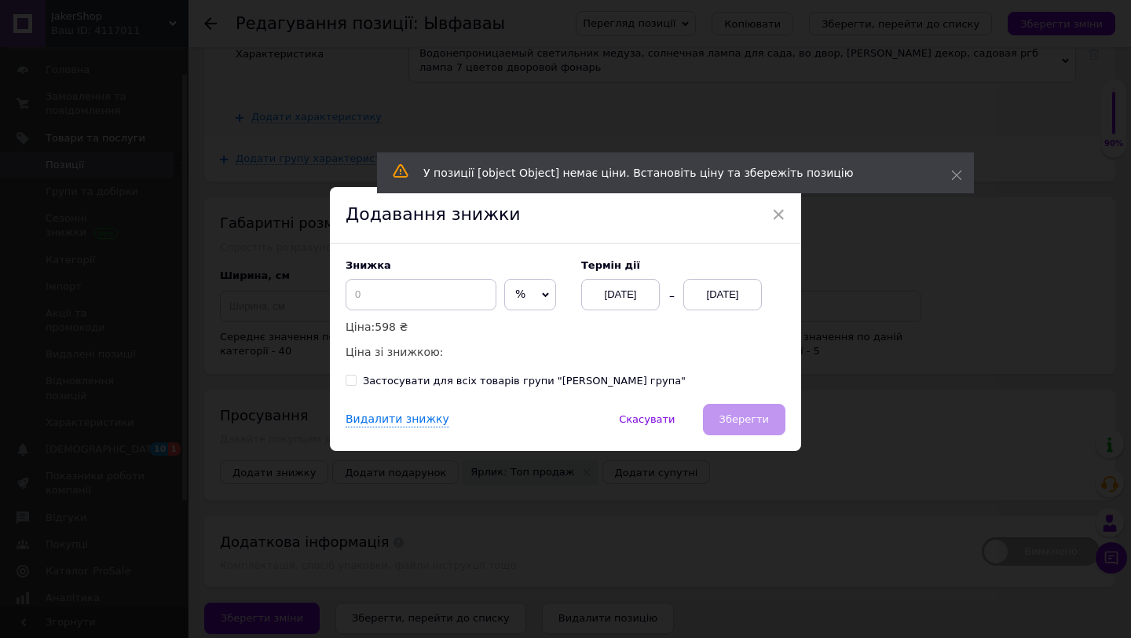
click at [708, 292] on div "[DATE]" at bounding box center [722, 294] width 79 height 31
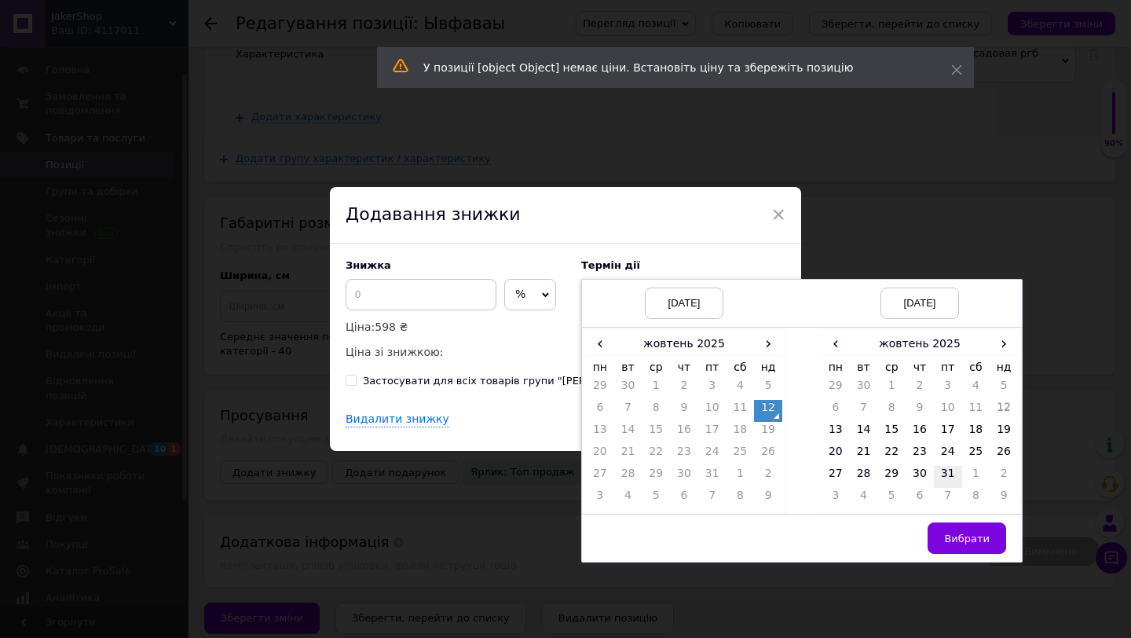
click at [951, 478] on td "31" at bounding box center [948, 477] width 28 height 22
click at [955, 522] on button "Вибрати" at bounding box center [967, 537] width 79 height 31
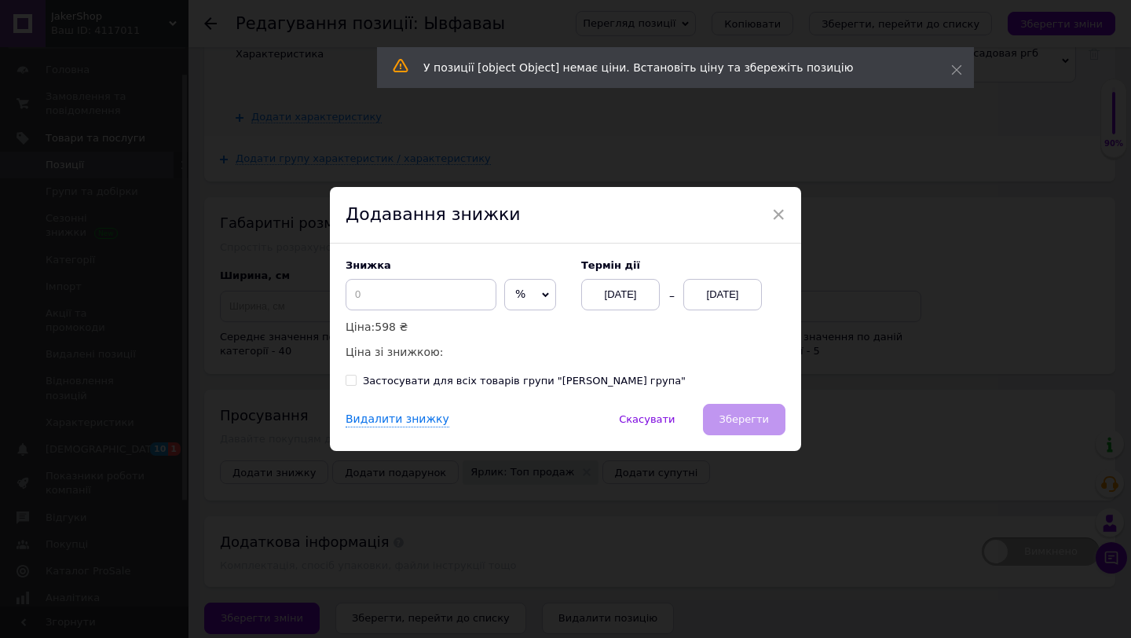
click at [543, 295] on icon at bounding box center [546, 294] width 7 height 5
click at [505, 327] on li "₴" at bounding box center [530, 328] width 50 height 22
click at [424, 283] on input at bounding box center [421, 294] width 151 height 31
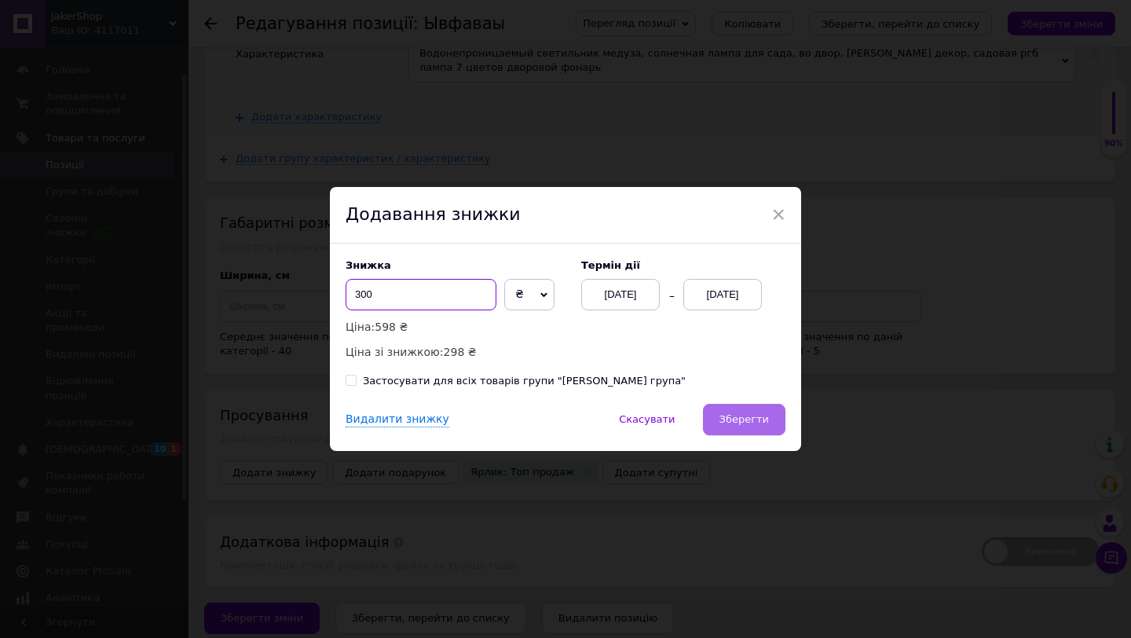
type input "300"
click at [738, 412] on button "Зберегти" at bounding box center [744, 419] width 82 height 31
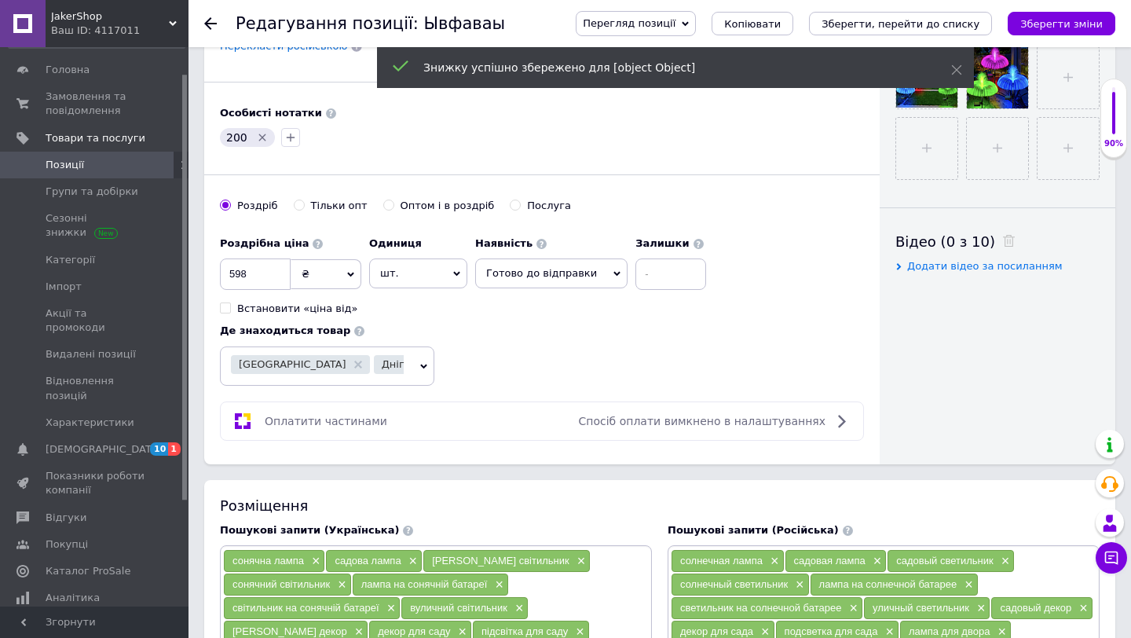
scroll to position [608, 0]
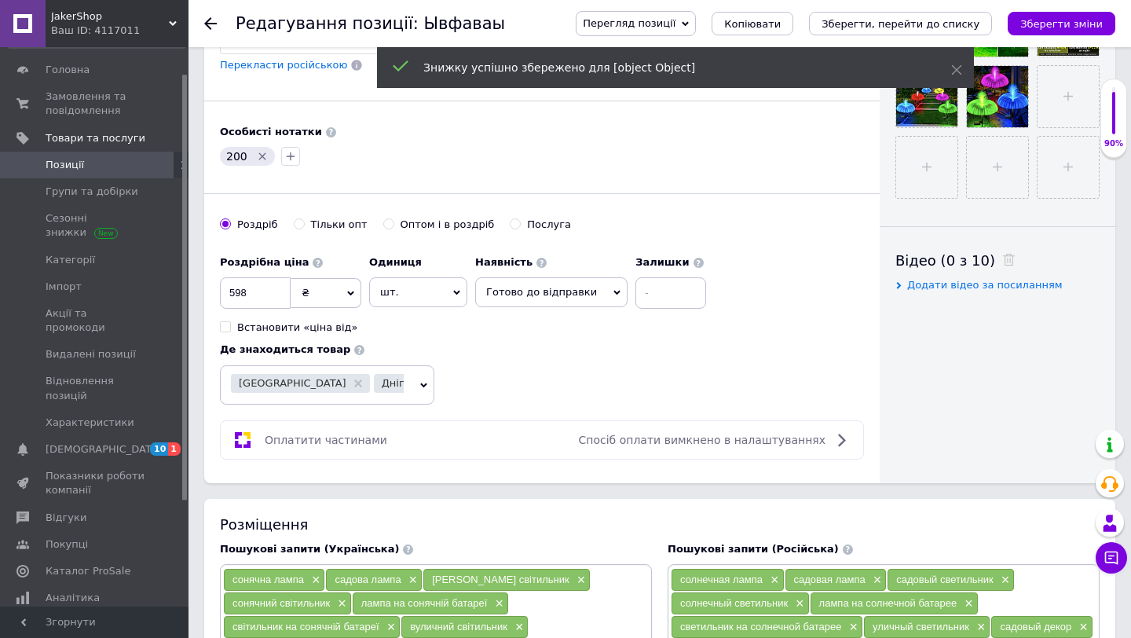
click at [261, 159] on icon "Видалити мітку" at bounding box center [262, 156] width 13 height 13
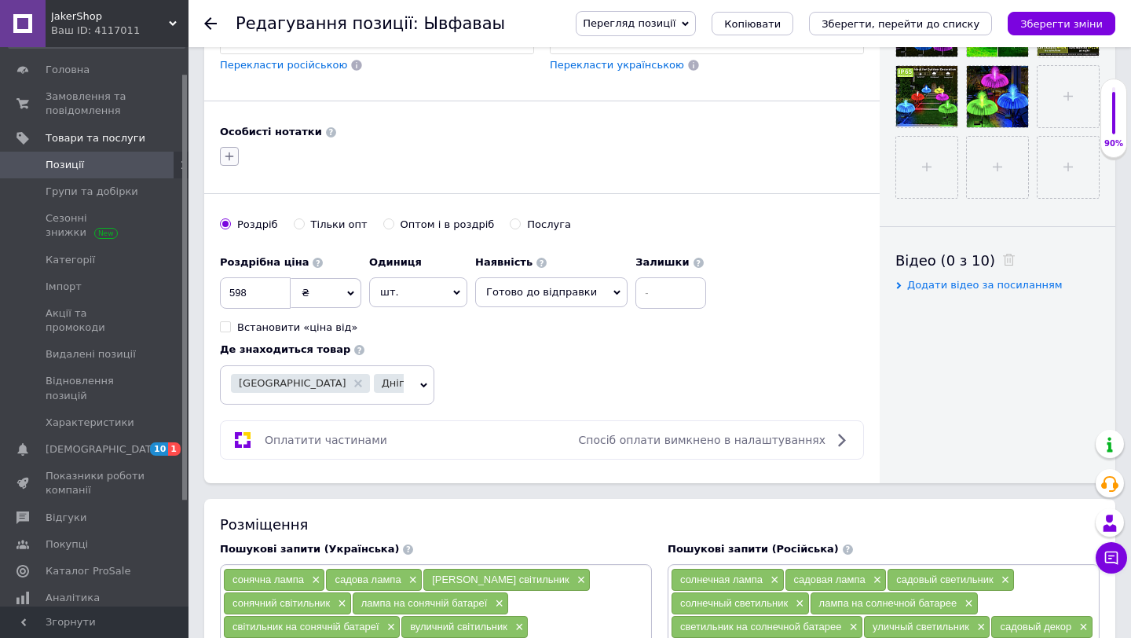
click at [233, 156] on icon "button" at bounding box center [229, 156] width 13 height 13
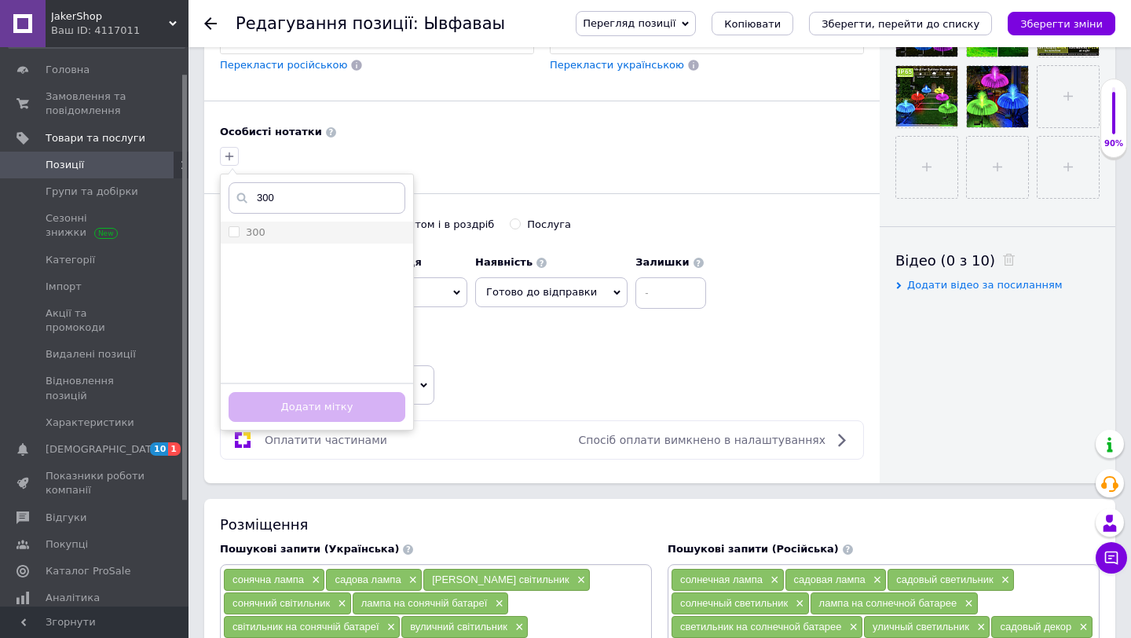
type input "300"
click at [238, 229] on label "300" at bounding box center [247, 232] width 37 height 14
click at [238, 229] on input "300" at bounding box center [234, 231] width 10 height 10
click at [226, 228] on li "300" at bounding box center [317, 232] width 192 height 22
checkbox input "true"
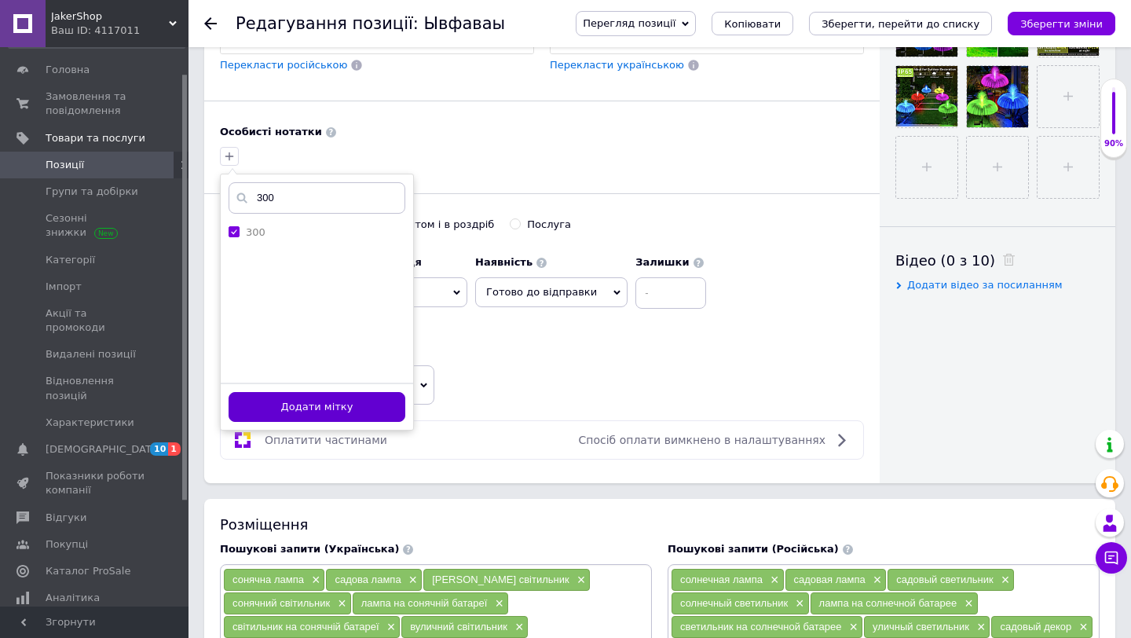
click at [282, 411] on button "Додати мітку" at bounding box center [317, 407] width 177 height 31
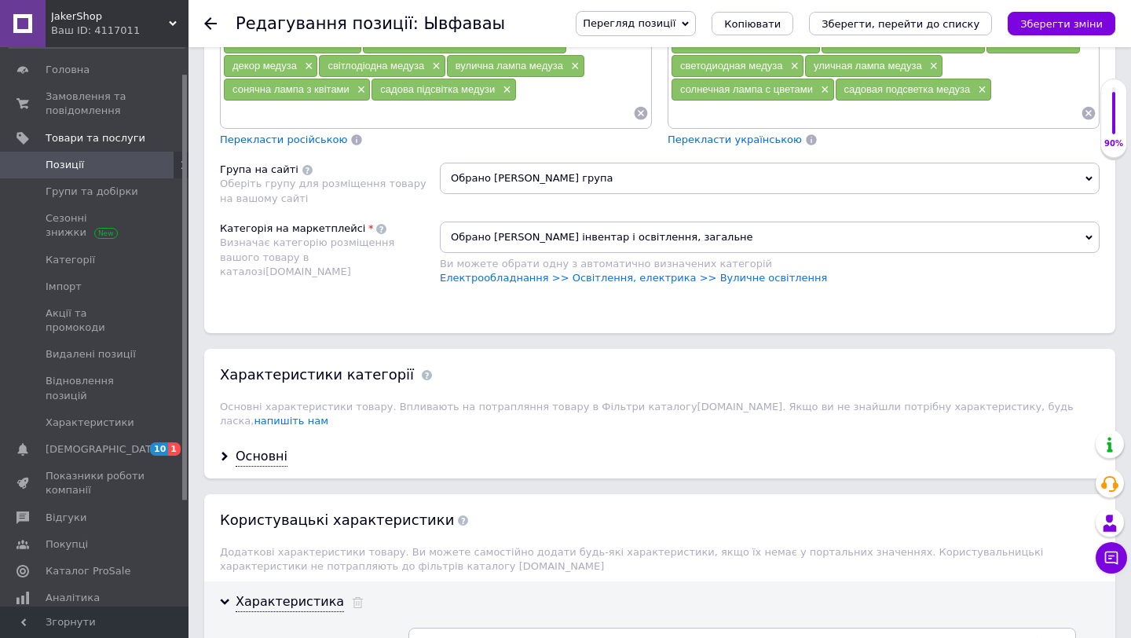
scroll to position [1378, 0]
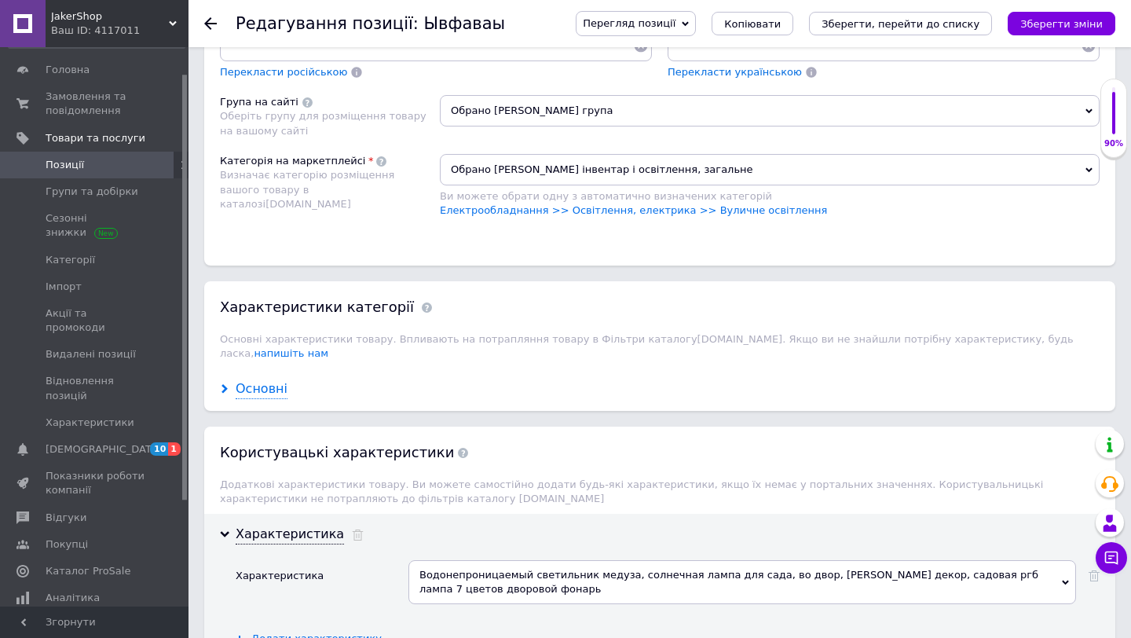
click at [262, 380] on div "Основні" at bounding box center [262, 389] width 52 height 18
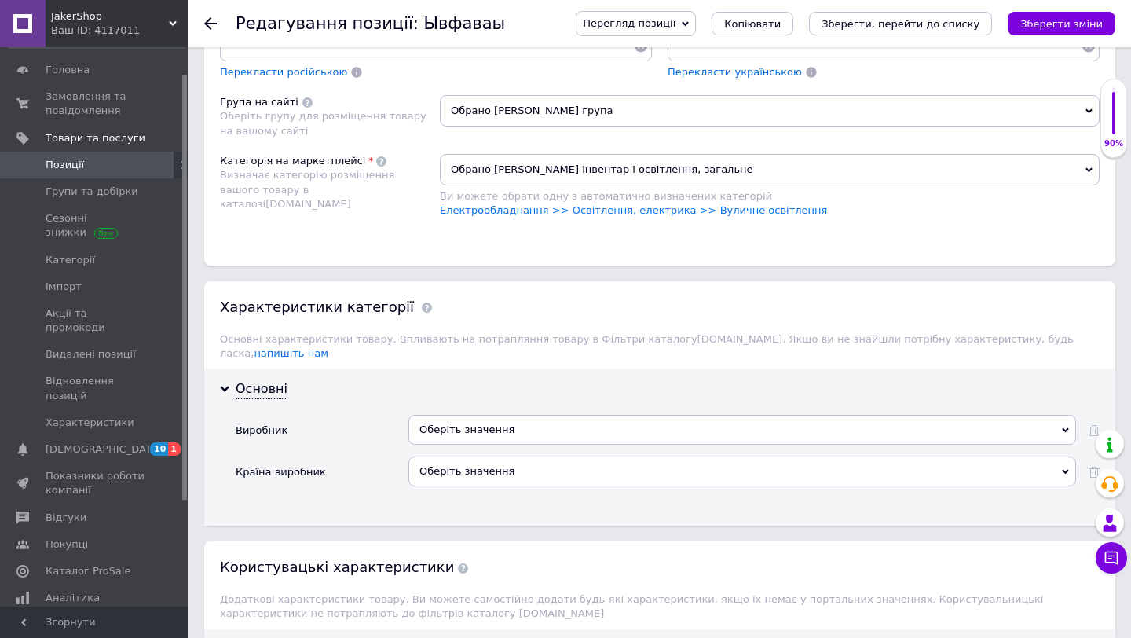
click at [463, 415] on div "Оберіть значення" at bounding box center [742, 430] width 668 height 30
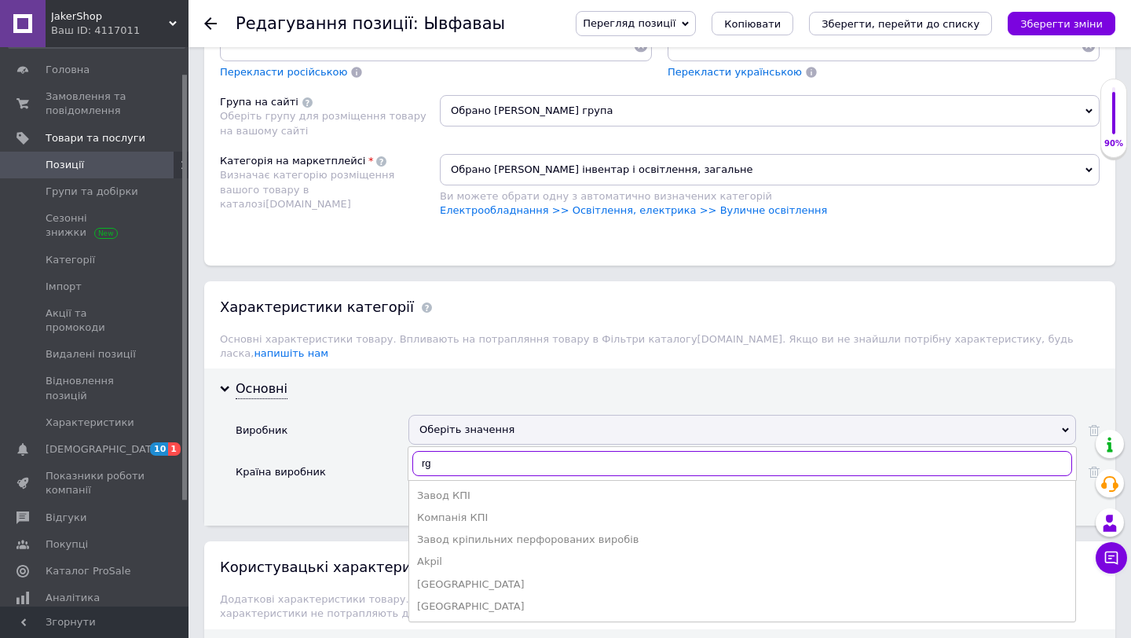
type input "rgb"
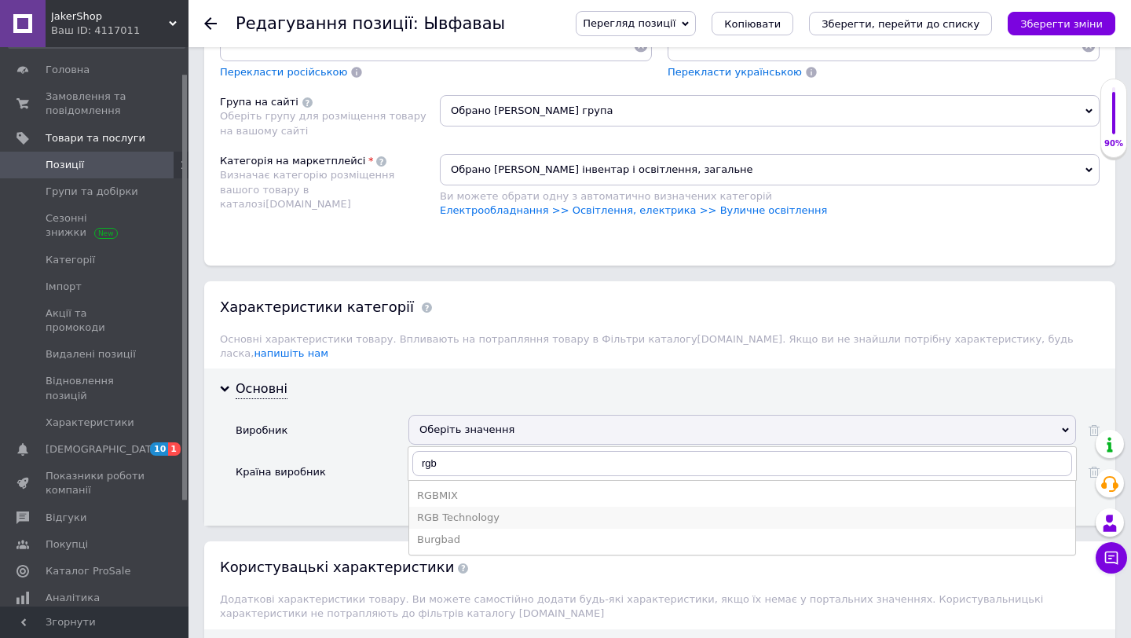
click at [486, 514] on li "RGB Technology" at bounding box center [742, 518] width 666 height 22
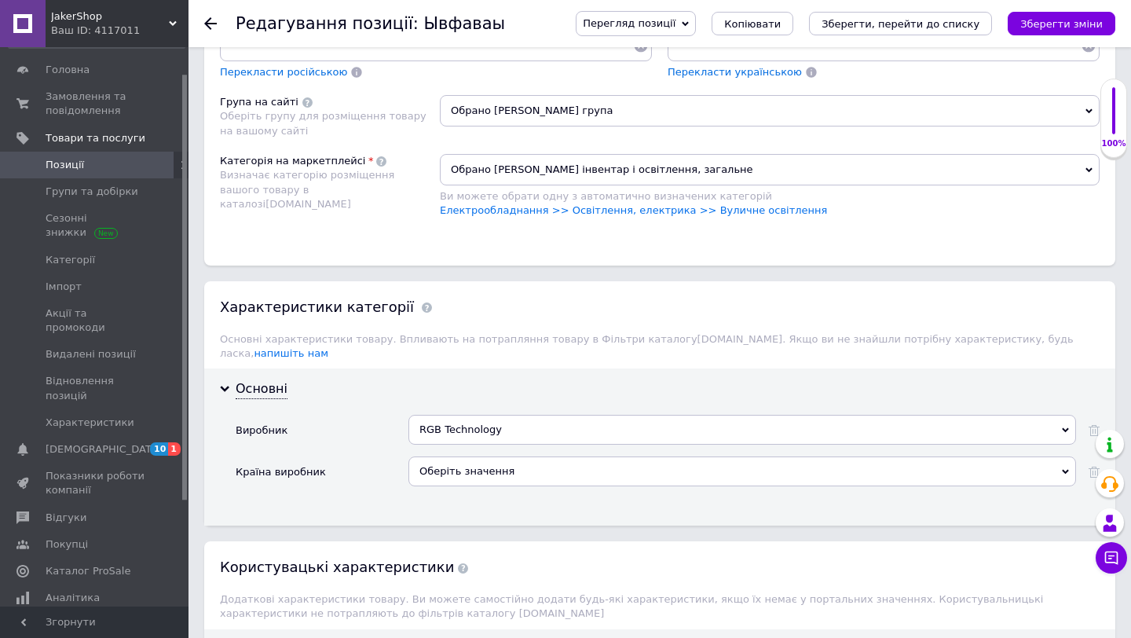
click at [492, 468] on div "Оберіть значення" at bounding box center [742, 471] width 668 height 30
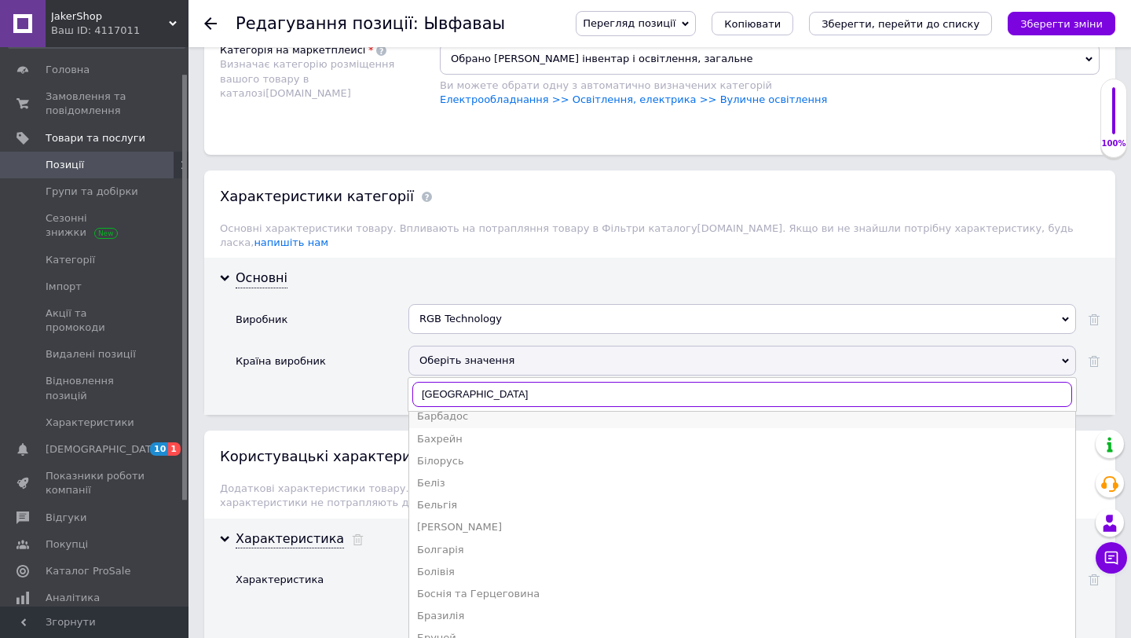
scroll to position [0, 0]
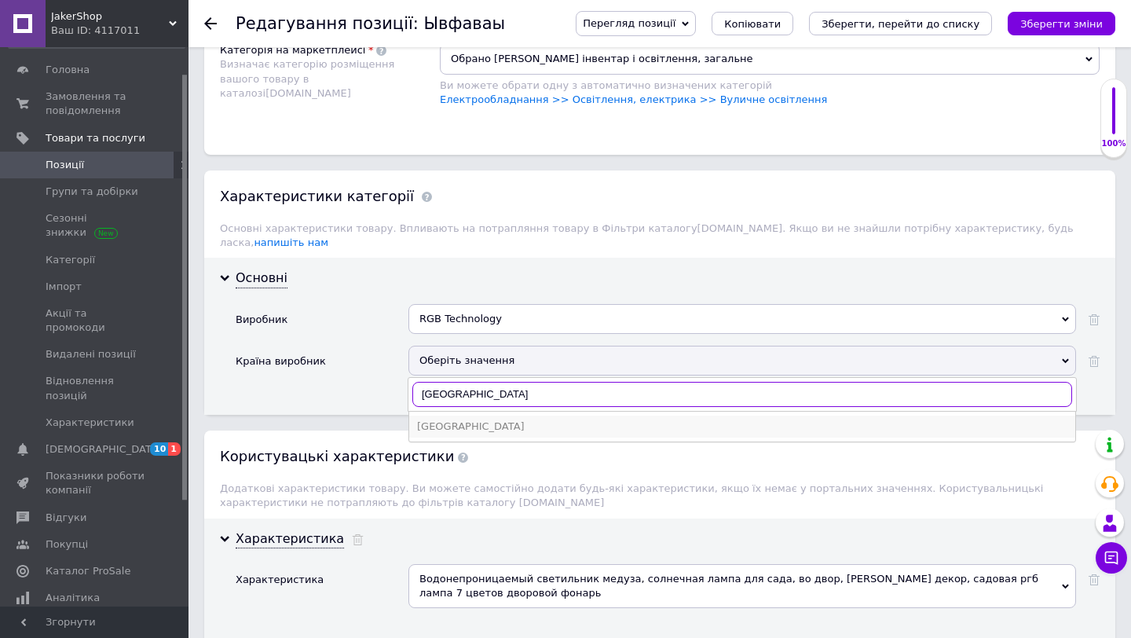
type input "[GEOGRAPHIC_DATA]"
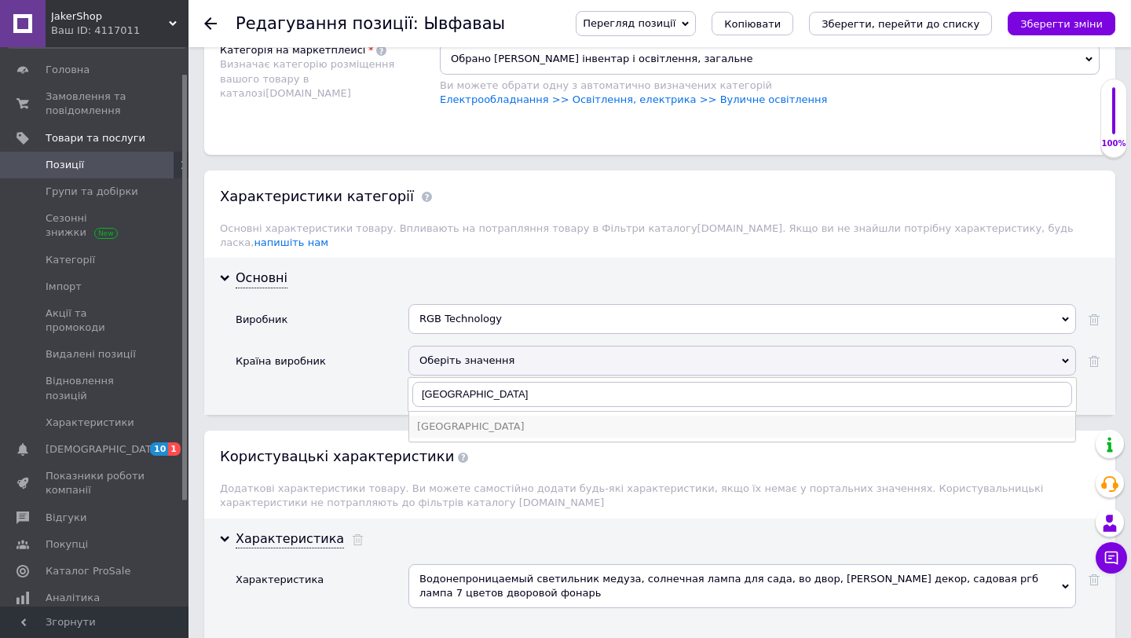
click at [484, 419] on div "[GEOGRAPHIC_DATA]" at bounding box center [742, 426] width 650 height 14
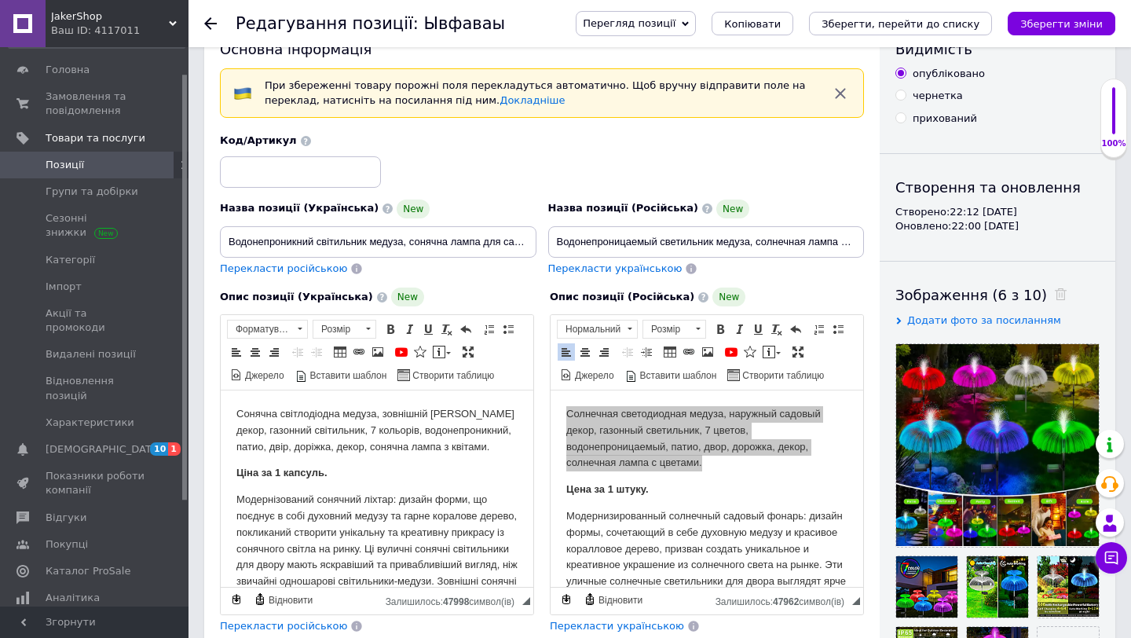
scroll to position [50, 0]
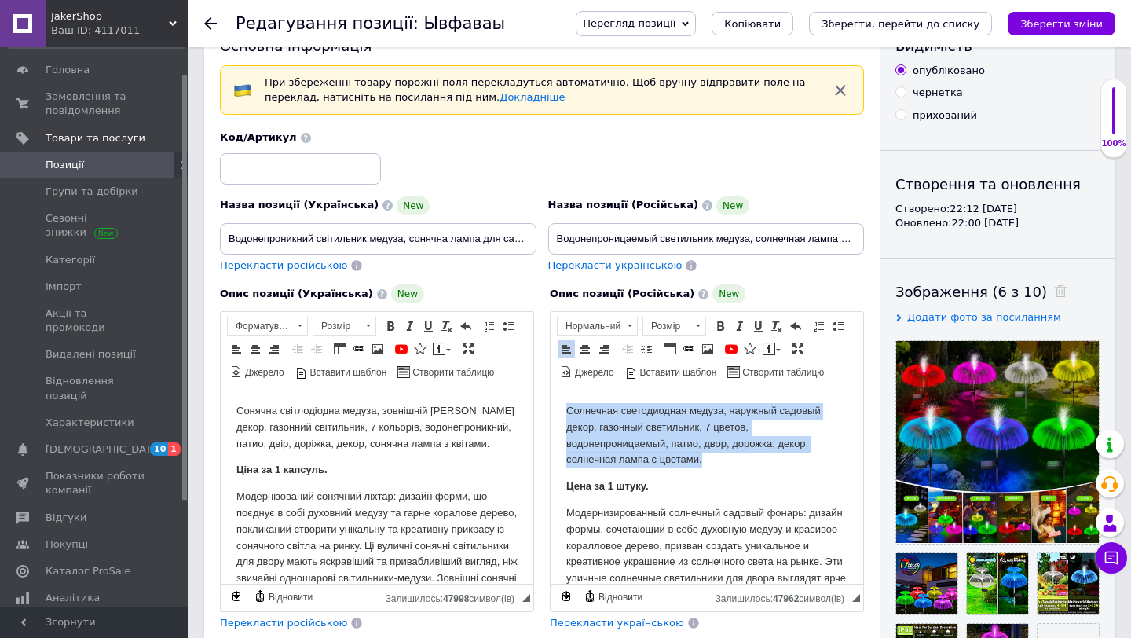
drag, startPoint x: 724, startPoint y: 460, endPoint x: 547, endPoint y: 400, distance: 187.5
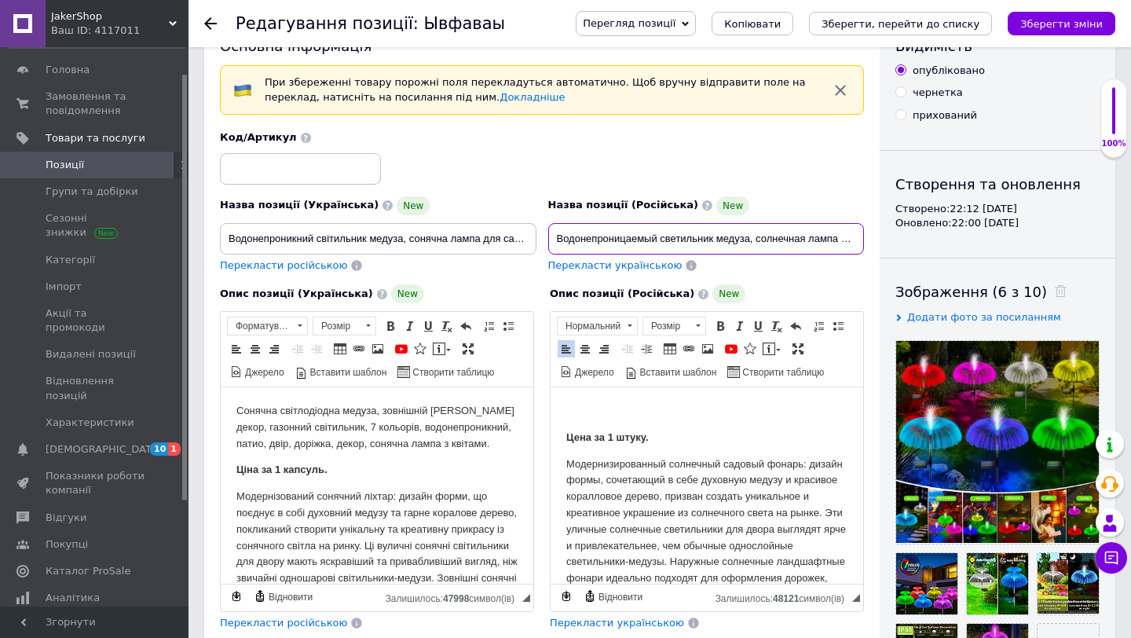
click at [764, 236] on input "Водонепроницаемый светильник медуза, солнечная лампа для сада, во двор, [PERSON…" at bounding box center [706, 238] width 317 height 31
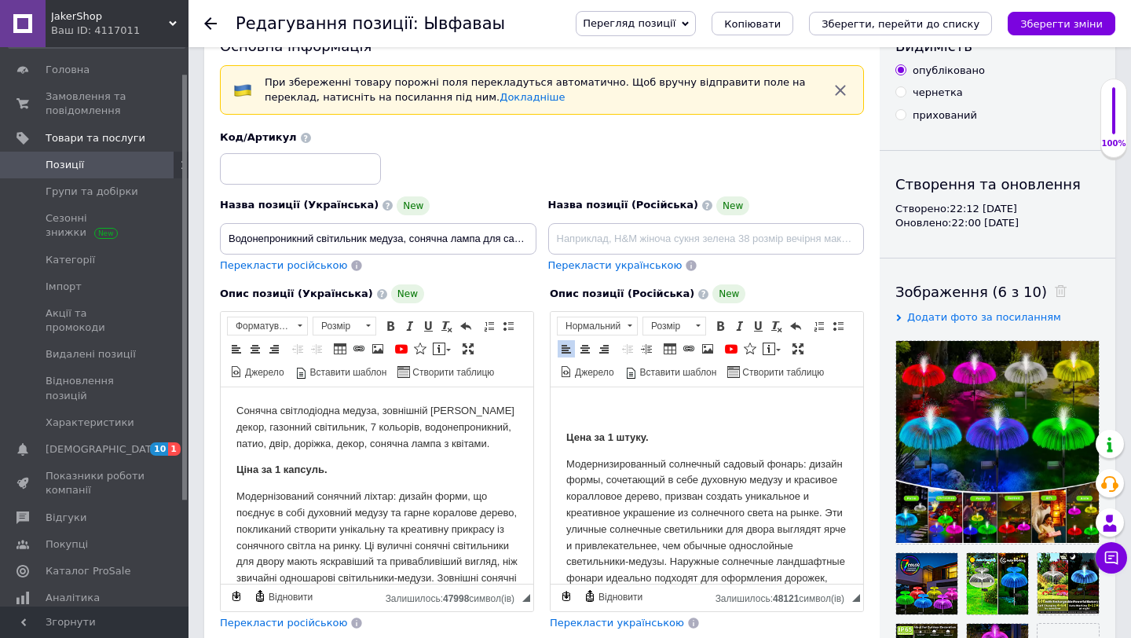
click at [648, 413] on p "Редактор, 62774E50-7EE8-42DD-9252-41BCCB20C6B0" at bounding box center [706, 411] width 281 height 16
click at [766, 349] on span at bounding box center [769, 348] width 13 height 13
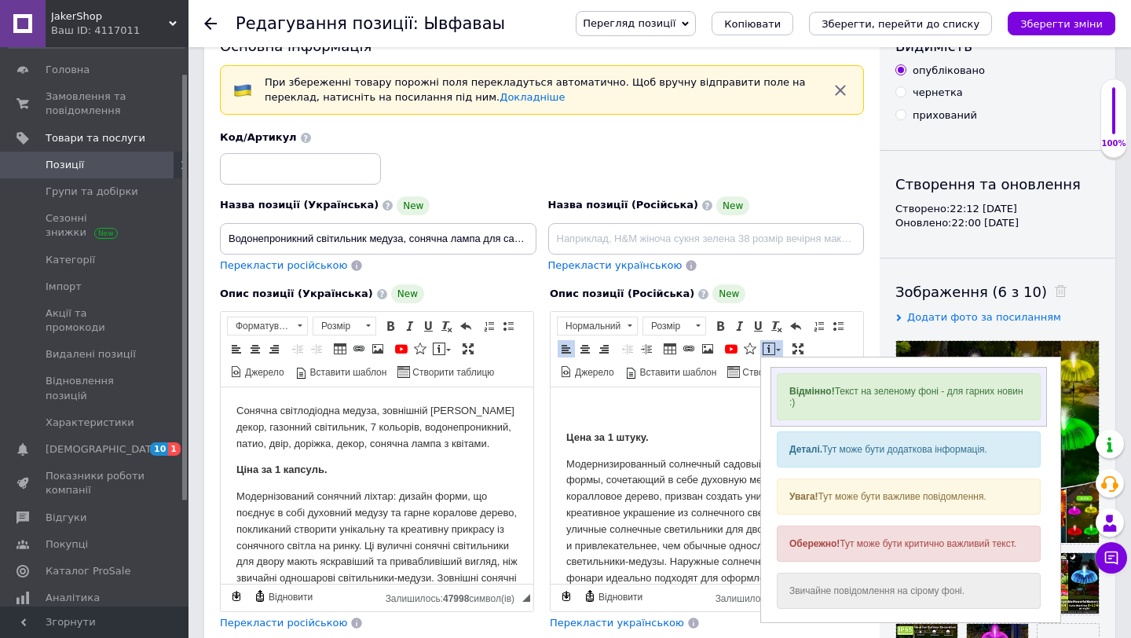
scroll to position [0, 0]
click at [813, 414] on div "Відмінно! Текст на зеленому фоні - для гарних новин :)" at bounding box center [909, 396] width 264 height 47
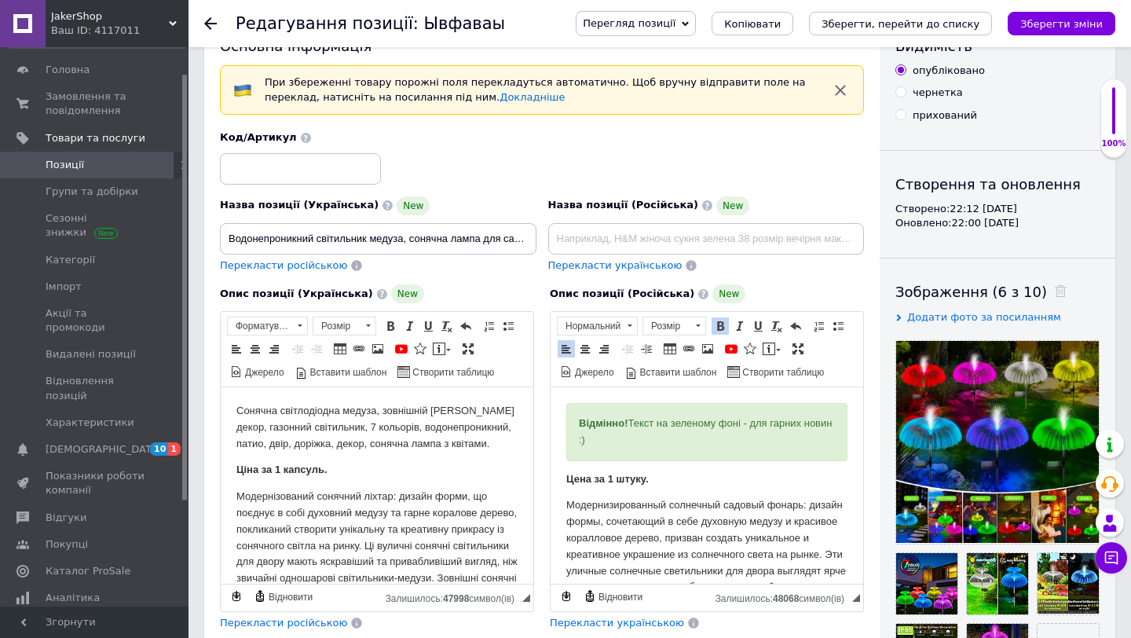
drag, startPoint x: 653, startPoint y: 444, endPoint x: 578, endPoint y: 424, distance: 77.9
click at [578, 424] on div "Відмінно! Текст на зеленому фоні - для гарних новин :)" at bounding box center [706, 432] width 281 height 58
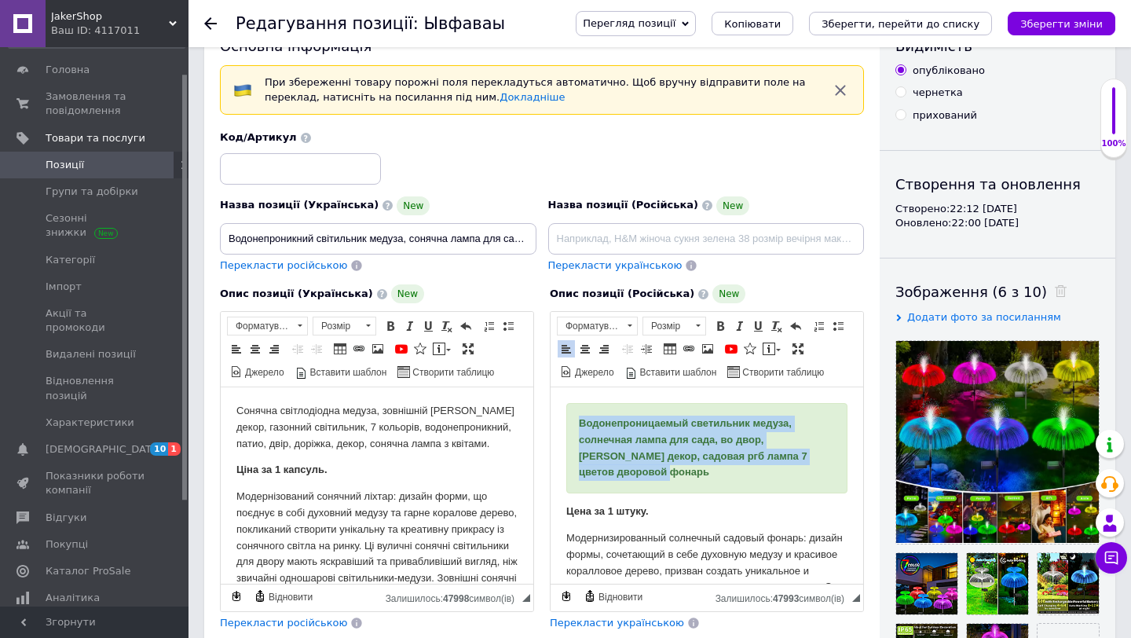
drag, startPoint x: 622, startPoint y: 470, endPoint x: 573, endPoint y: 413, distance: 74.6
click at [573, 412] on div "Водонепроницаемый светильник медуза, солнечная лампа для сада, во двор, [PERSON…" at bounding box center [706, 448] width 281 height 90
click at [693, 331] on span at bounding box center [697, 325] width 15 height 17
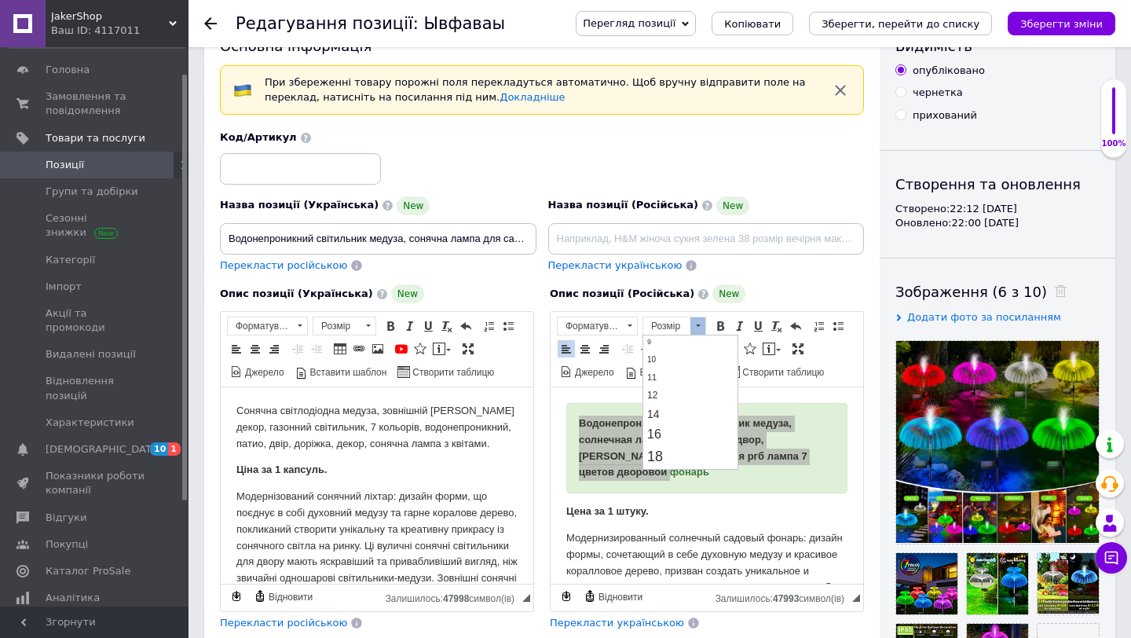
scroll to position [71, 0]
click at [657, 441] on span "18" at bounding box center [655, 449] width 16 height 16
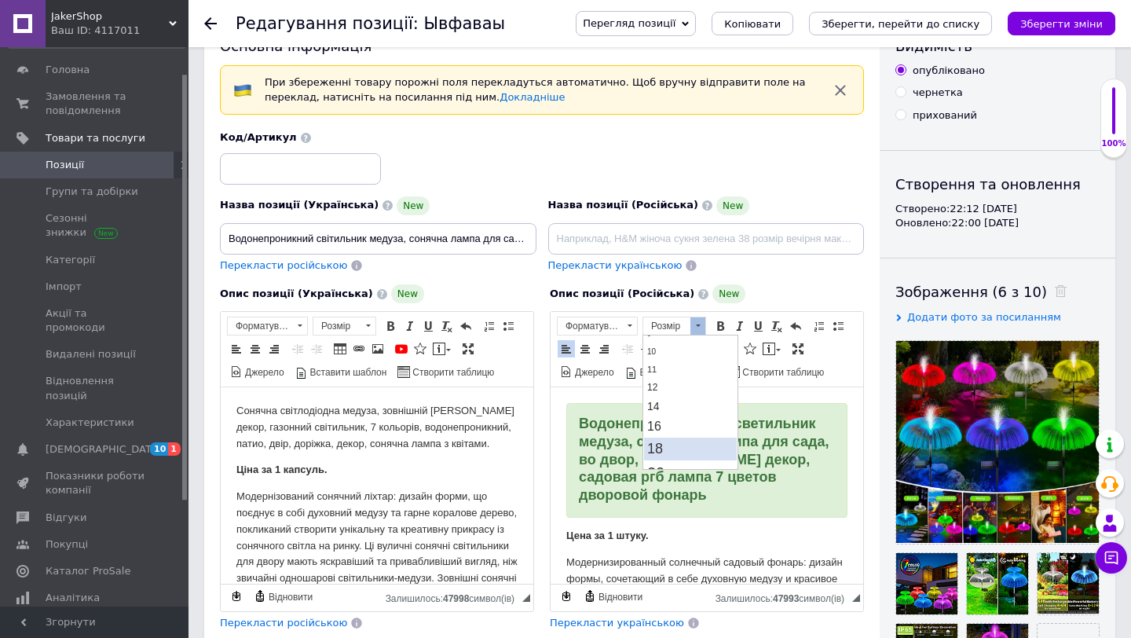
scroll to position [0, 0]
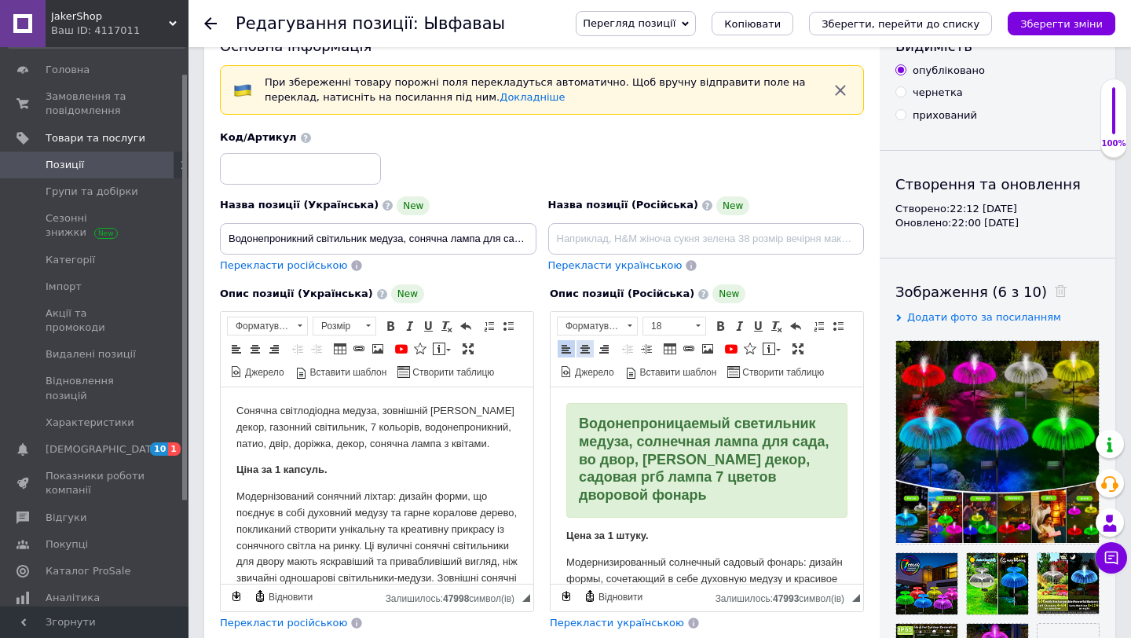
click at [587, 347] on span at bounding box center [585, 348] width 13 height 13
click at [738, 497] on div "Водонепроницаемый светильник медуза, солнечная лампа для сада, во двор, [PERSON…" at bounding box center [707, 460] width 256 height 90
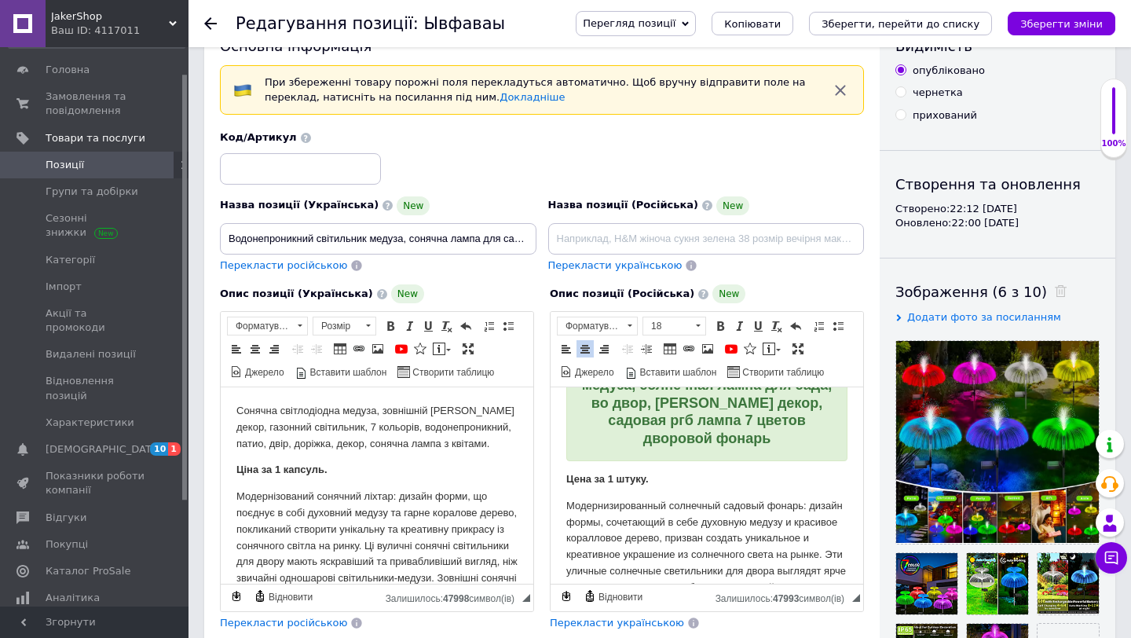
scroll to position [73, 0]
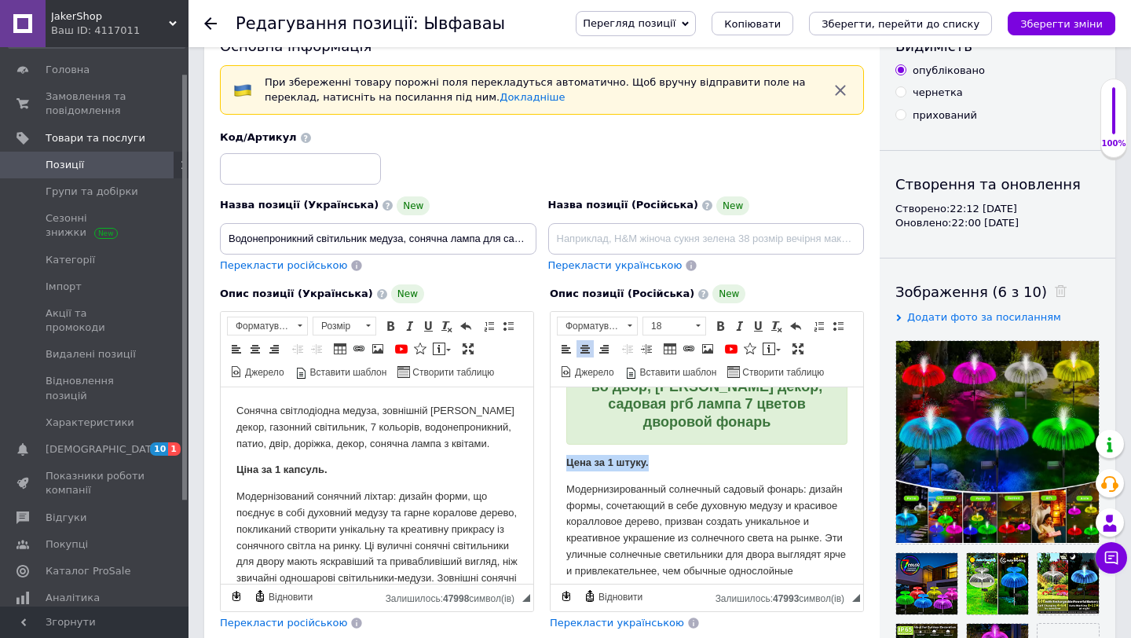
drag, startPoint x: 676, startPoint y: 466, endPoint x: 525, endPoint y: 466, distance: 151.6
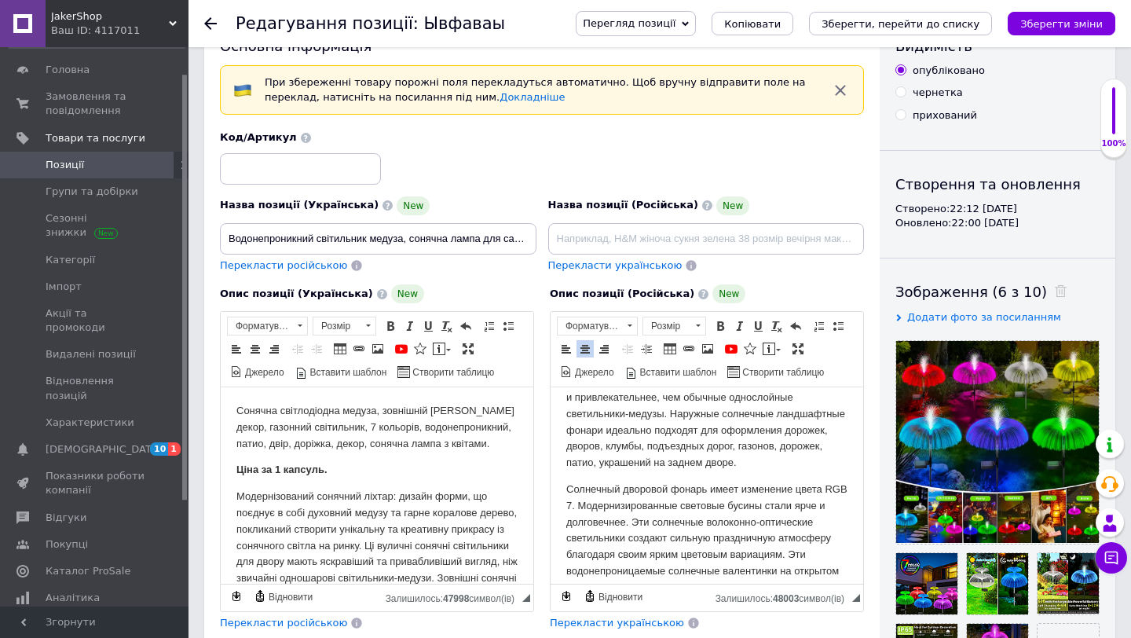
scroll to position [240, 0]
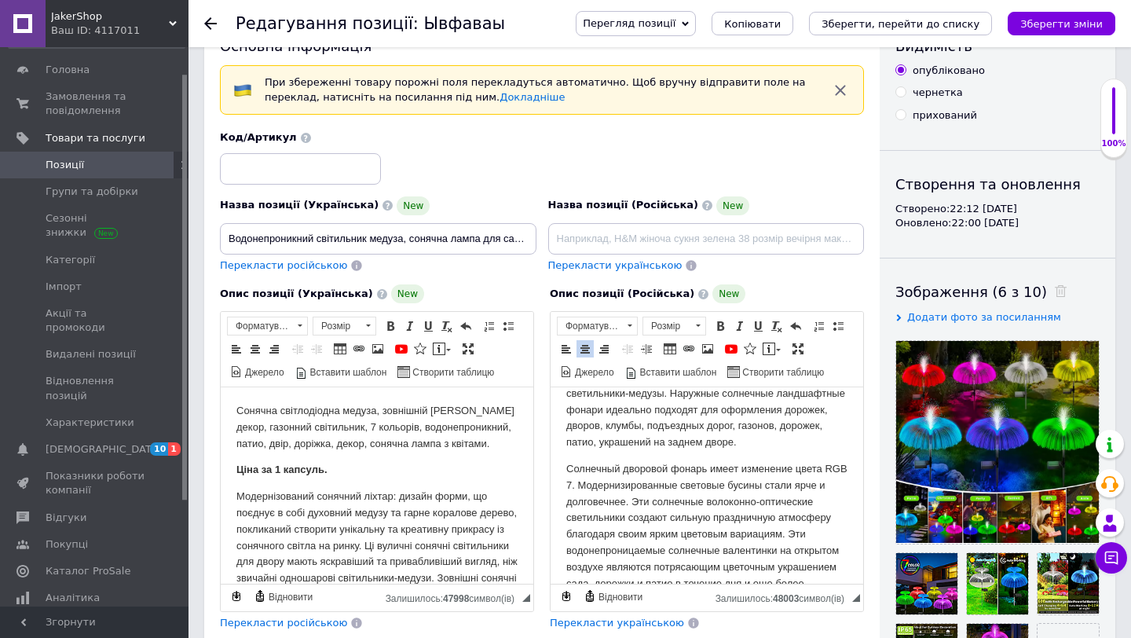
click at [646, 451] on p "Модернизированный солнечный садовый фонарь: дизайн формы, сочетающий в себе дух…" at bounding box center [706, 368] width 281 height 163
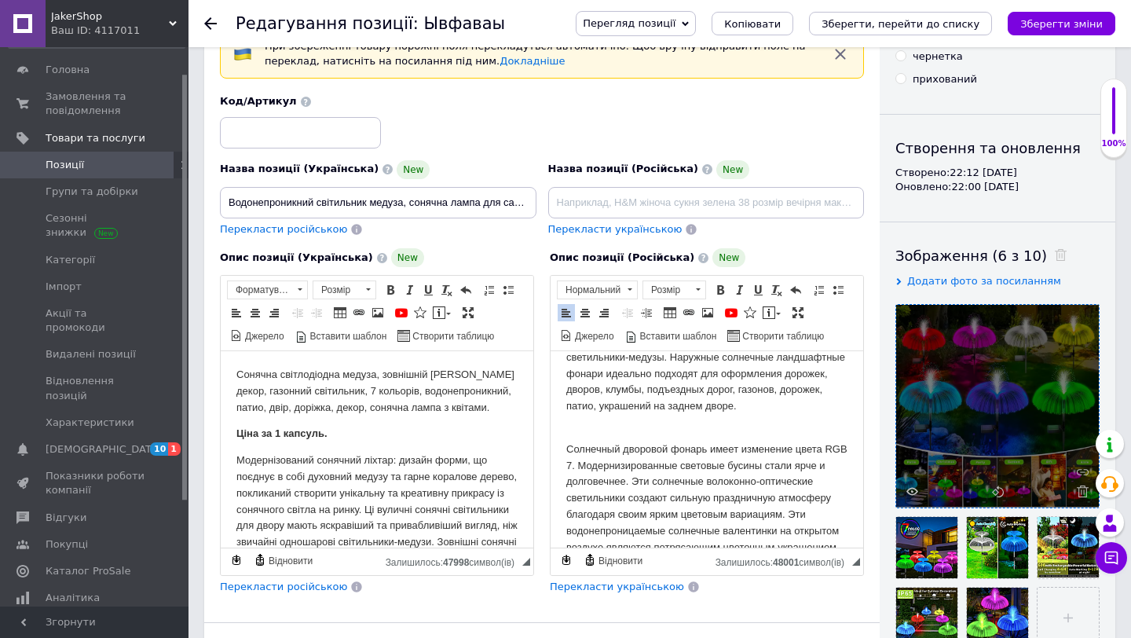
scroll to position [87, 0]
click at [1078, 473] on icon at bounding box center [1083, 471] width 12 height 12
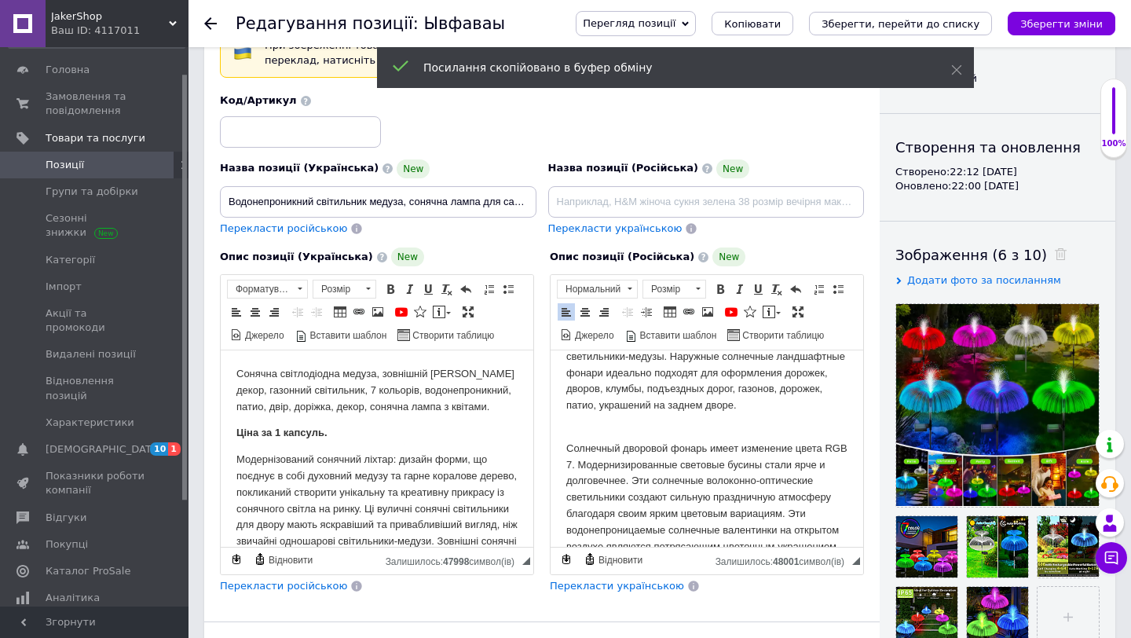
click at [601, 430] on p "Модернизированный солнечный садовый фонарь: дизайн формы, сочетающий в себе дух…" at bounding box center [706, 341] width 281 height 180
click at [711, 314] on span at bounding box center [707, 312] width 13 height 13
select select
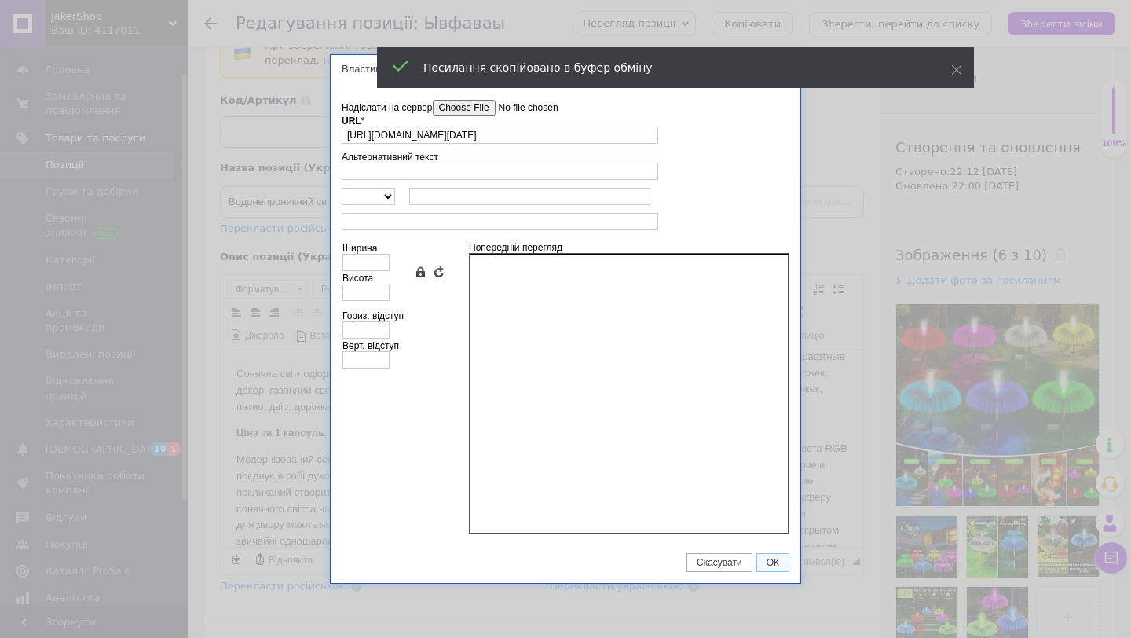
scroll to position [0, 143]
type input "[URL][DOMAIN_NAME][DATE]"
type input "760"
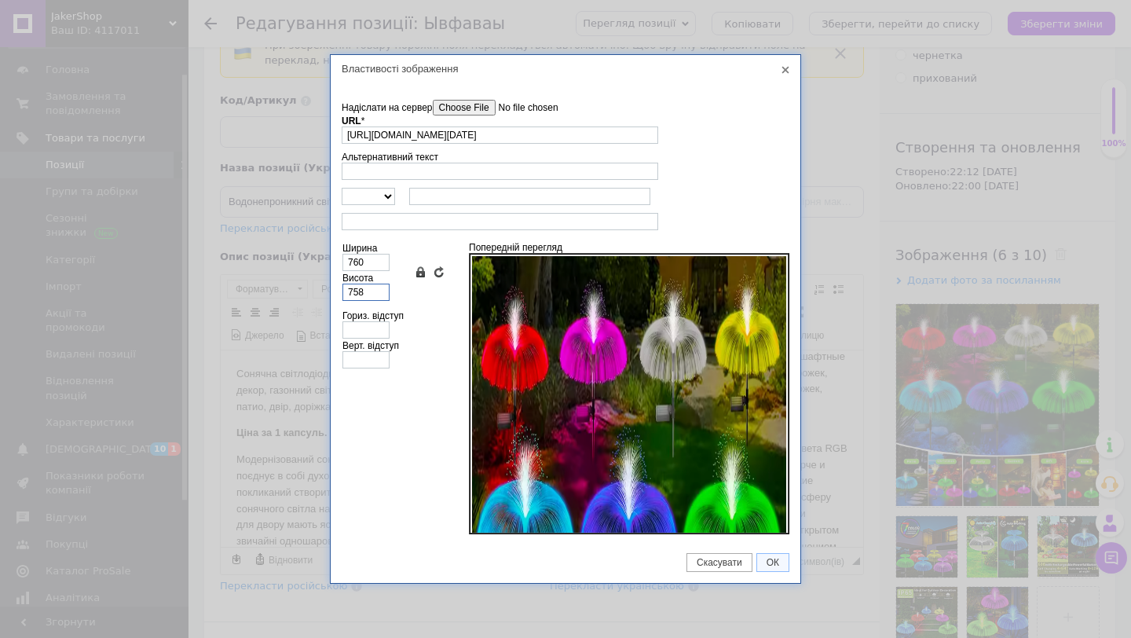
scroll to position [0, 0]
click at [371, 289] on input "758" at bounding box center [365, 292] width 47 height 17
type input "2"
type input "28"
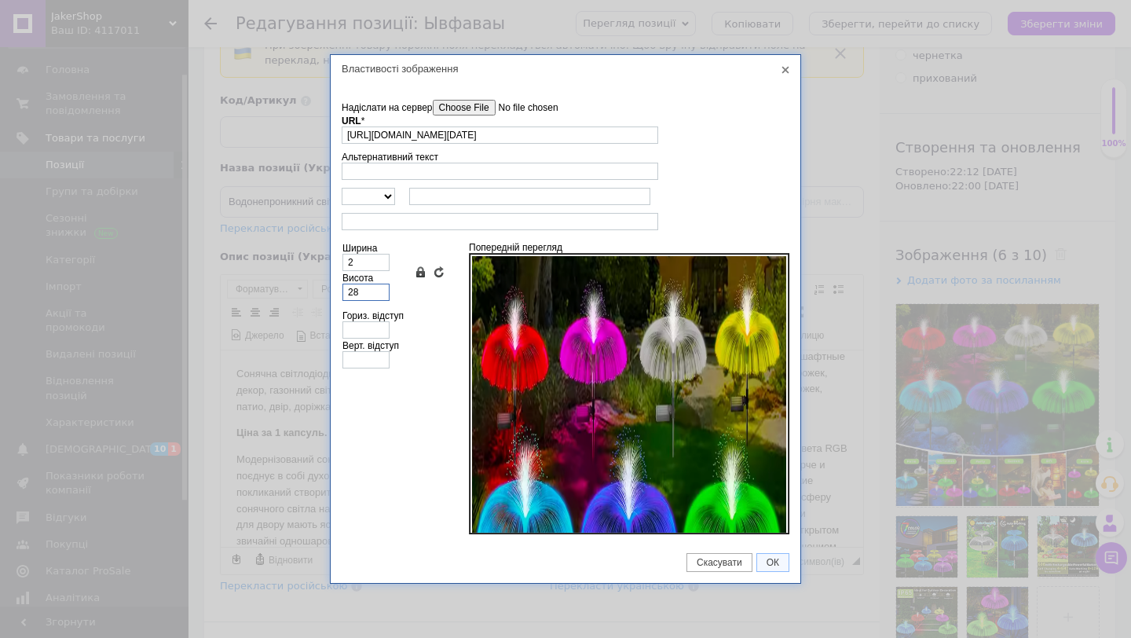
type input "28"
type input "280"
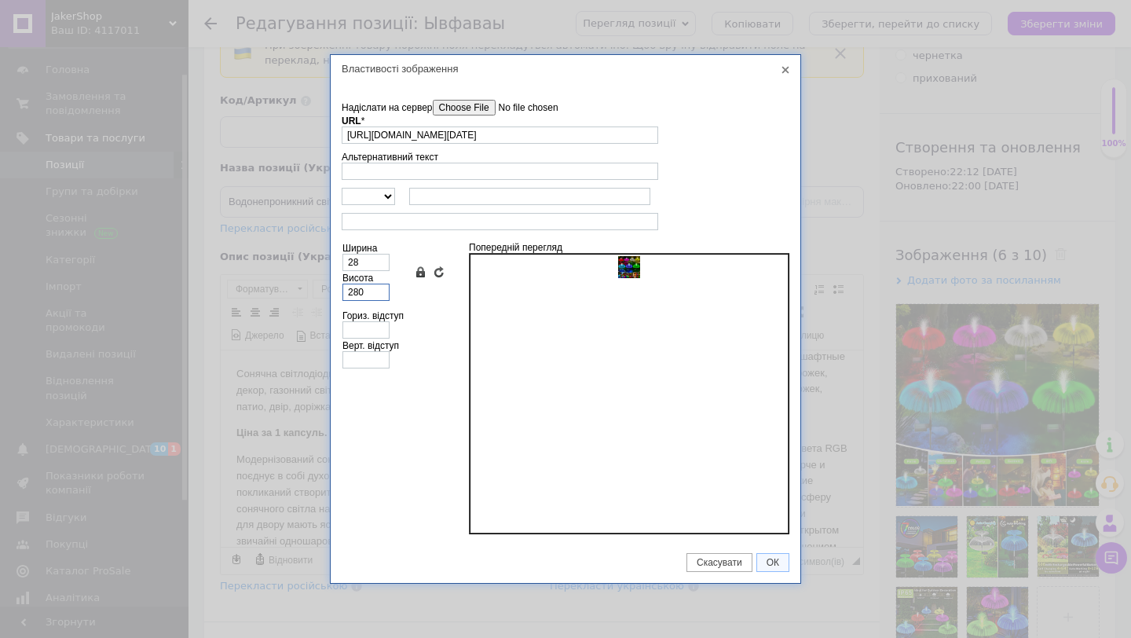
type input "281"
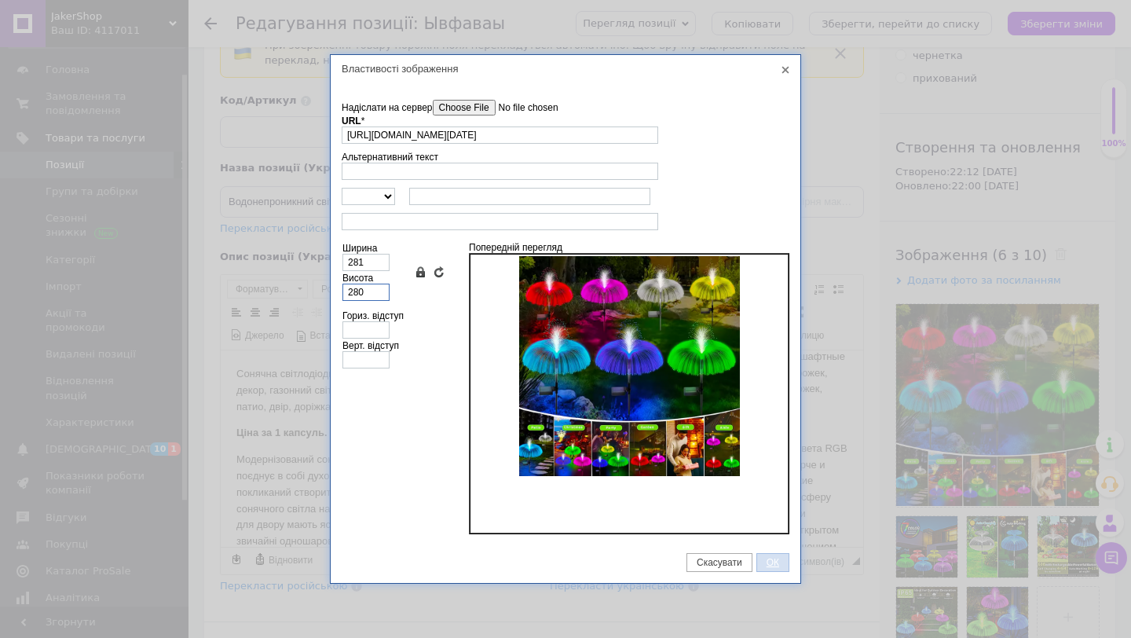
type input "280"
click at [778, 565] on span "ОК" at bounding box center [772, 562] width 31 height 11
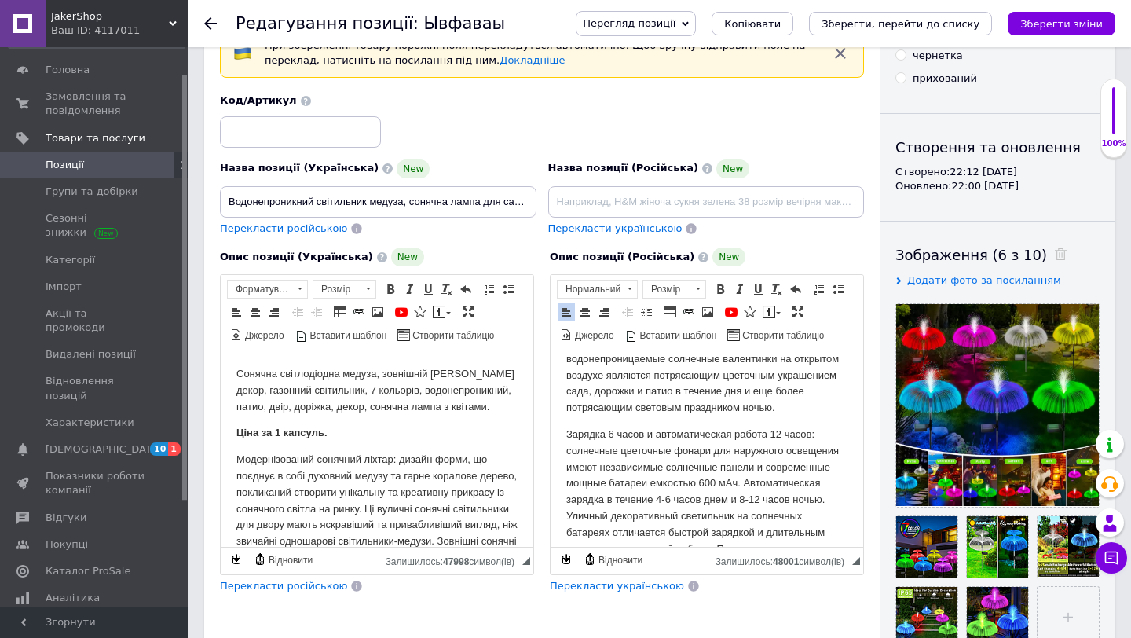
scroll to position [869, 0]
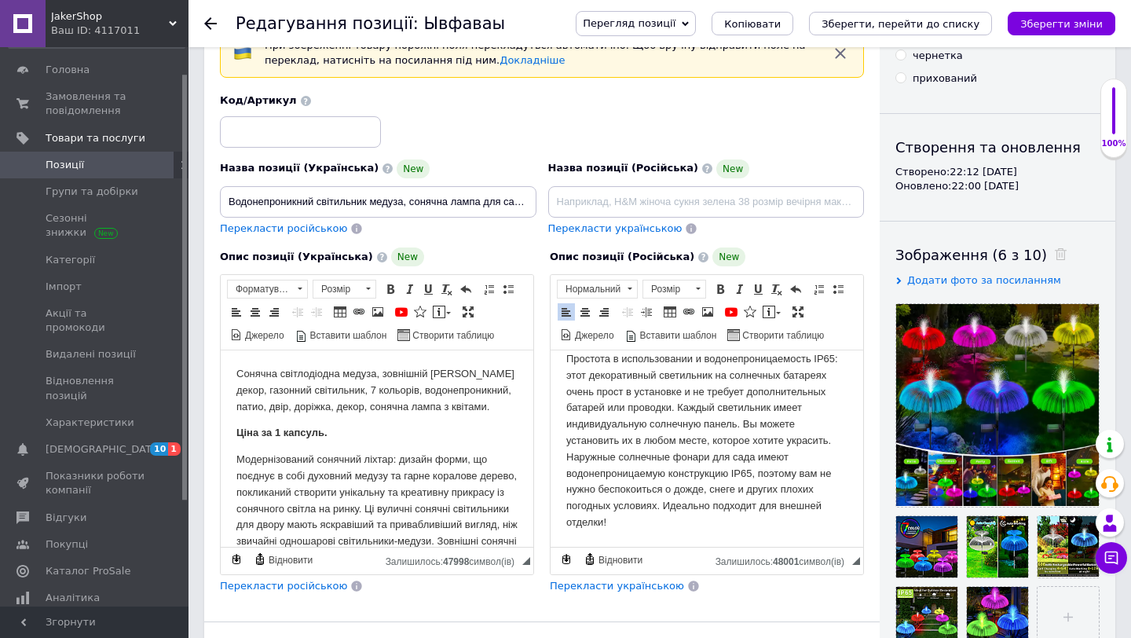
click at [628, 521] on p "Простота в использовании и водонепроницаемость IP65: этот декоративный светильн…" at bounding box center [706, 441] width 281 height 180
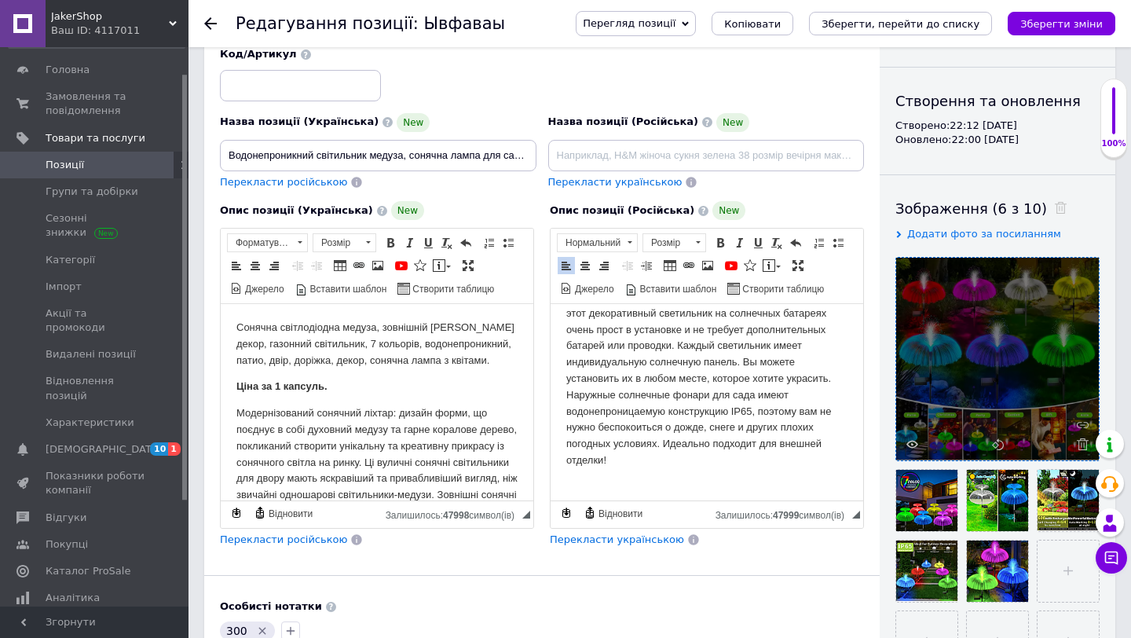
scroll to position [134, 0]
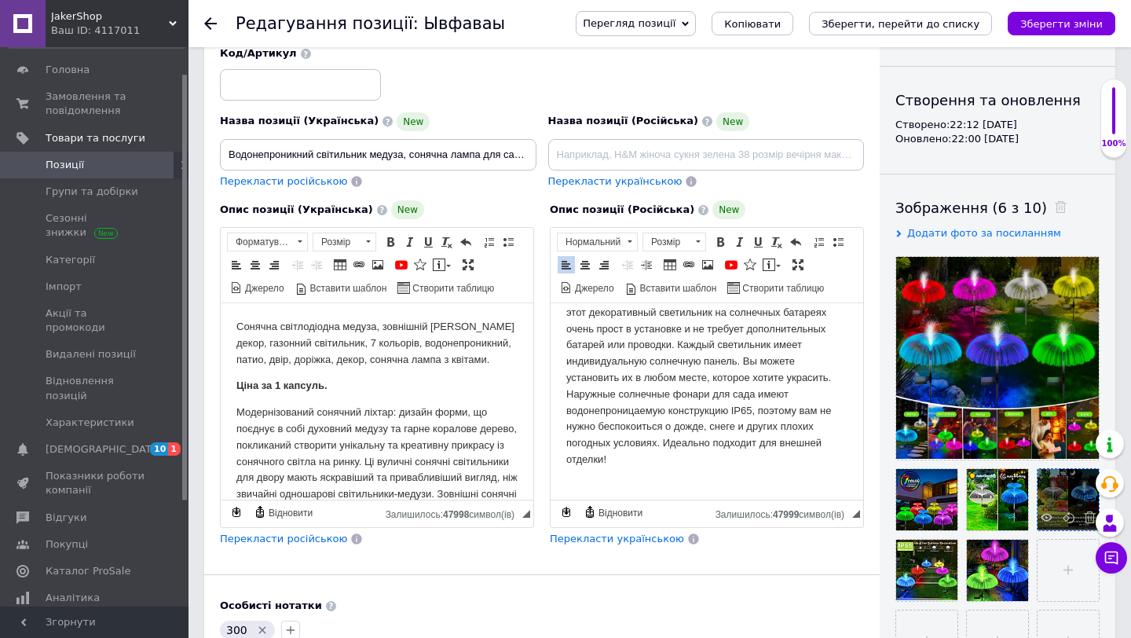
click at [1085, 496] on use at bounding box center [1090, 498] width 12 height 6
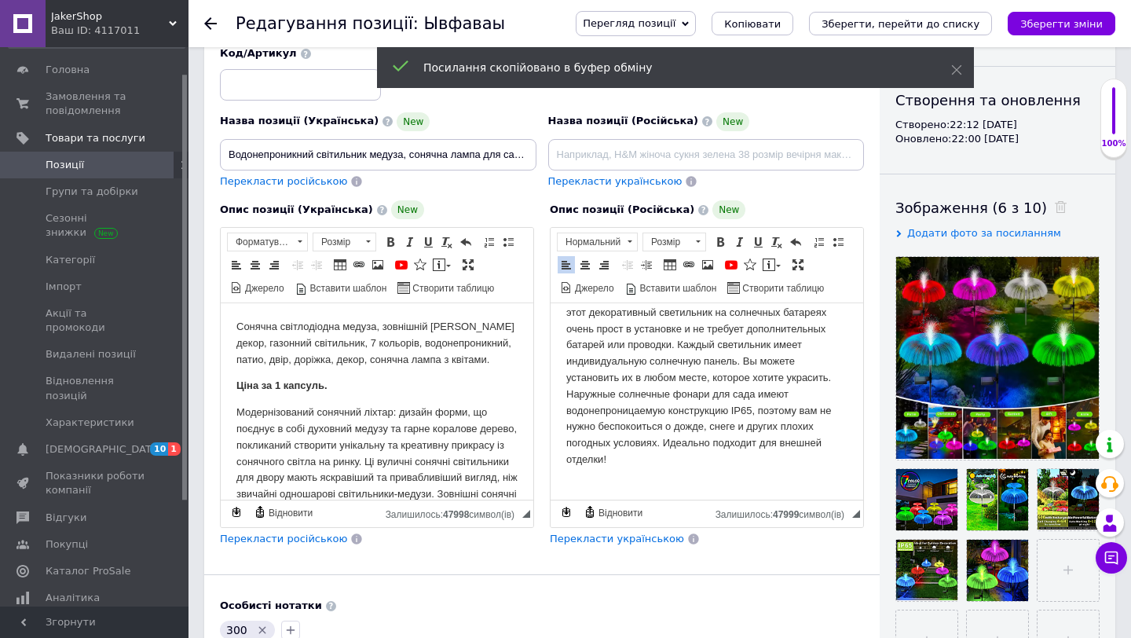
scroll to position [885, 0]
click at [600, 480] on p "Простота в использовании и водонепроницаемость IP65: этот декоративный светильн…" at bounding box center [706, 385] width 281 height 196
click at [711, 264] on span at bounding box center [707, 264] width 13 height 13
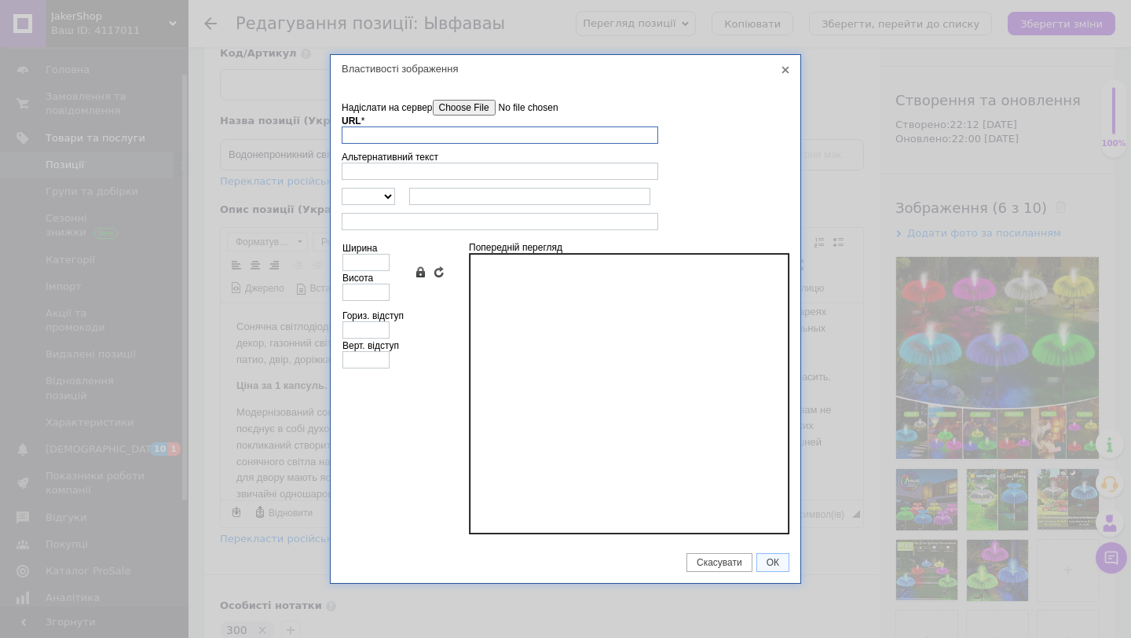
paste input "[URL][DOMAIN_NAME][DATE]"
type input "[URL][DOMAIN_NAME][DATE]"
click at [382, 285] on input "Висота" at bounding box center [365, 292] width 47 height 17
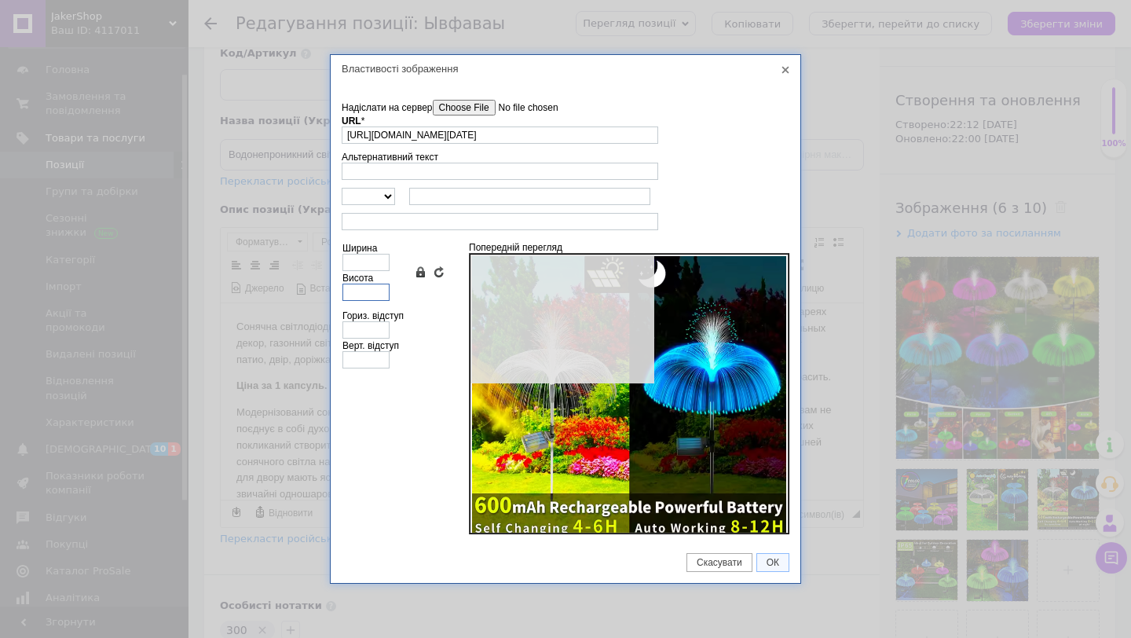
scroll to position [0, 0]
type input "762"
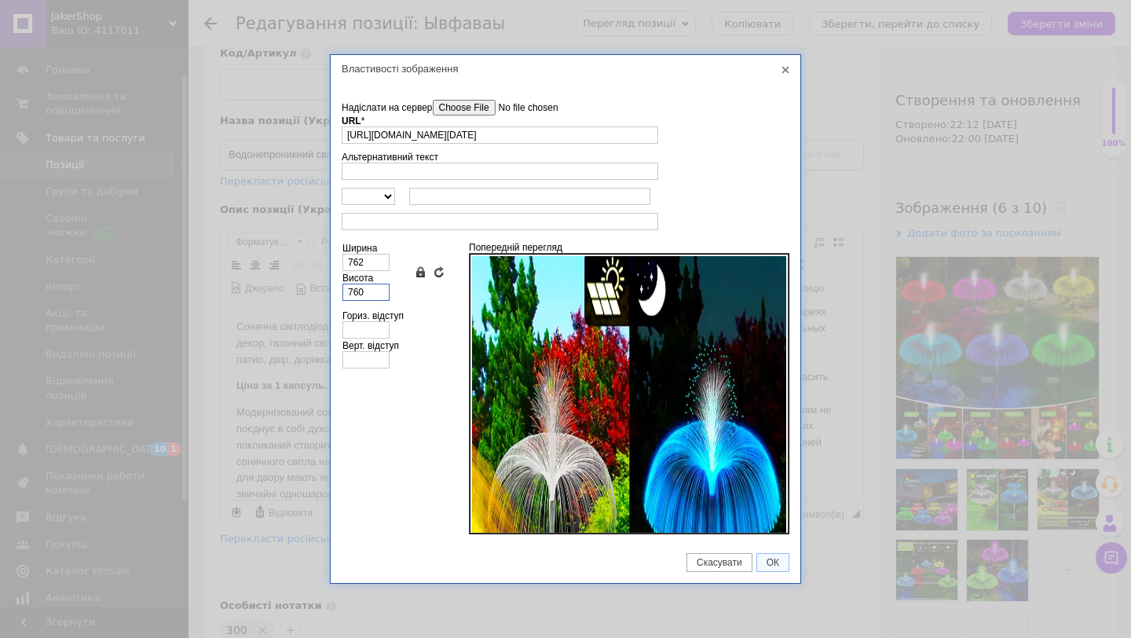
type input "2"
type input "28"
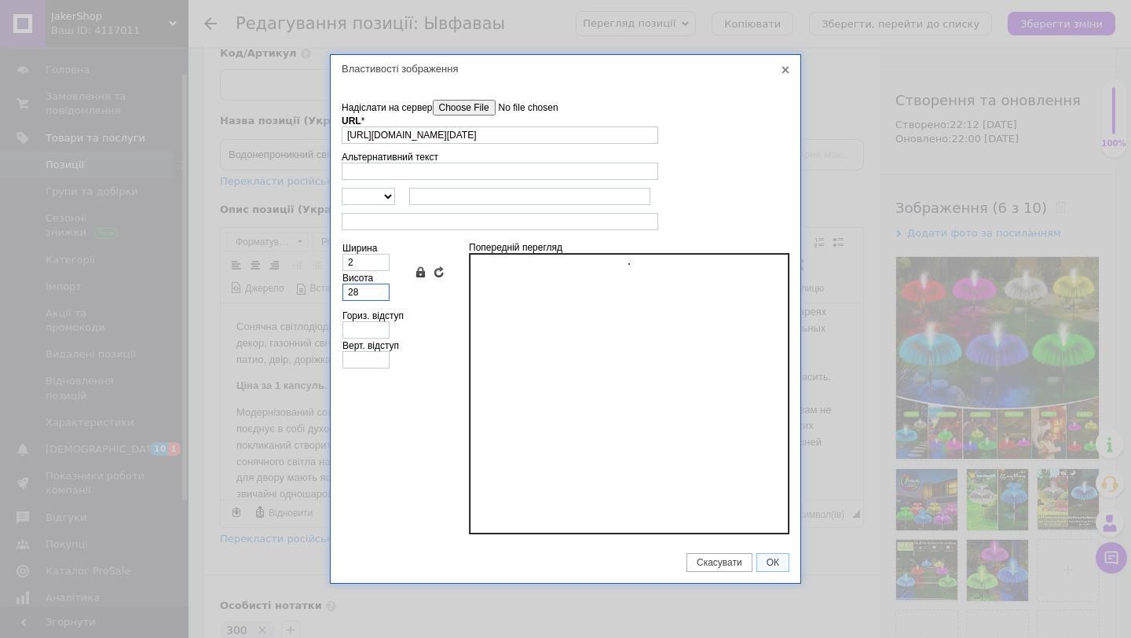
type input "28"
type input "280"
type input "281"
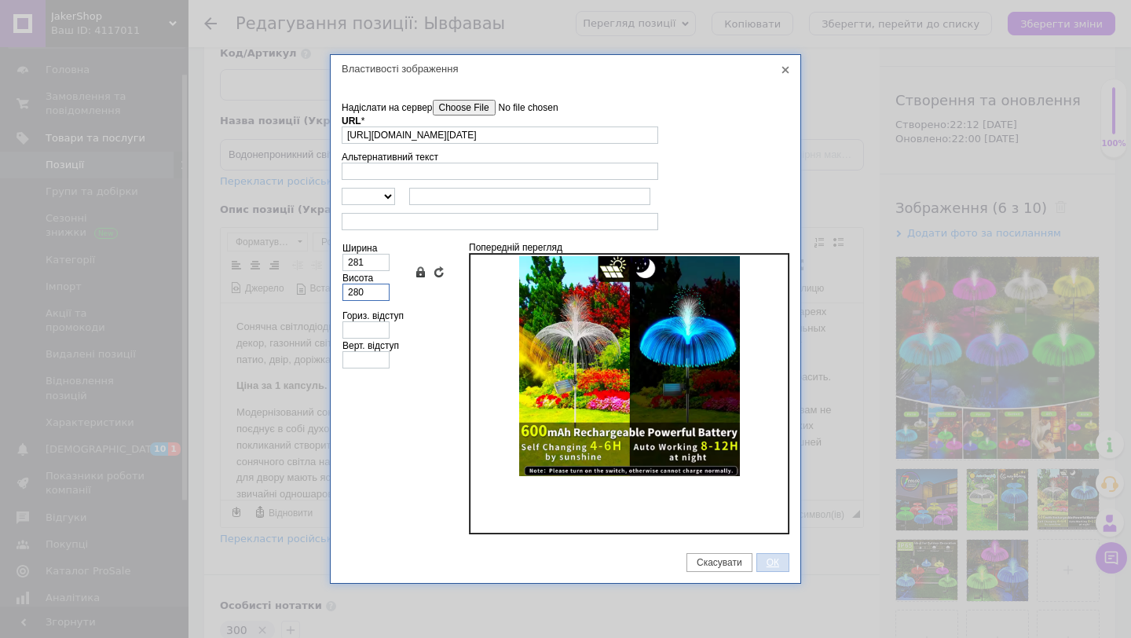
type input "280"
click at [765, 555] on link "ОК" at bounding box center [772, 562] width 33 height 19
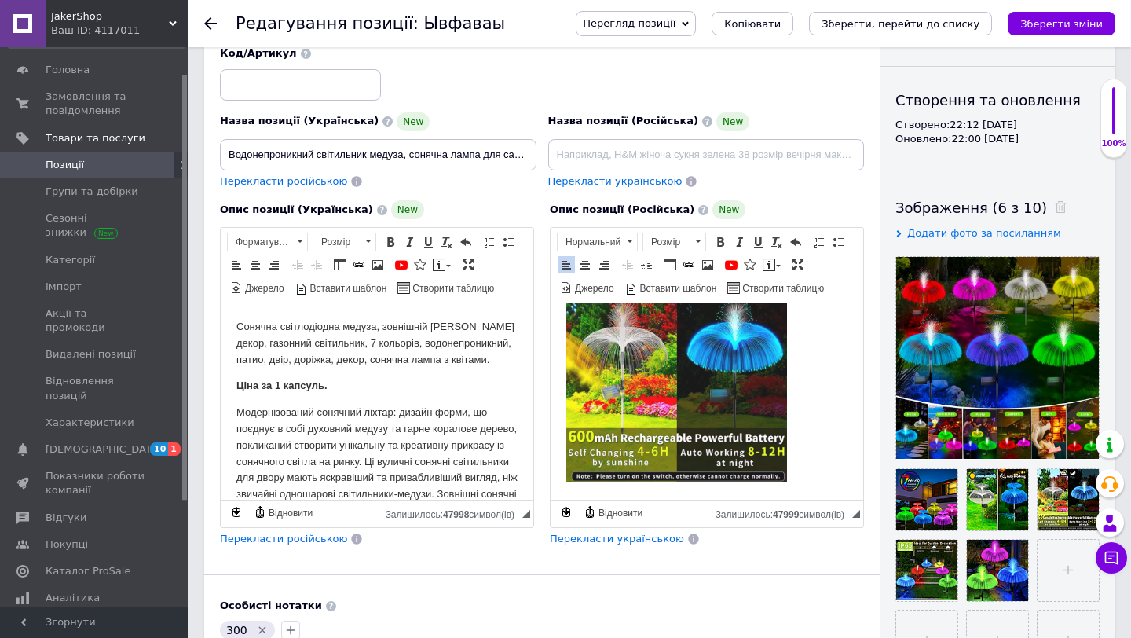
scroll to position [1093, 0]
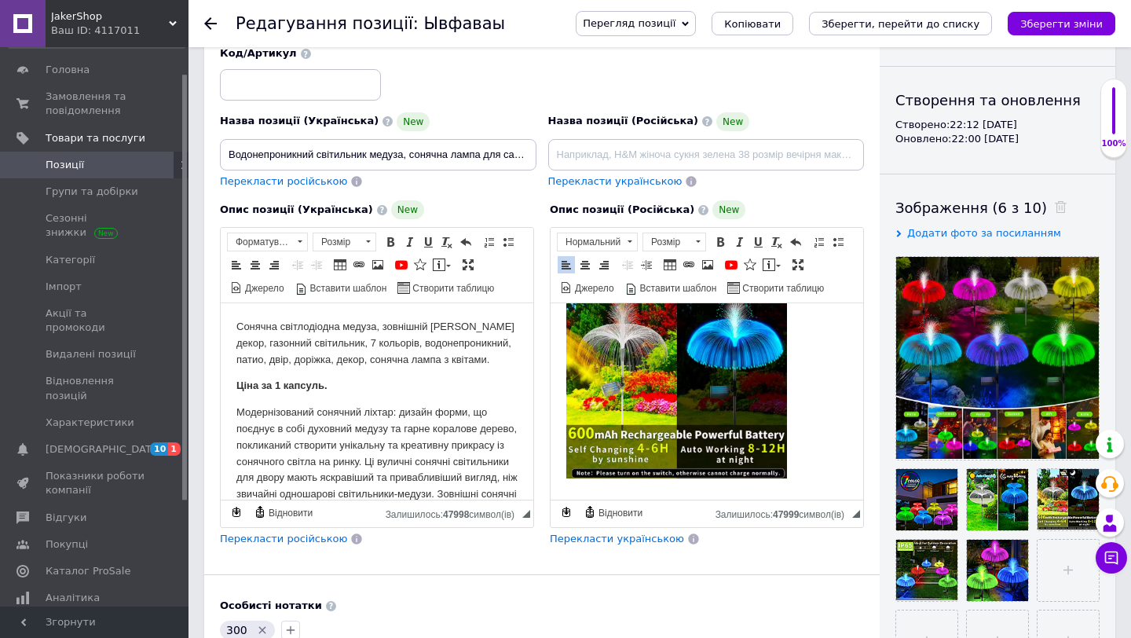
click at [807, 445] on p "Простота в использовании и водонепроницаемость IP65: этот декоративный светильн…" at bounding box center [706, 281] width 281 height 405
click at [945, 499] on icon at bounding box center [948, 498] width 12 height 12
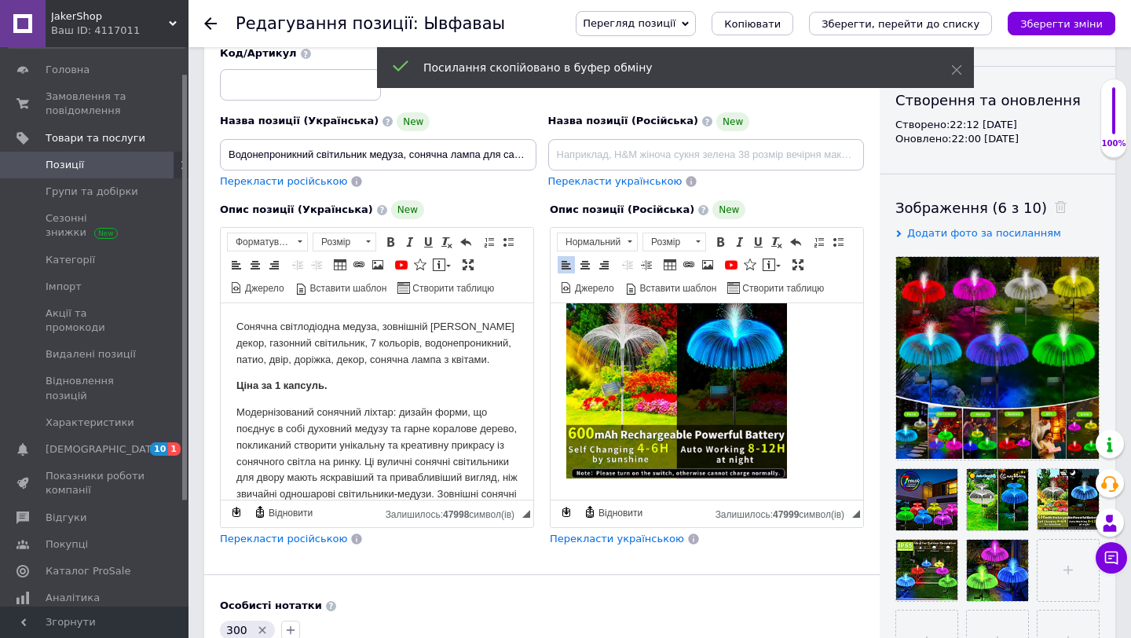
click at [818, 421] on p "Простота в использовании и водонепроницаемость IP65: этот декоративный светильн…" at bounding box center [706, 281] width 281 height 405
click at [712, 263] on span at bounding box center [707, 264] width 13 height 13
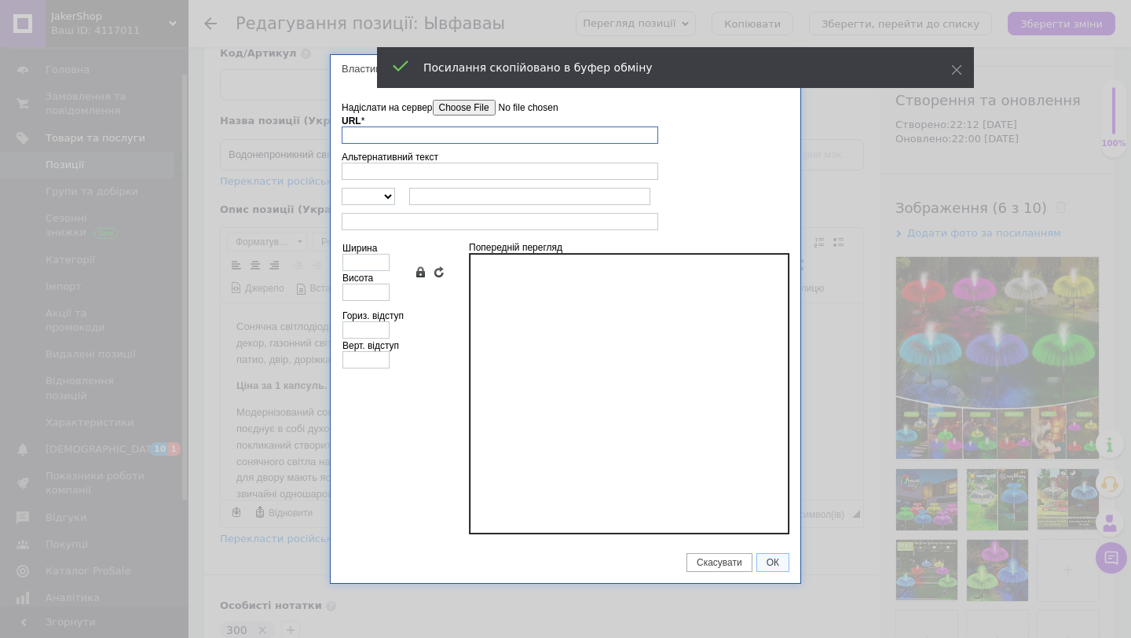
paste input "[URL][DOMAIN_NAME]"
type input "[URL][DOMAIN_NAME]"
type input "700"
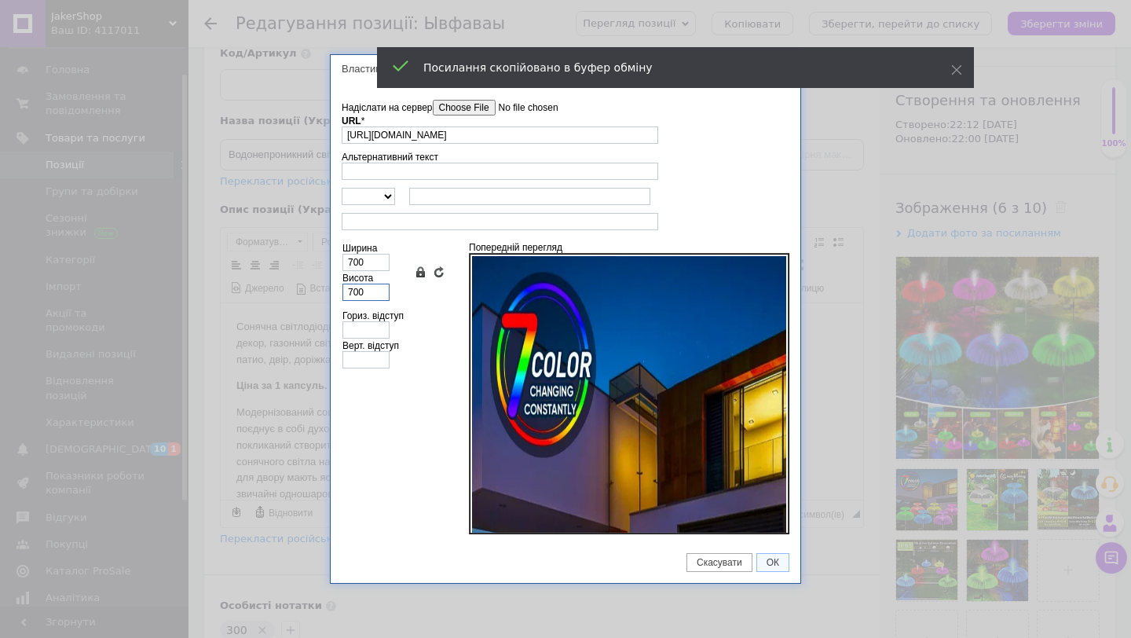
click at [375, 287] on input "700" at bounding box center [365, 292] width 47 height 17
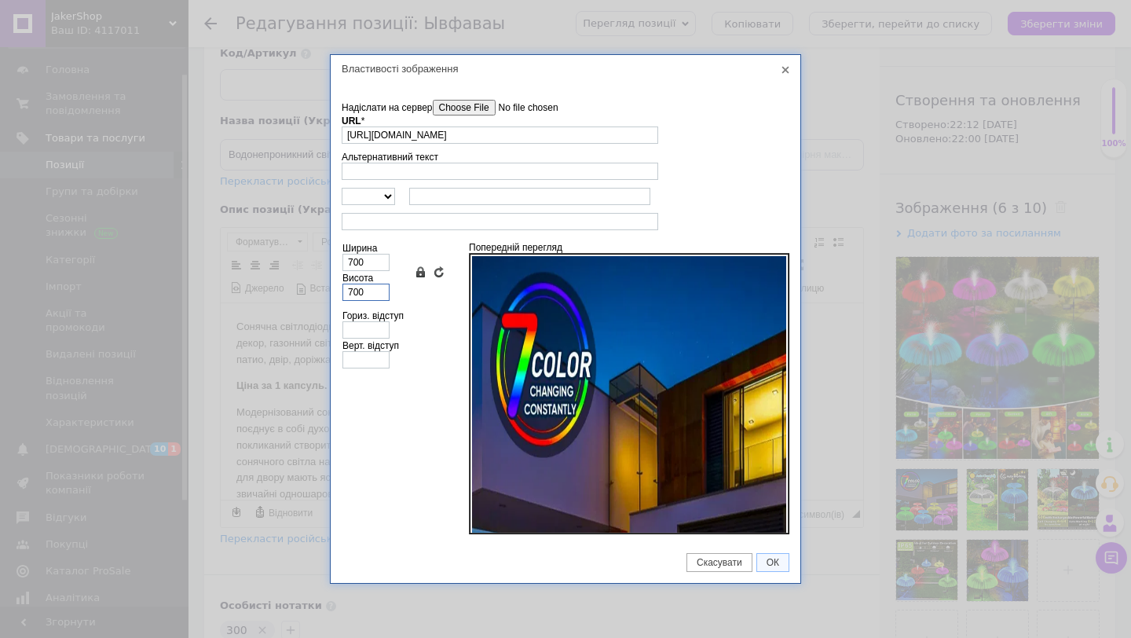
type input "2"
type input "28"
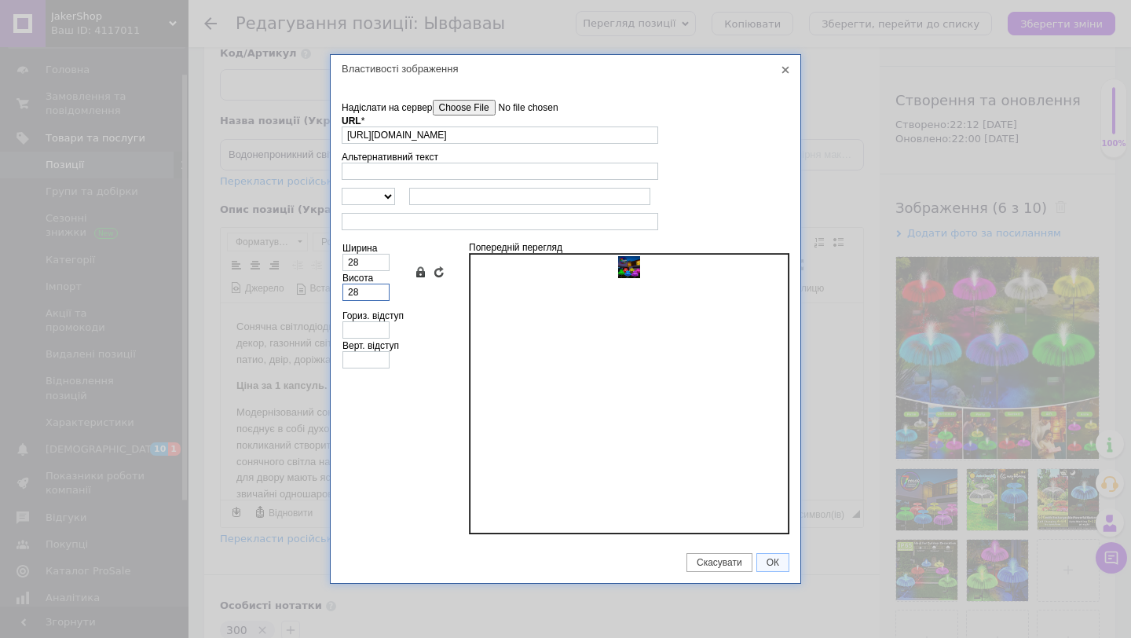
type input "280"
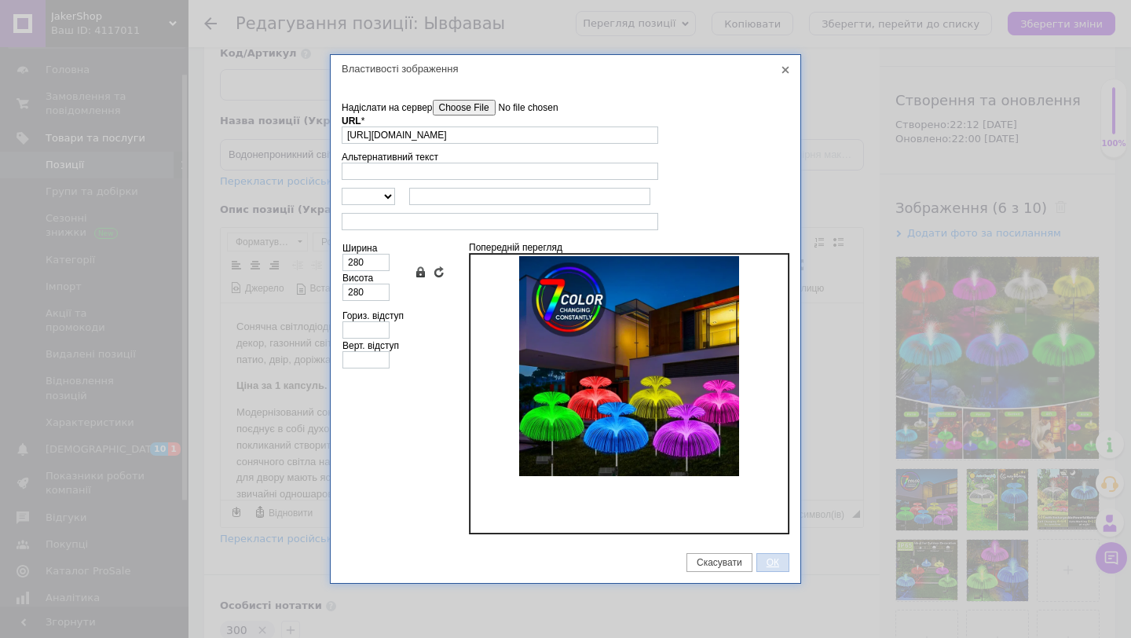
click at [764, 554] on link "ОК" at bounding box center [772, 562] width 33 height 19
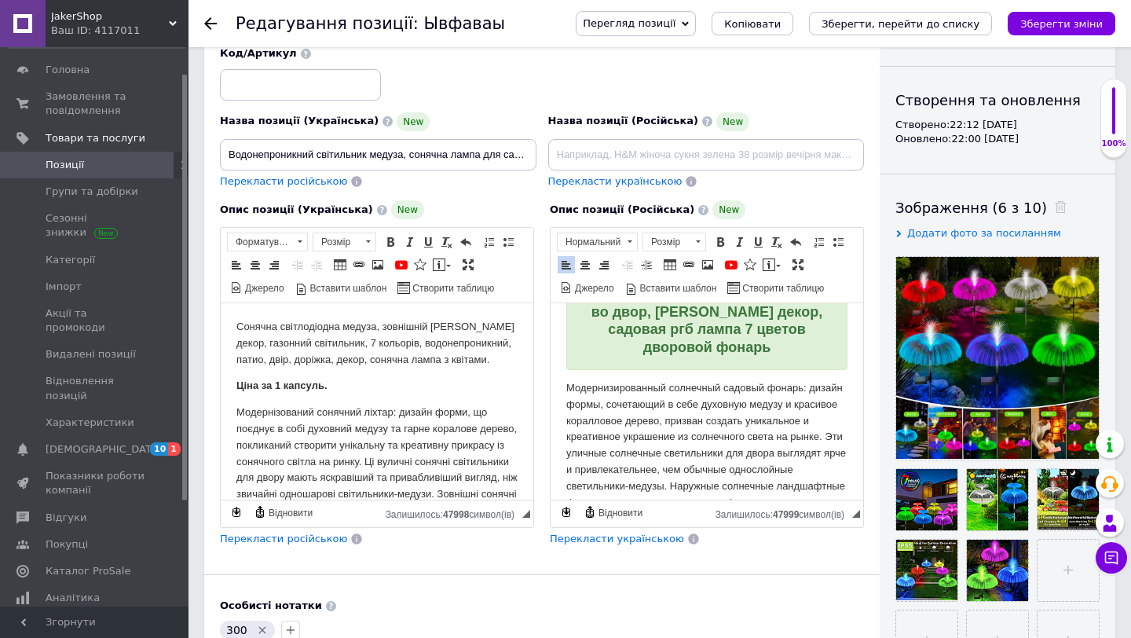
scroll to position [0, 0]
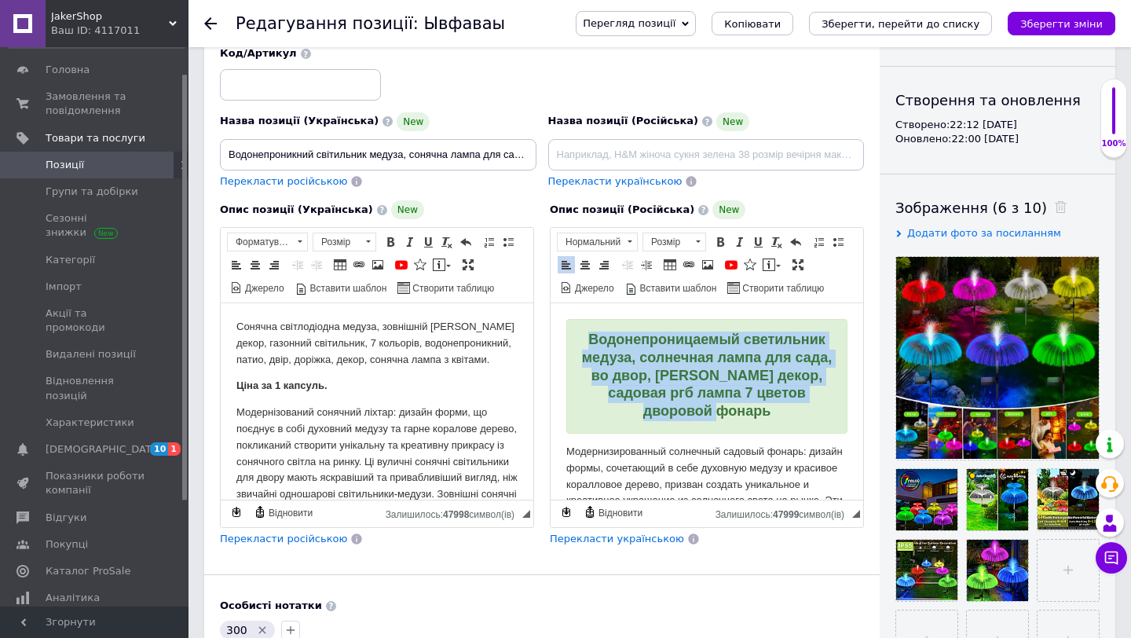
drag, startPoint x: 740, startPoint y: 416, endPoint x: 588, endPoint y: 331, distance: 173.7
click at [588, 331] on div "Водонепроницаемый светильник медуза, солнечная лампа для сада, во двор, [PERSON…" at bounding box center [707, 376] width 256 height 90
copy span "Водонепроницаемый светильник медуза, солнечная лампа для сада, во двор, [PERSON…"
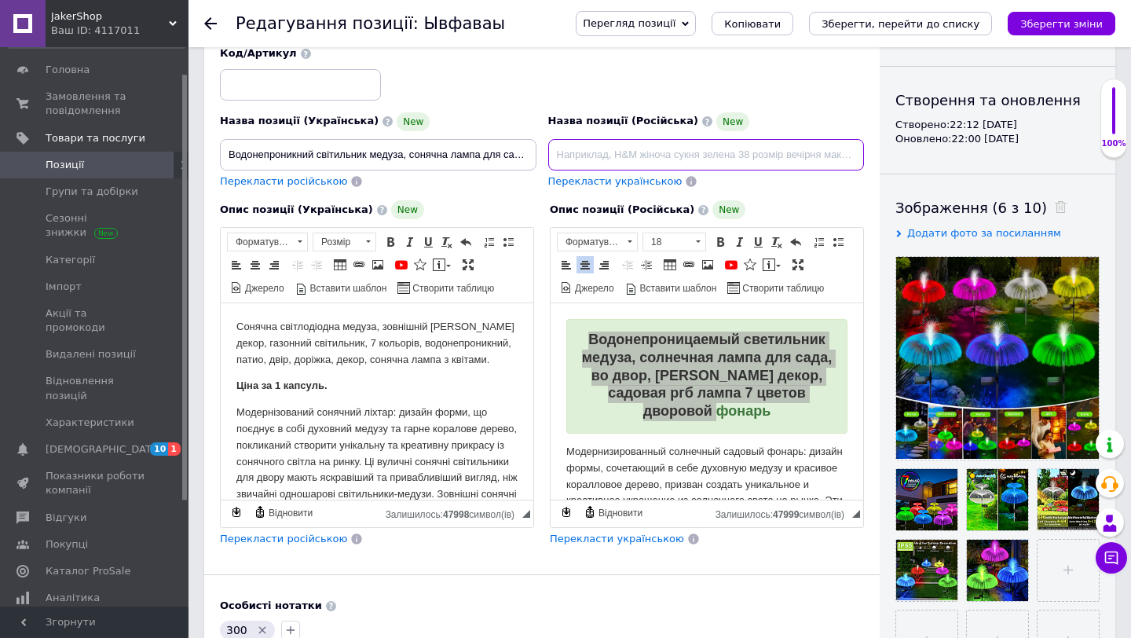
click at [710, 160] on input at bounding box center [706, 154] width 317 height 31
type input "Водонепроницаемый светильник медуза, солнечная лампа для сада, во двор, [PERSON…"
click at [765, 196] on div "Опис позиції (Російська) New Розширений текстовий редактор, 62774E50-7EE8-42DD-…" at bounding box center [707, 373] width 330 height 362
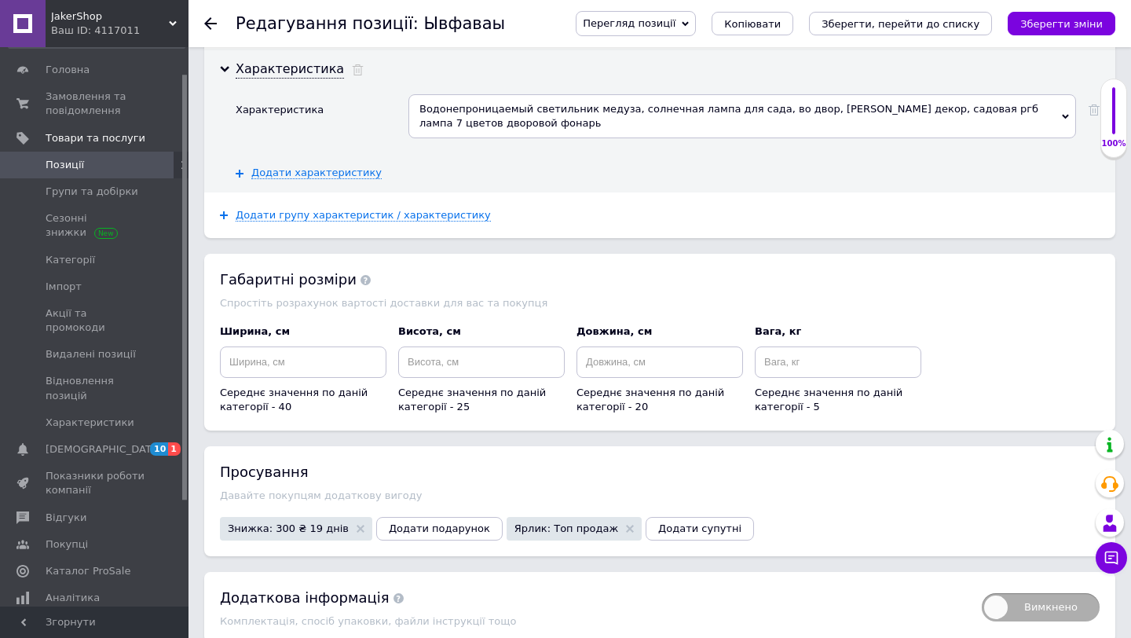
scroll to position [2015, 0]
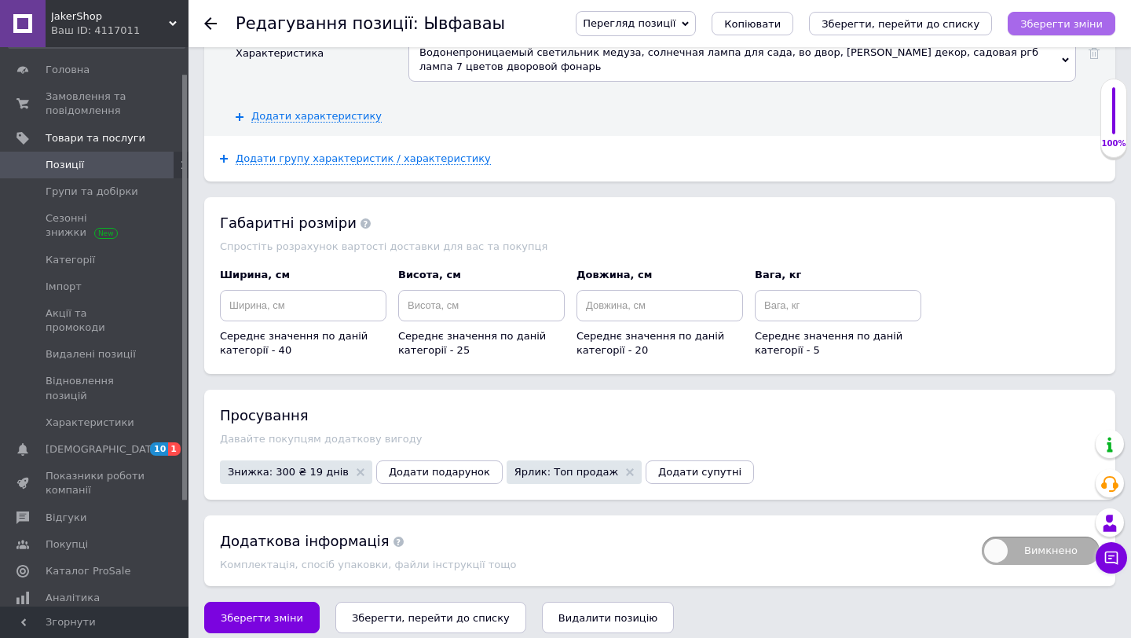
click at [1056, 27] on icon "Зберегти зміни" at bounding box center [1061, 24] width 82 height 12
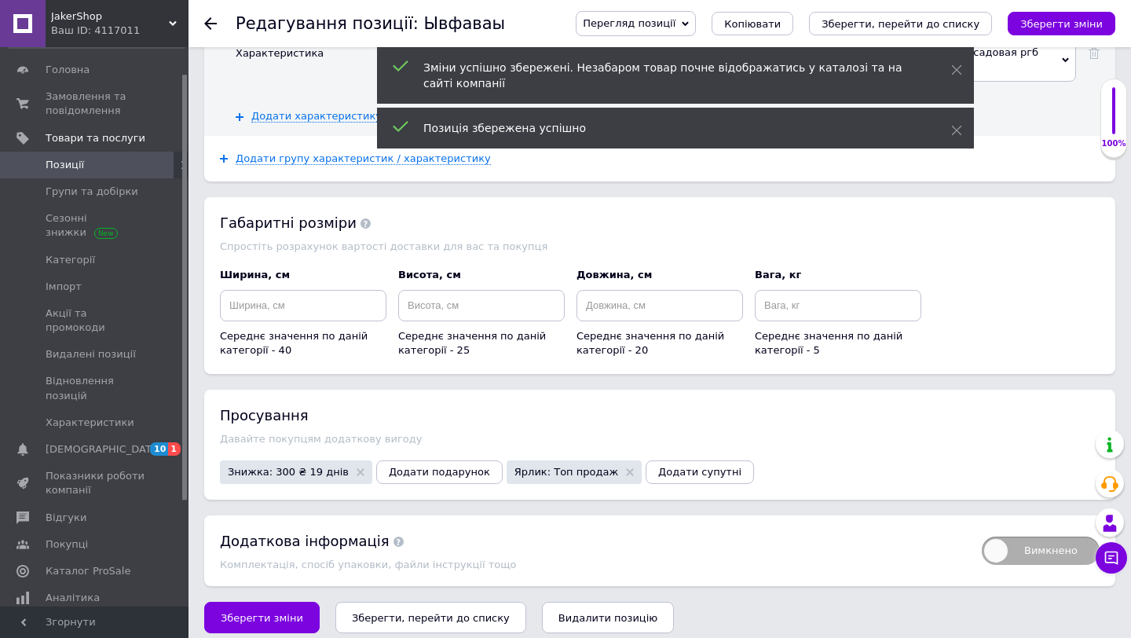
click at [141, 169] on span "Позиції" at bounding box center [96, 165] width 100 height 14
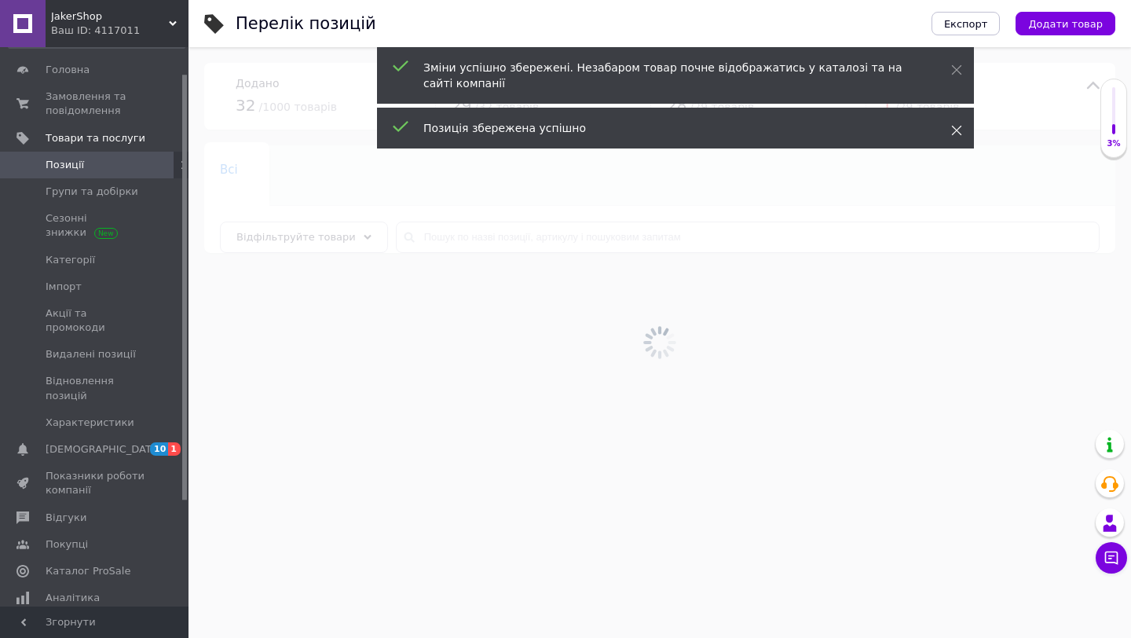
click at [951, 123] on span at bounding box center [956, 131] width 11 height 16
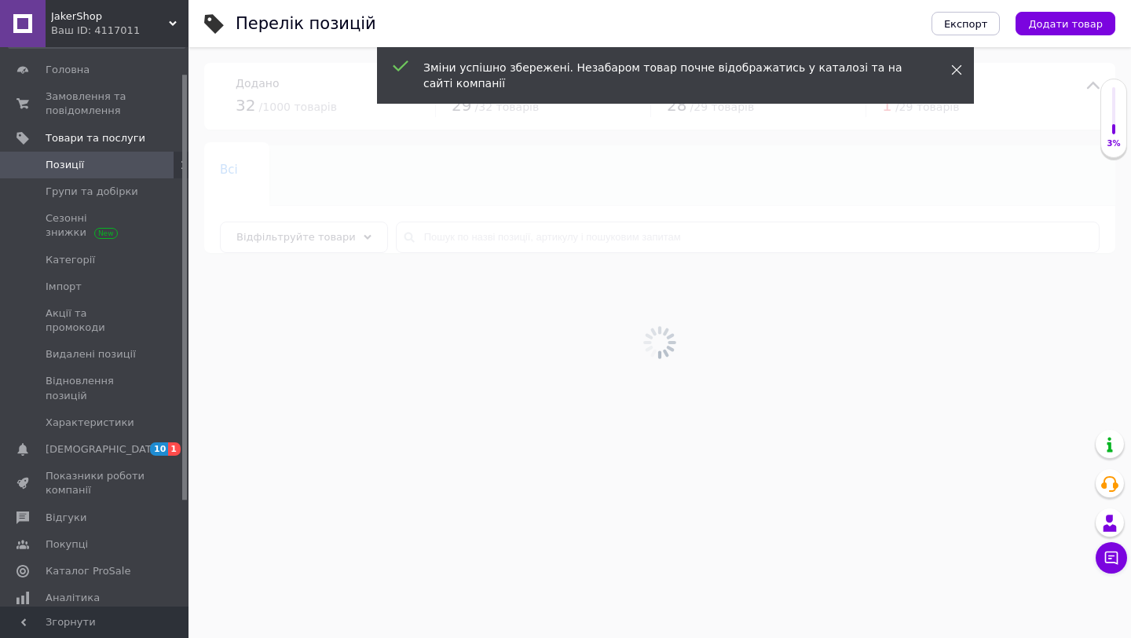
click at [960, 76] on span at bounding box center [956, 70] width 11 height 16
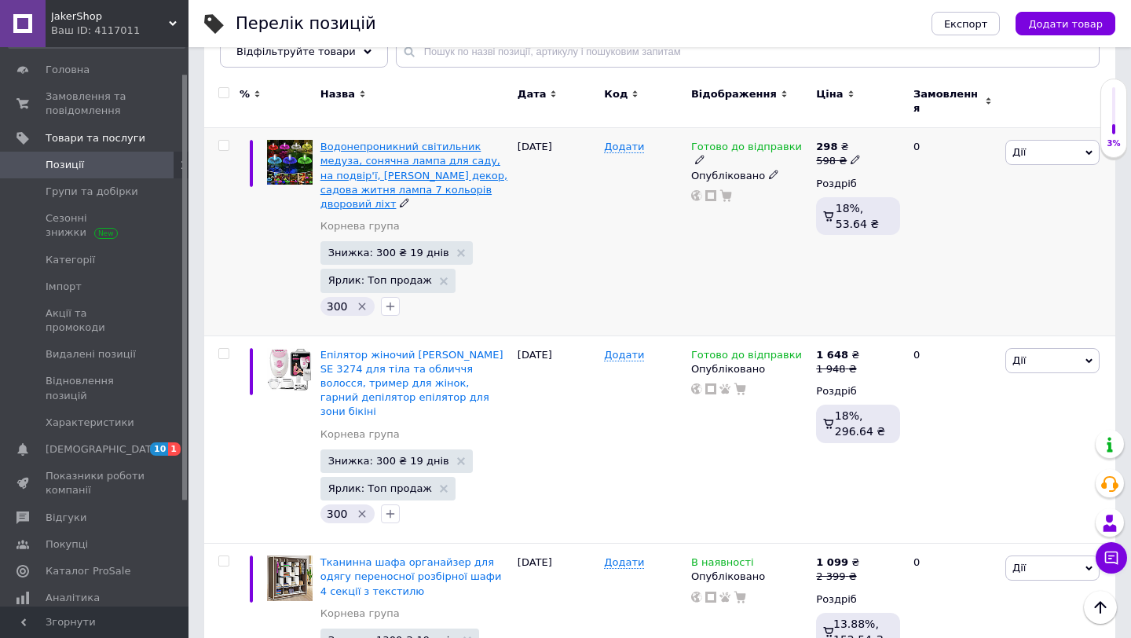
scroll to position [193, 0]
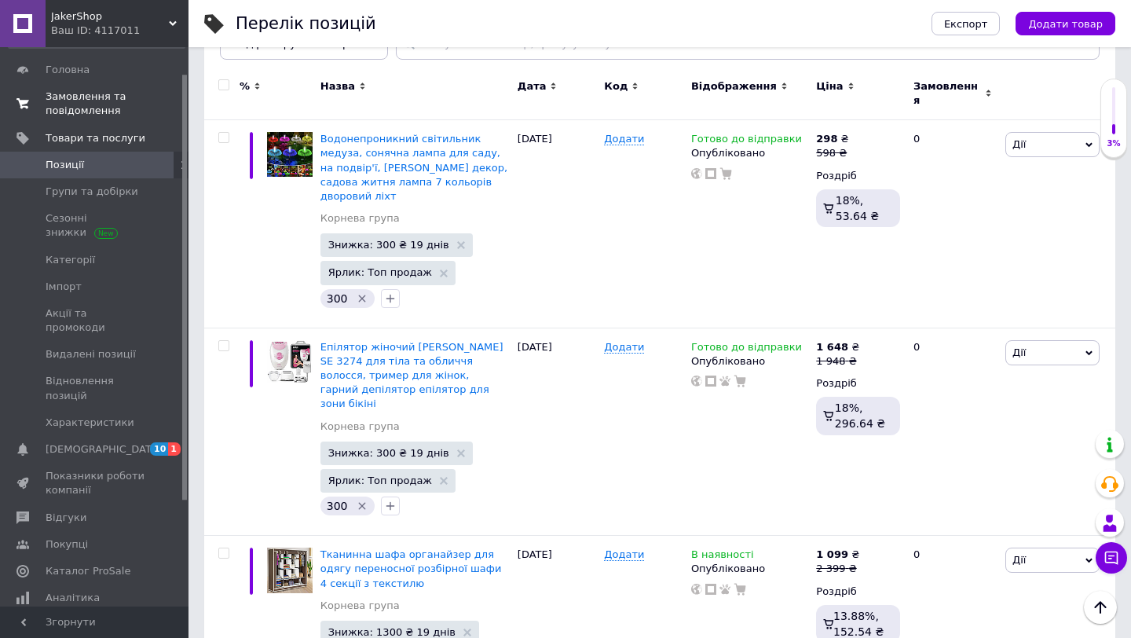
click at [124, 103] on span "Замовлення та повідомлення" at bounding box center [96, 104] width 100 height 28
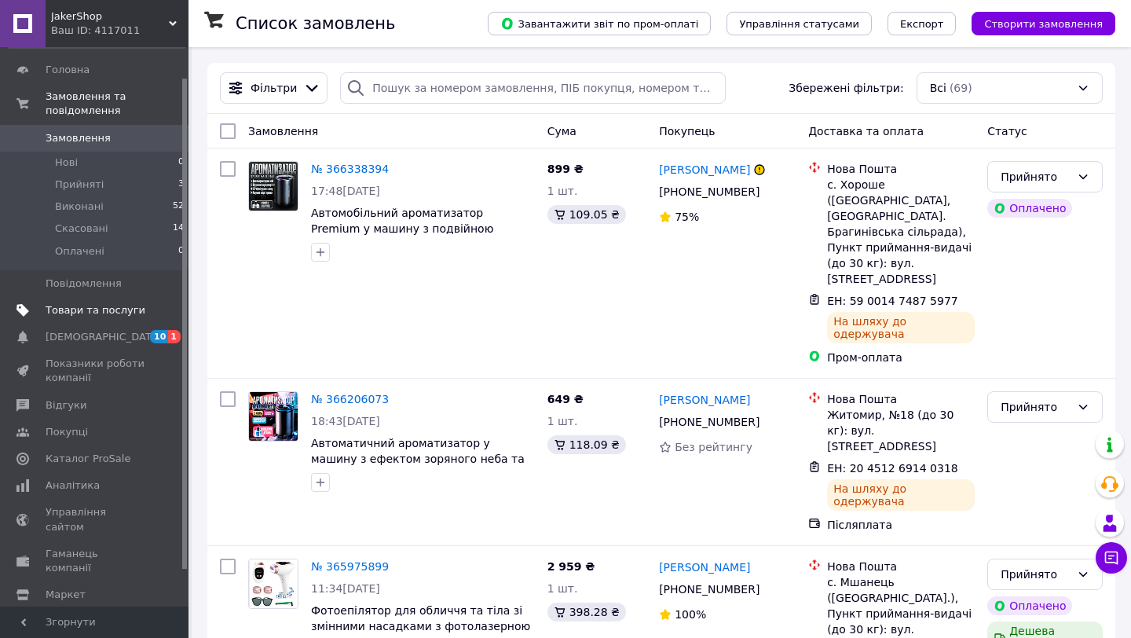
click at [77, 320] on link "Товари та послуги" at bounding box center [96, 310] width 193 height 27
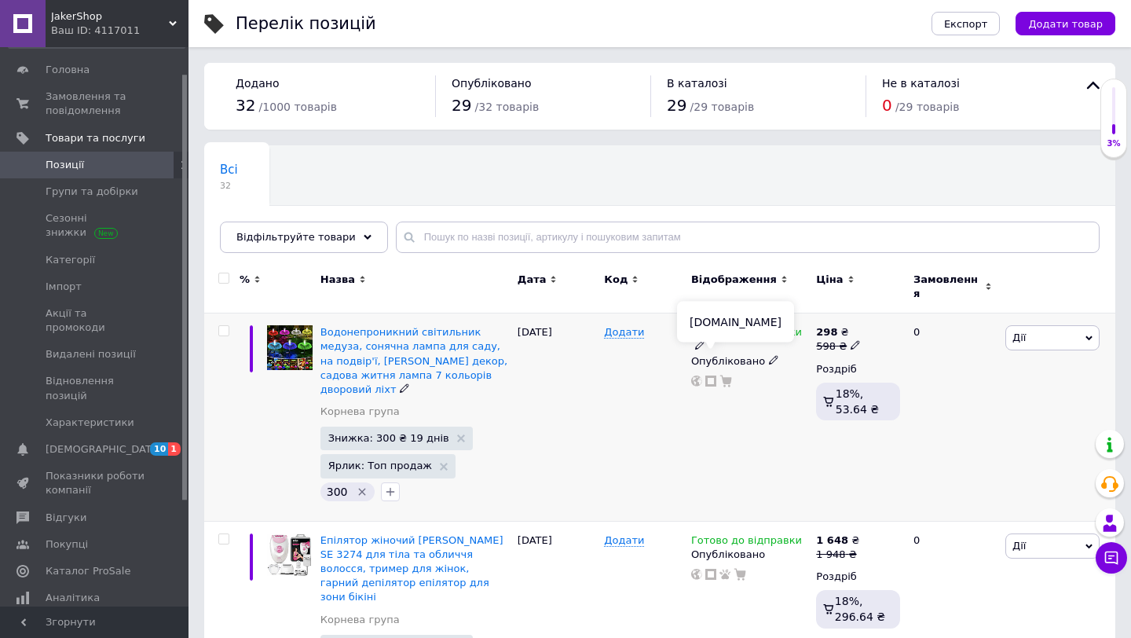
click at [712, 375] on icon at bounding box center [710, 380] width 11 height 11
